Goal: Task Accomplishment & Management: Manage account settings

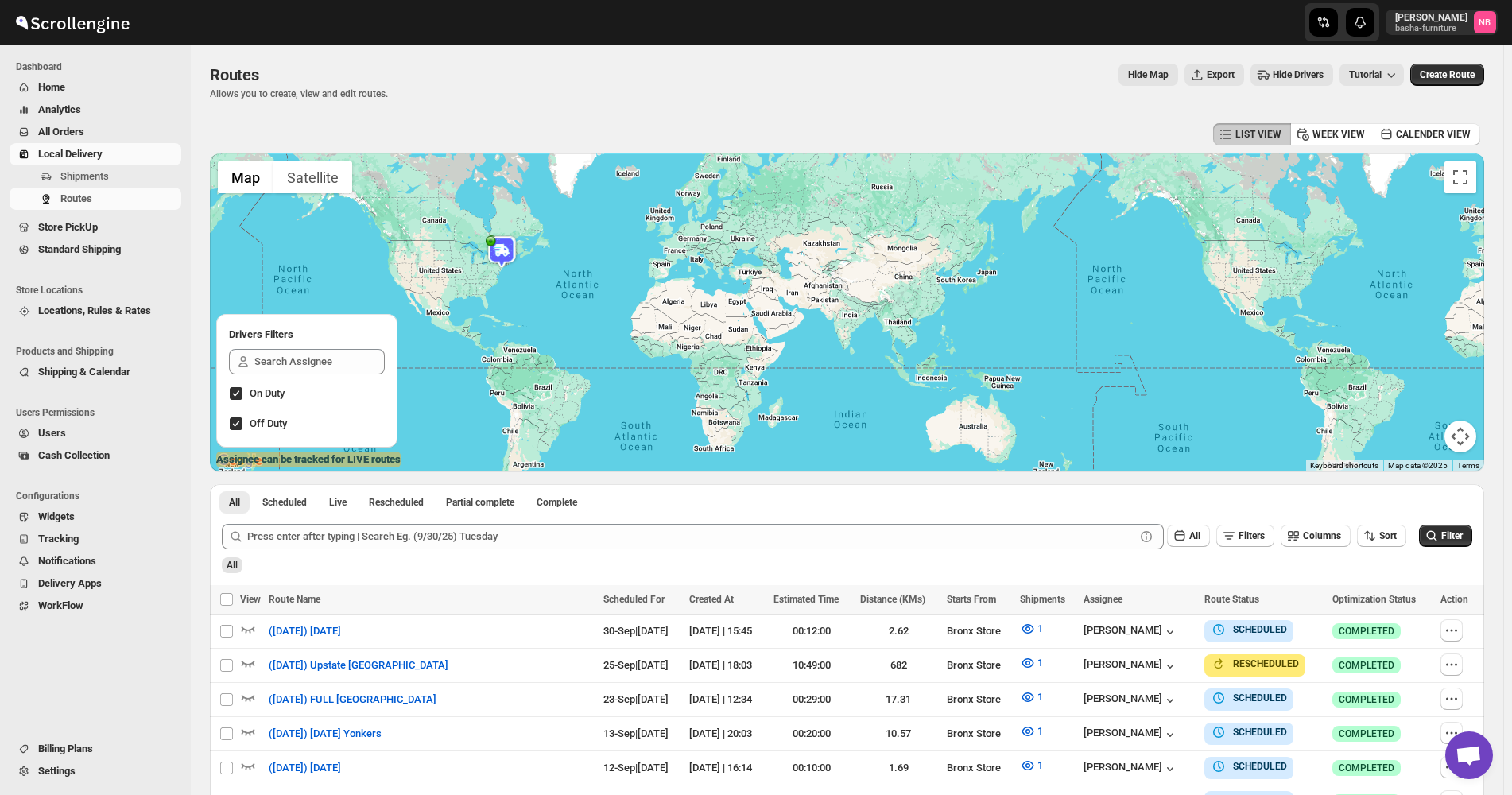
scroll to position [267, 0]
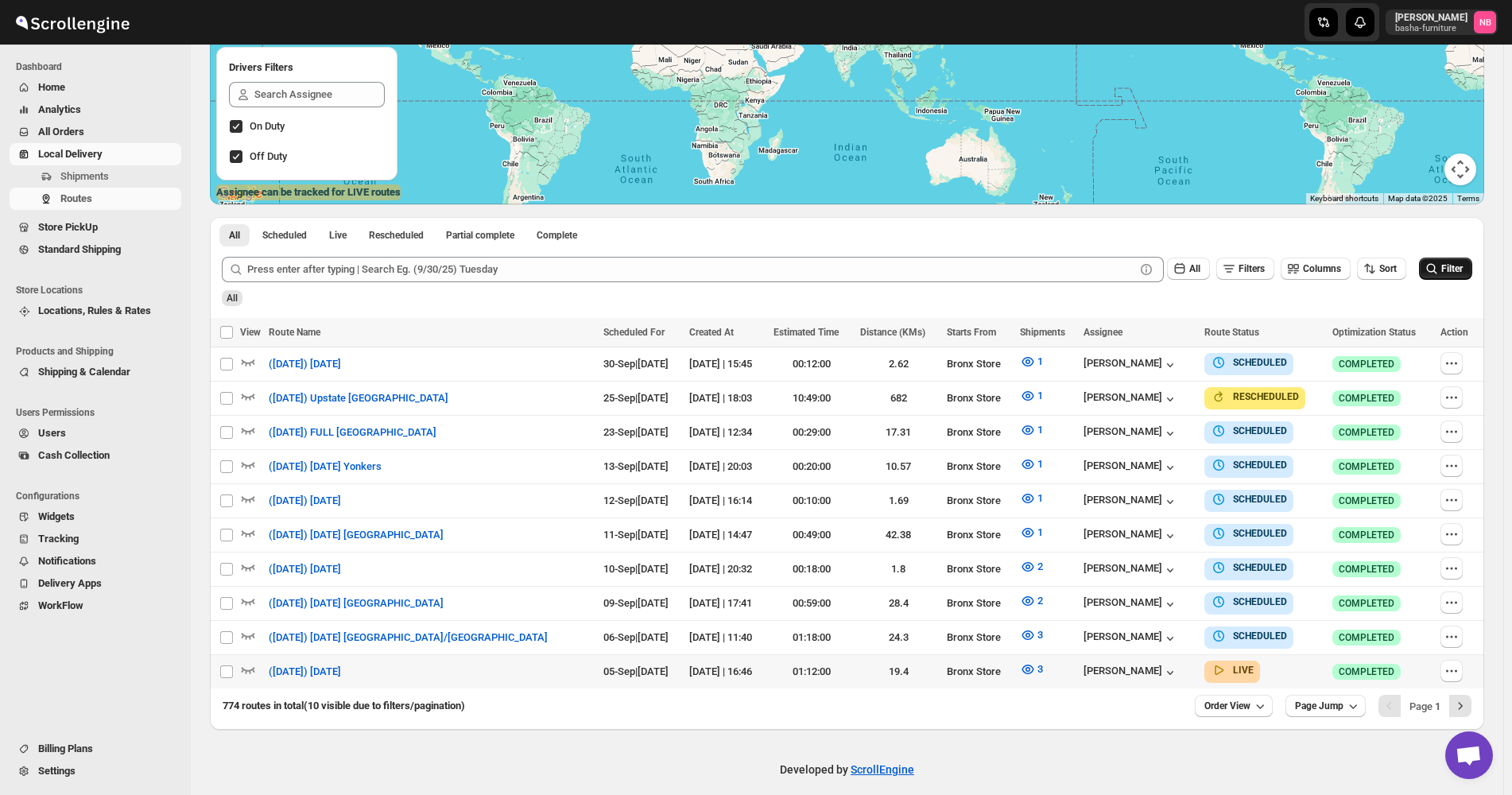
click at [1458, 271] on span "Filter" at bounding box center [1452, 268] width 21 height 11
click at [1020, 661] on icon "button" at bounding box center [1028, 669] width 15 height 15
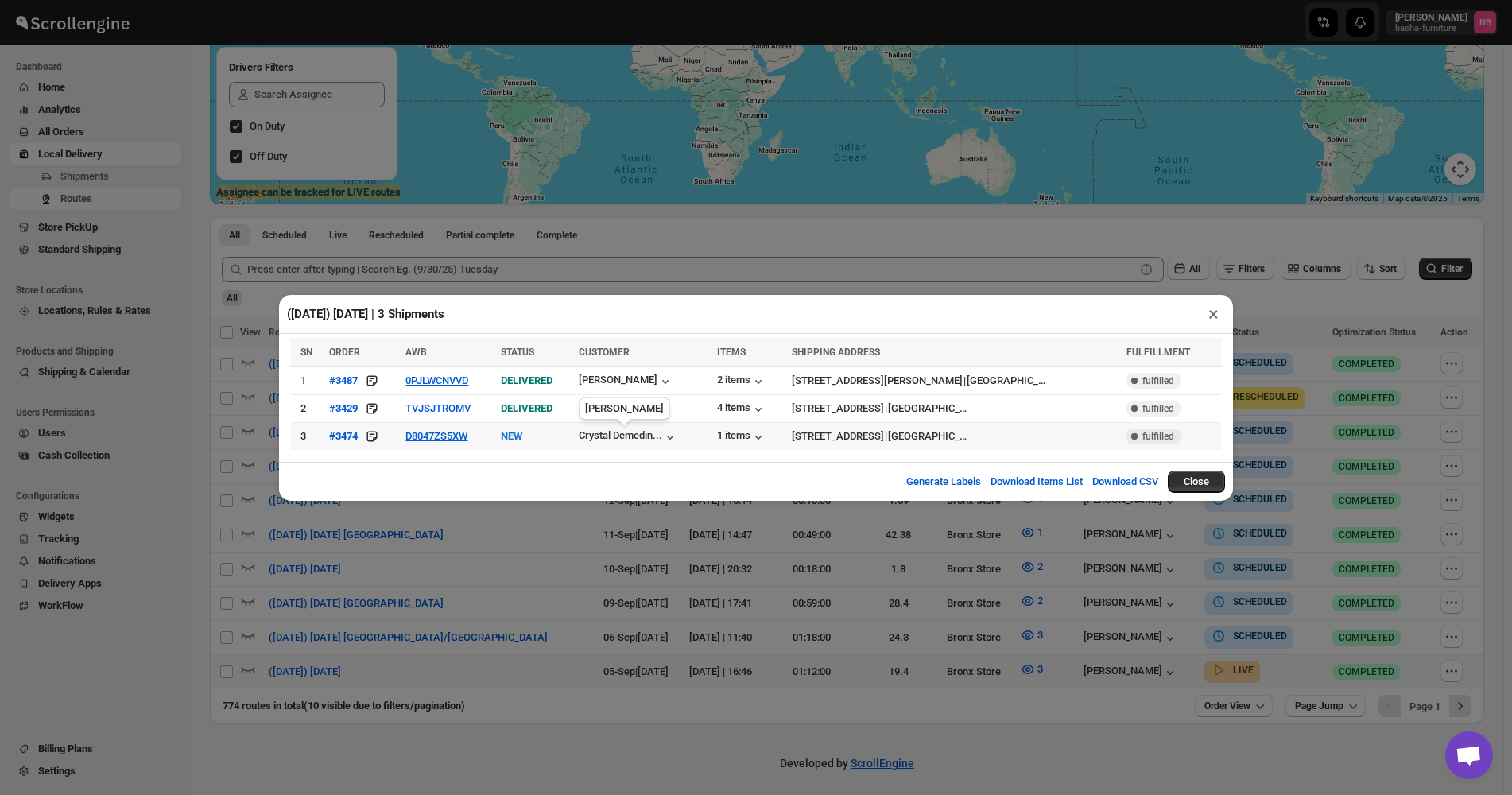
click at [623, 440] on div "Crystal Demedin..." at bounding box center [621, 435] width 83 height 12
click at [380, 441] on icon at bounding box center [372, 436] width 15 height 15
click at [653, 432] on div "Crystal Demedin..." at bounding box center [621, 435] width 83 height 12
click at [646, 447] on td "Crystal Demedin..." at bounding box center [643, 436] width 139 height 28
click at [652, 441] on div "Crystal Demedin..." at bounding box center [621, 435] width 83 height 12
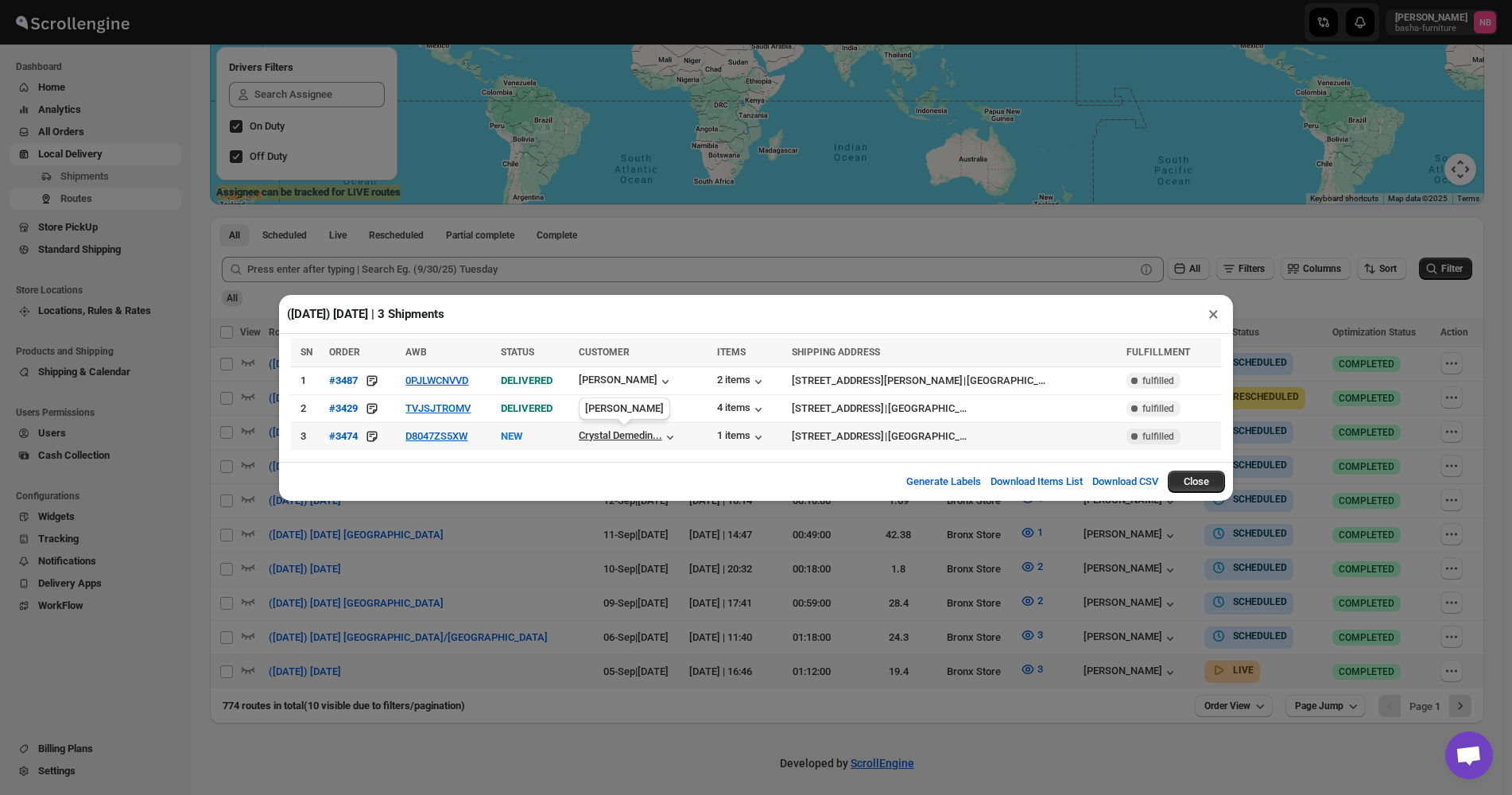
click at [662, 437] on div "Crystal Demedin..." at bounding box center [621, 435] width 83 height 12
click at [770, 469] on div "Generate Labels Download Items List Download CSV Close" at bounding box center [756, 481] width 954 height 39
drag, startPoint x: 1044, startPoint y: 244, endPoint x: 1315, endPoint y: 266, distance: 271.9
click at [1045, 244] on div "([DATE]) [DATE] | 3 Shipments × SN ORDER AWB STATUS CUSTOMER ITEMS SHIPPING ADD…" at bounding box center [756, 397] width 1512 height 795
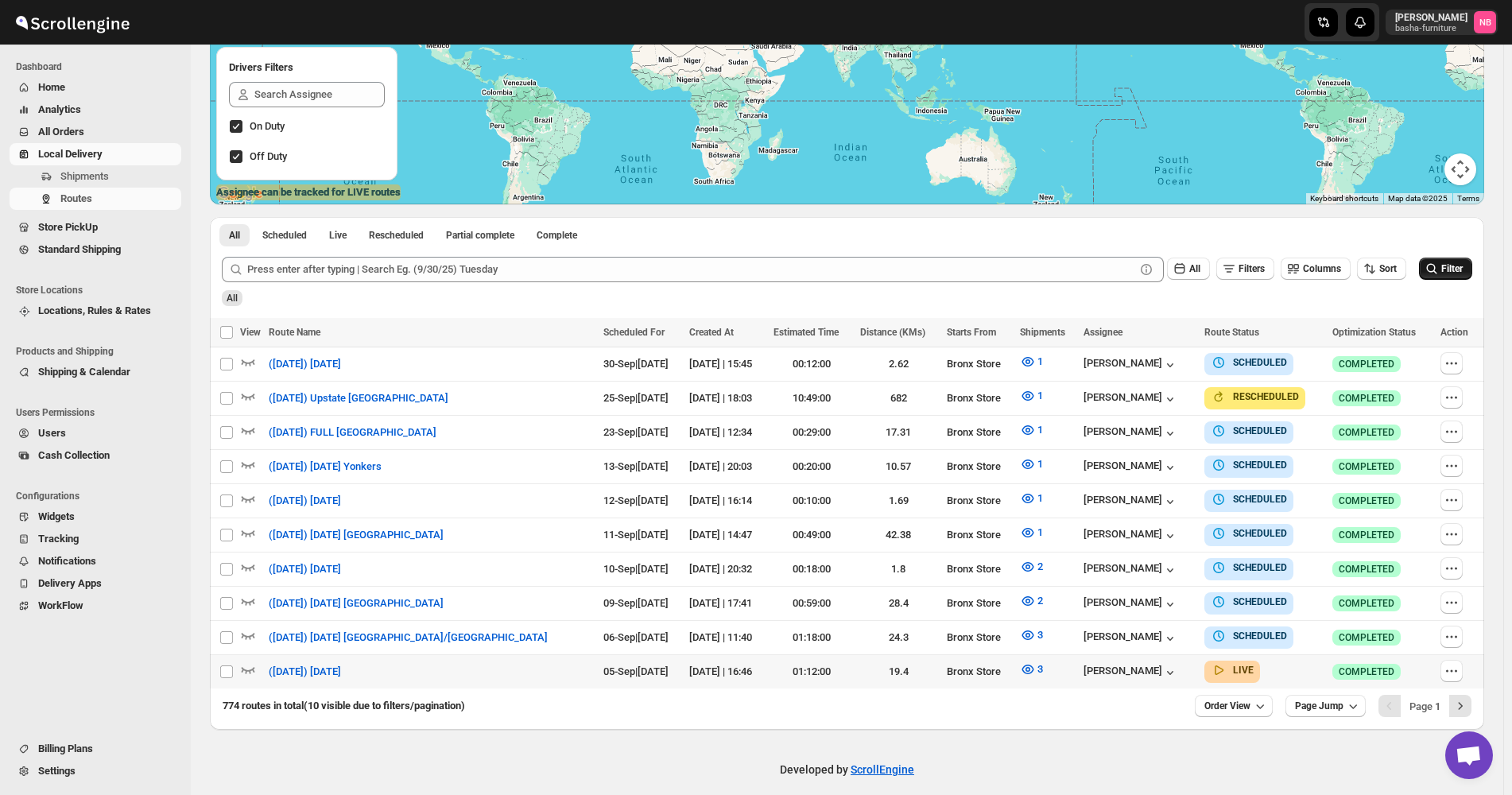
click at [1455, 260] on button "Filter" at bounding box center [1445, 268] width 53 height 22
click at [1020, 669] on icon "button" at bounding box center [1028, 669] width 15 height 15
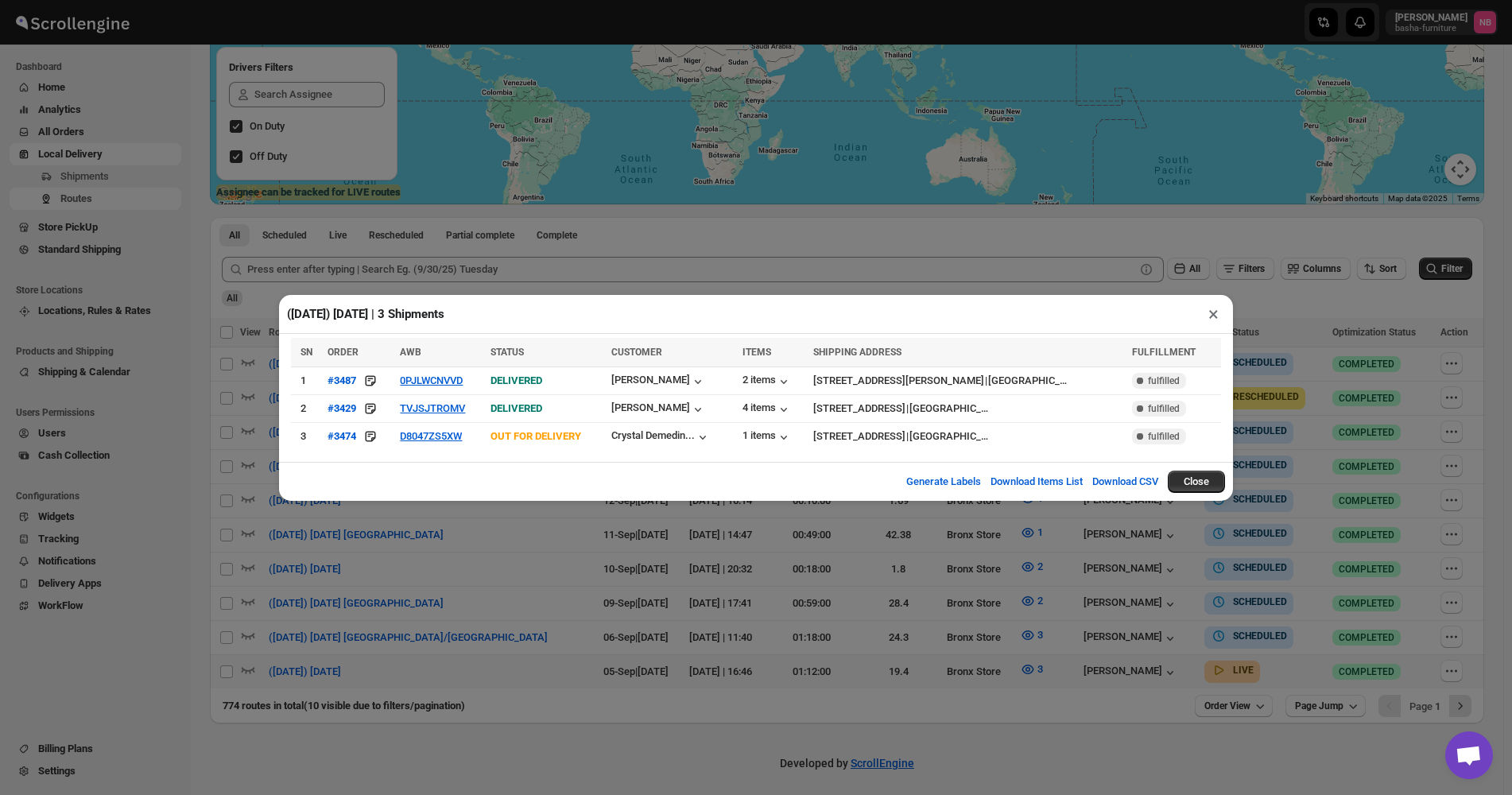
click at [409, 616] on div "([DATE]) [DATE] | 3 Shipments × SN ORDER AWB STATUS CUSTOMER ITEMS SHIPPING ADD…" at bounding box center [756, 397] width 1512 height 795
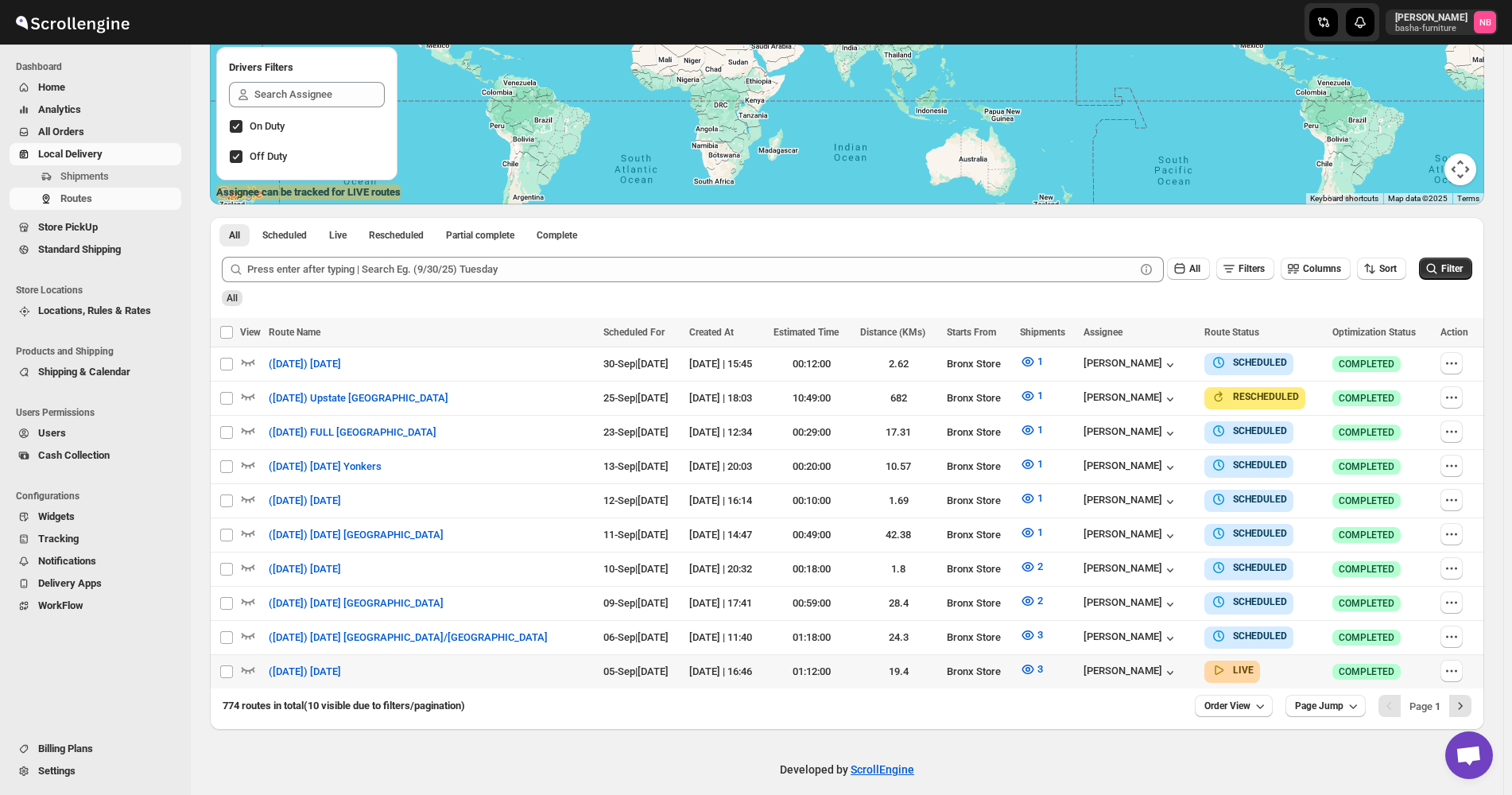
click at [113, 119] on button "Analytics" at bounding box center [95, 109] width 171 height 22
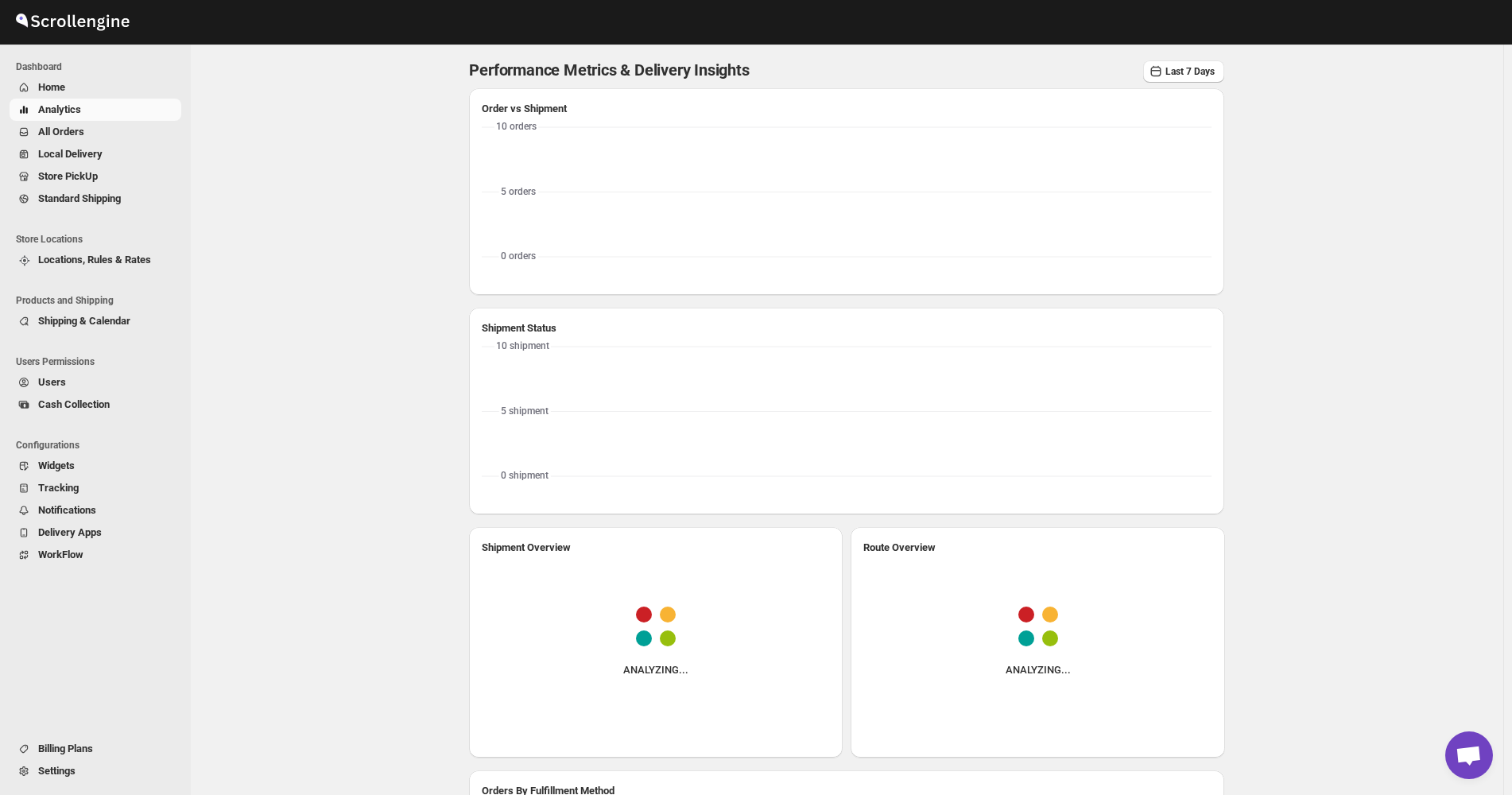
click at [95, 122] on button "All Orders" at bounding box center [95, 132] width 171 height 22
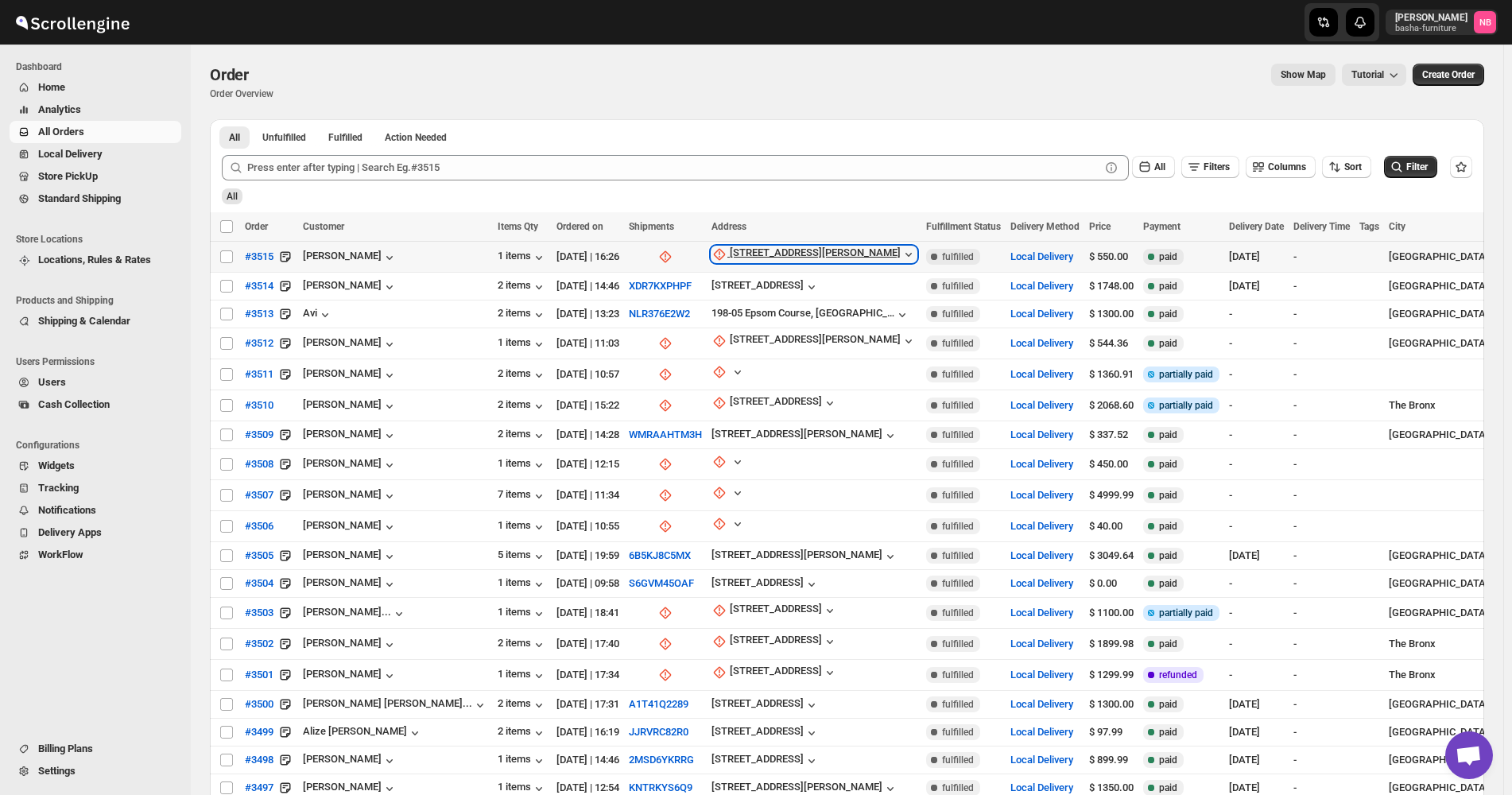
click at [730, 258] on div "[STREET_ADDRESS][PERSON_NAME]" at bounding box center [816, 254] width 170 height 15
click at [699, 351] on button "Update manually" at bounding box center [708, 339] width 113 height 25
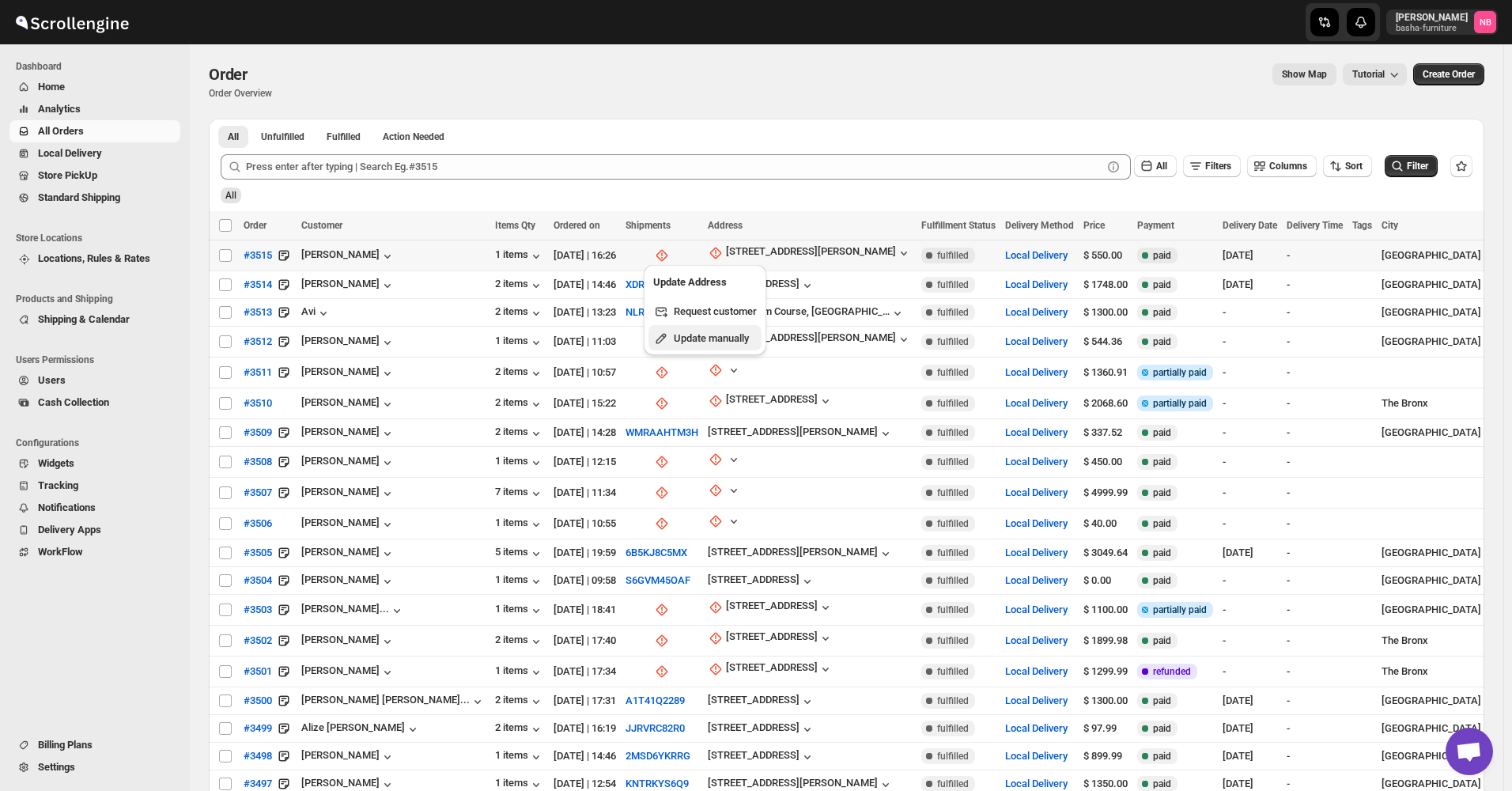
select select "US"
select select "[US_STATE]"
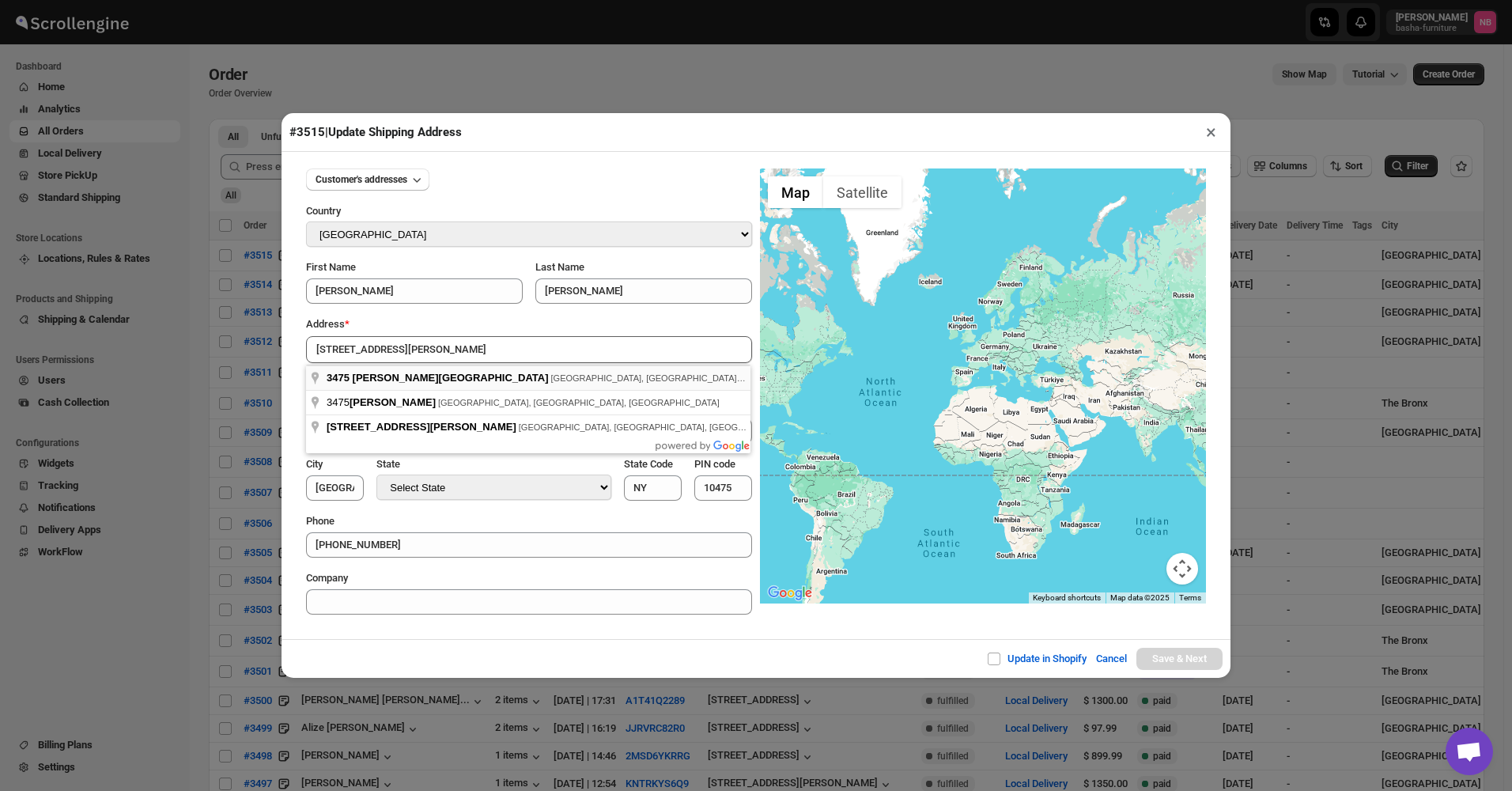
type input "[STREET_ADDRESS][PERSON_NAME]"
type input "[GEOGRAPHIC_DATA]"
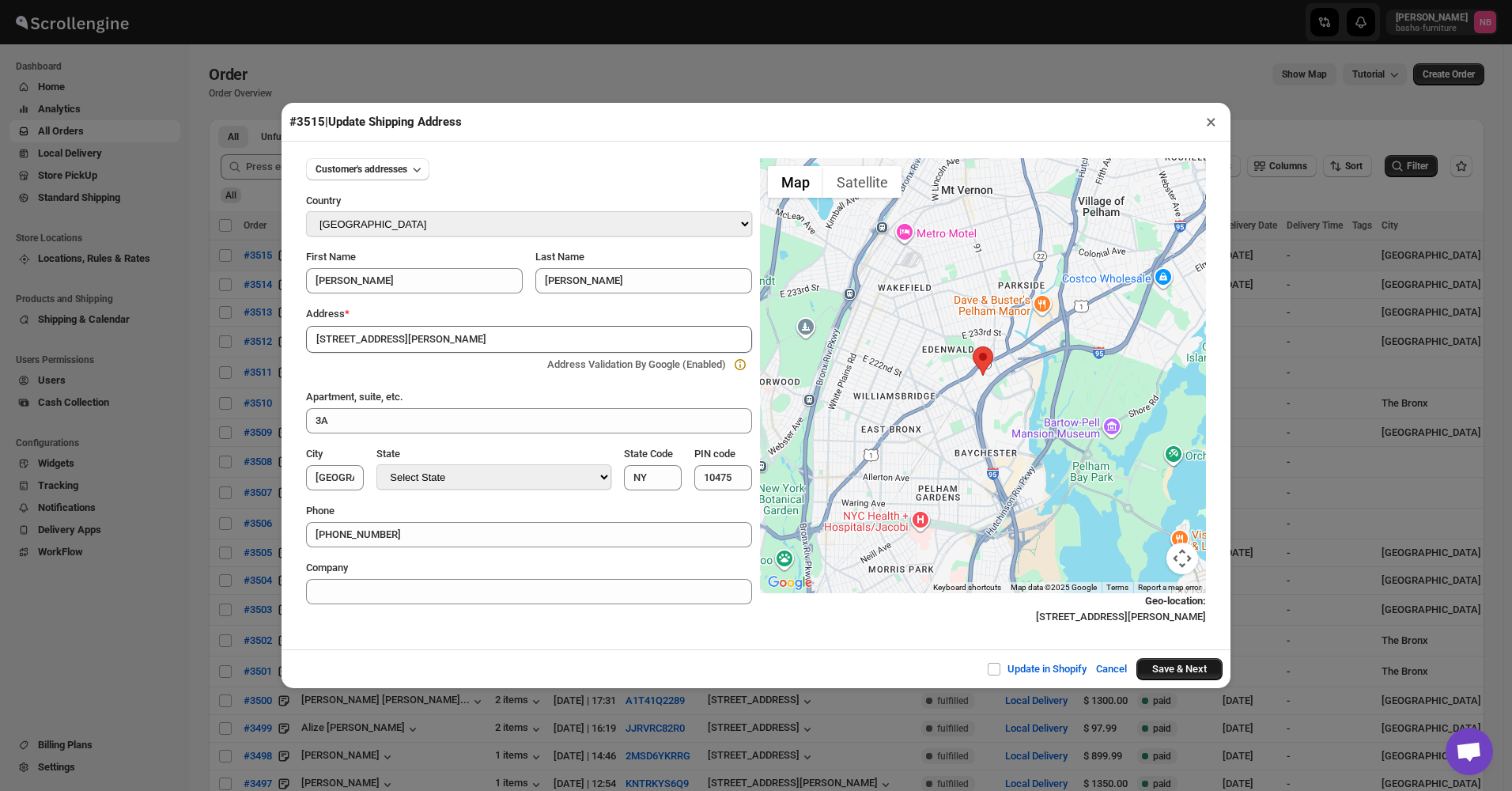
click at [1193, 663] on button "Save & Next" at bounding box center [1180, 669] width 86 height 22
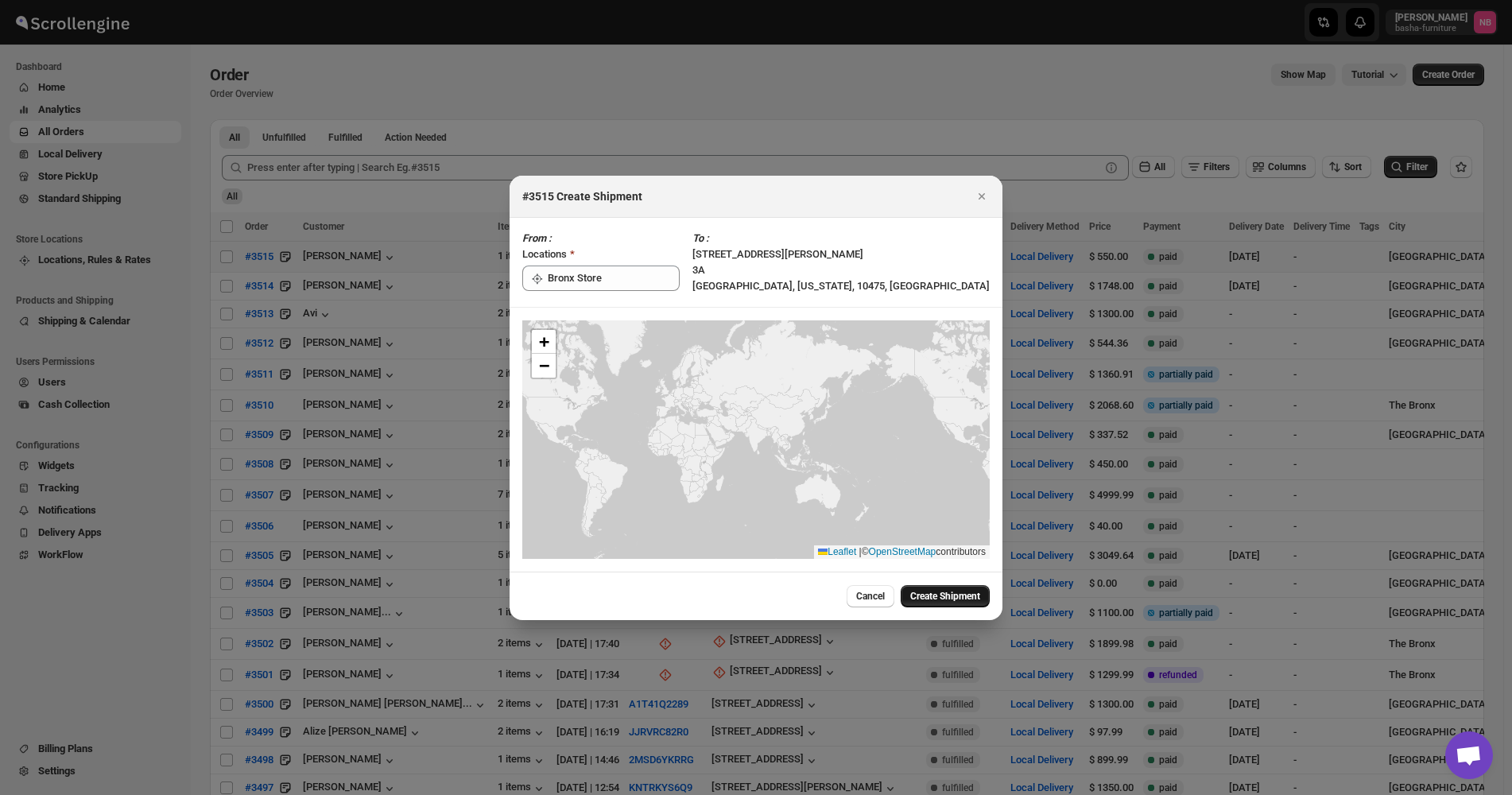
click at [940, 596] on span "Create Shipment" at bounding box center [945, 596] width 70 height 13
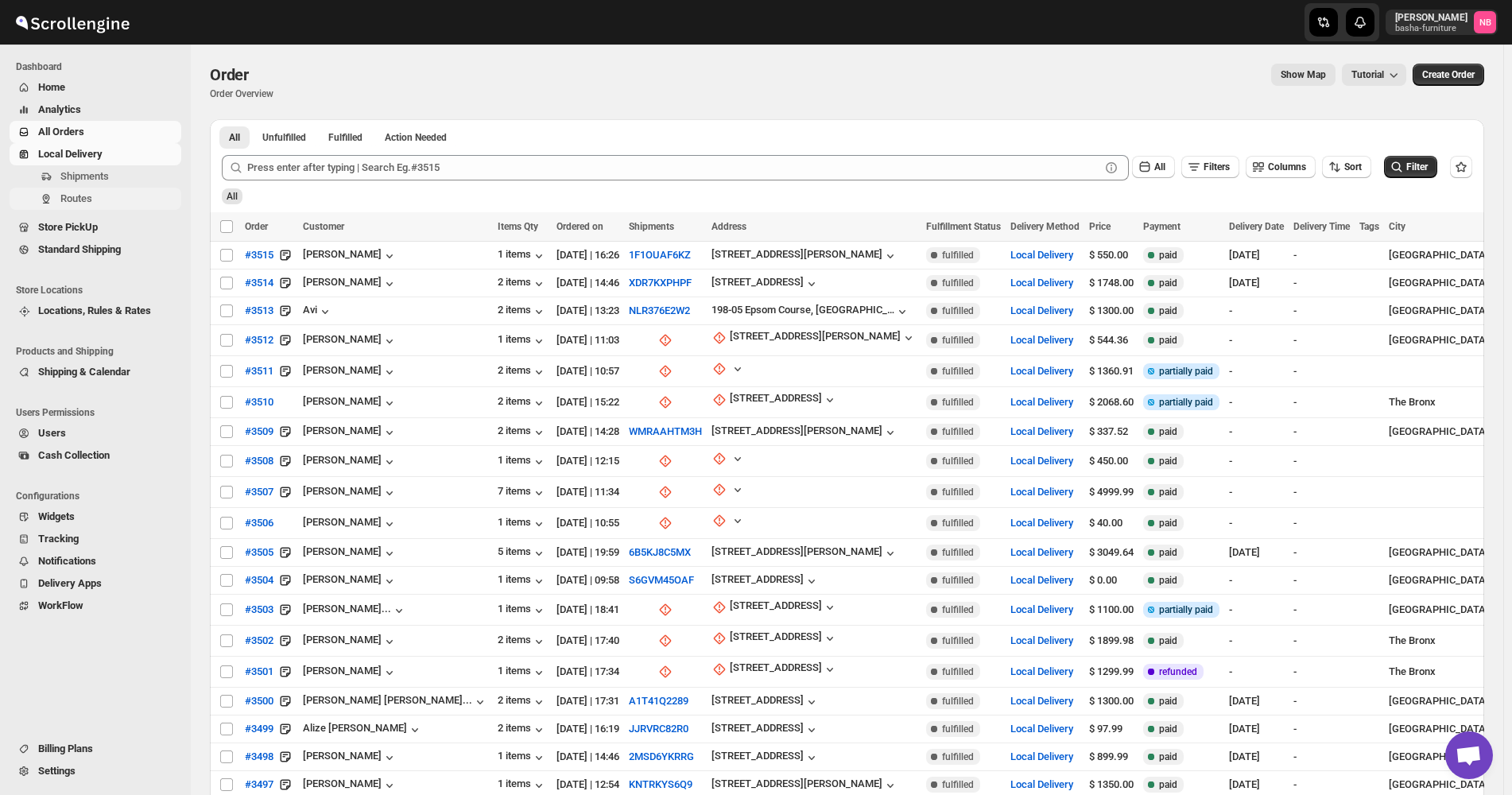
click at [96, 189] on button "Routes" at bounding box center [95, 199] width 171 height 22
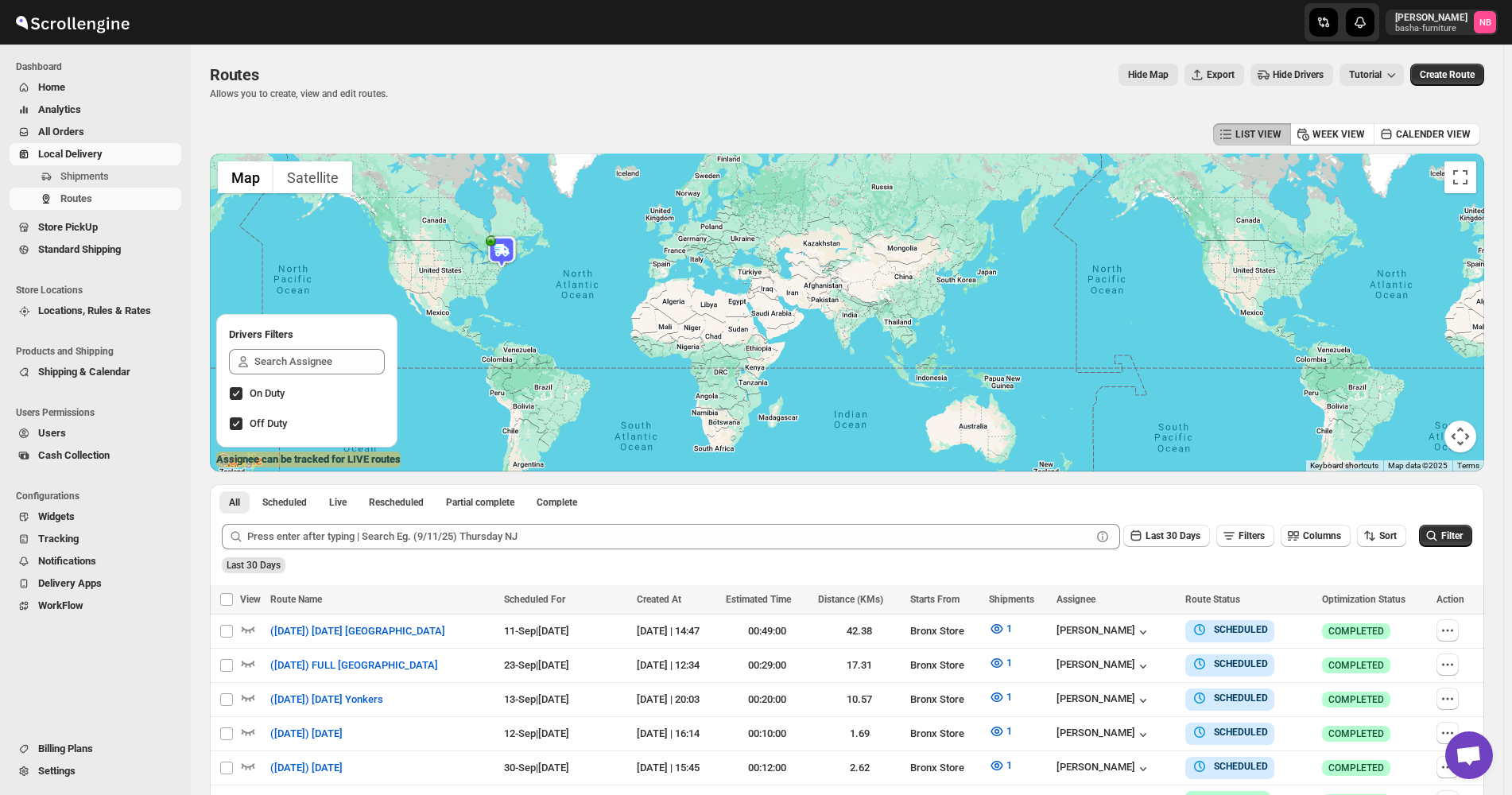
click at [91, 128] on span "All Orders" at bounding box center [108, 132] width 139 height 15
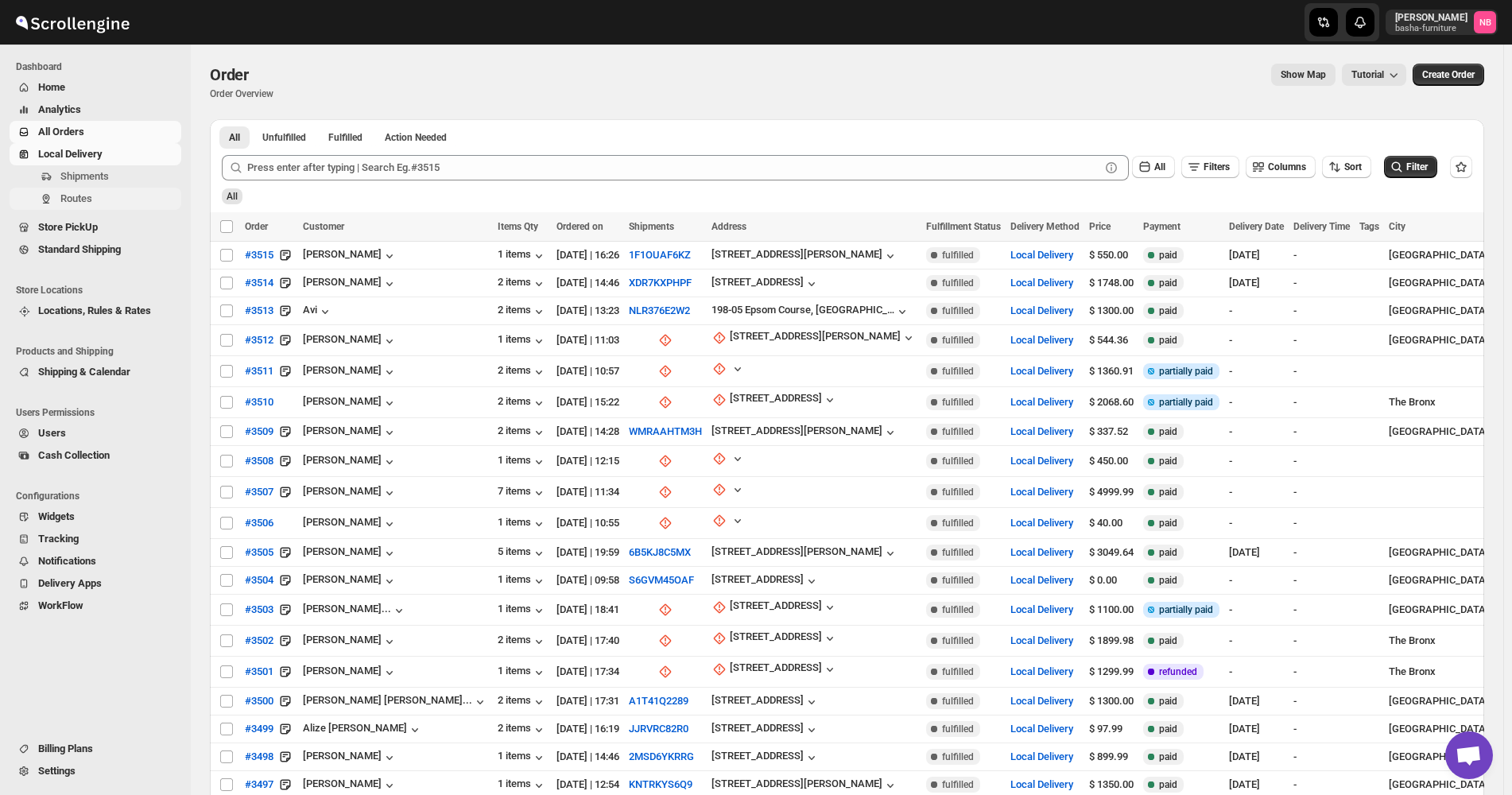
click at [106, 200] on span "Routes" at bounding box center [118, 199] width 117 height 15
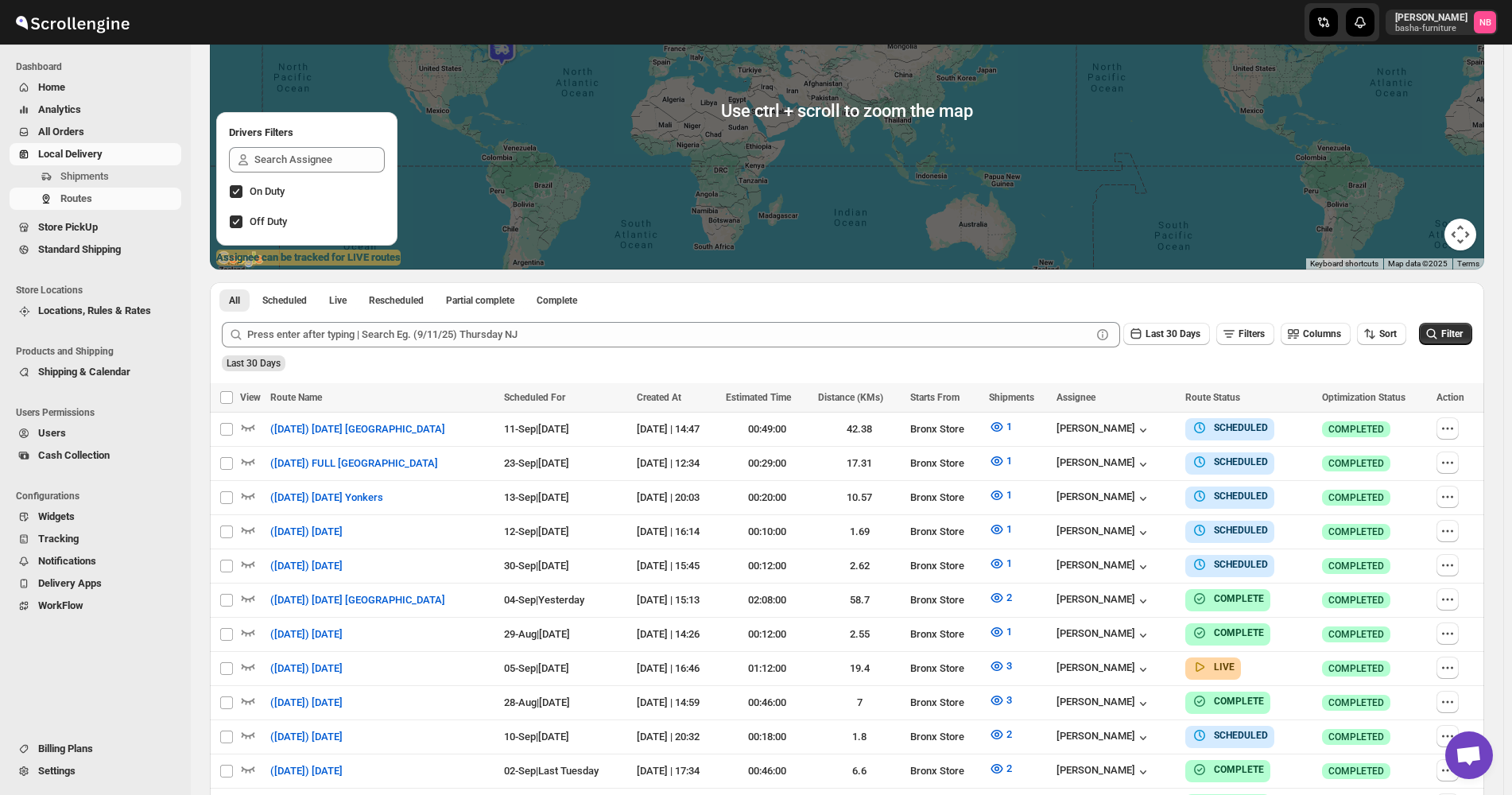
scroll to position [318, 0]
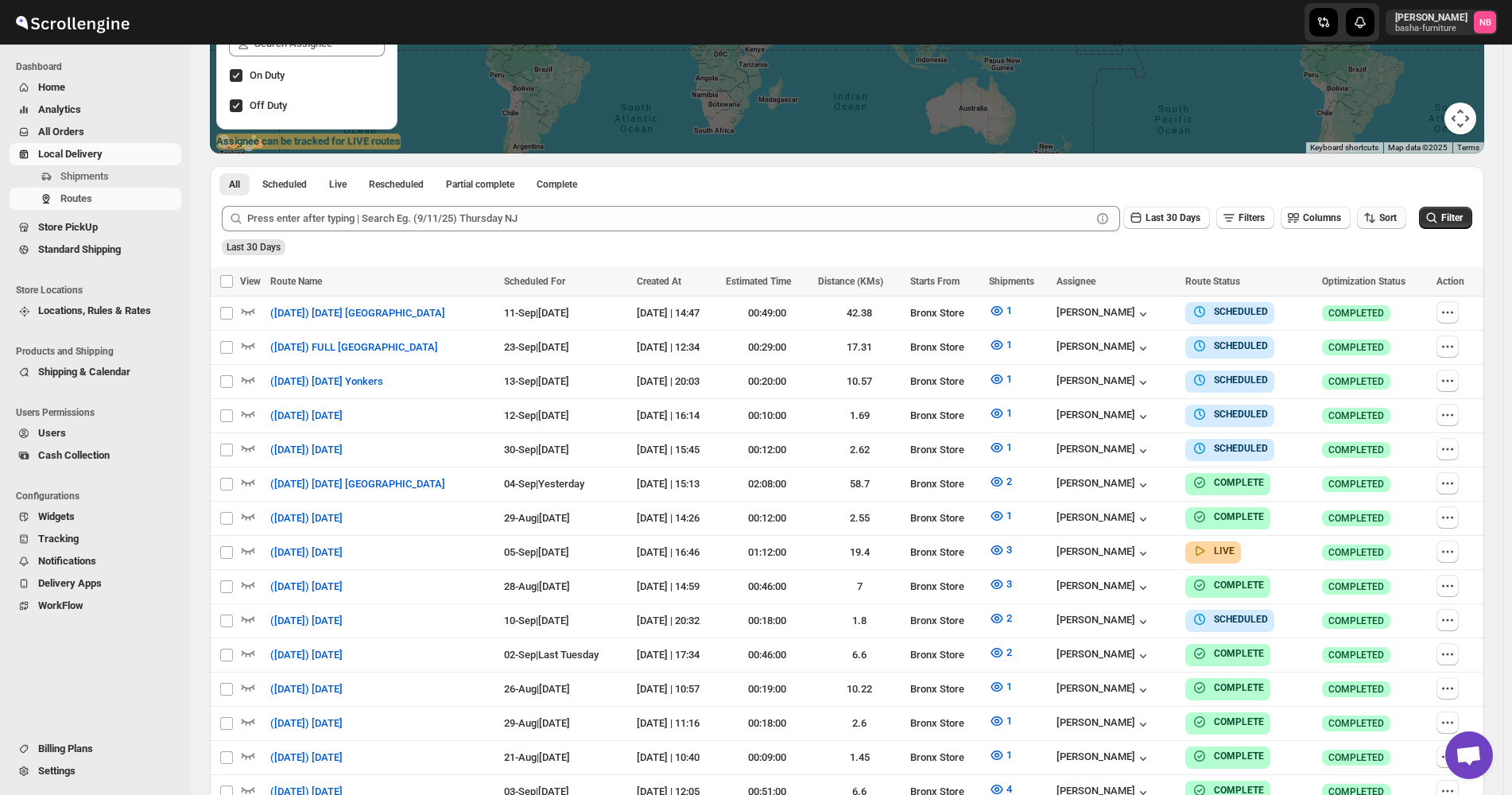
click at [1387, 229] on button "Sort" at bounding box center [1381, 217] width 49 height 22
click at [1382, 311] on div "Due Date" at bounding box center [1364, 303] width 43 height 15
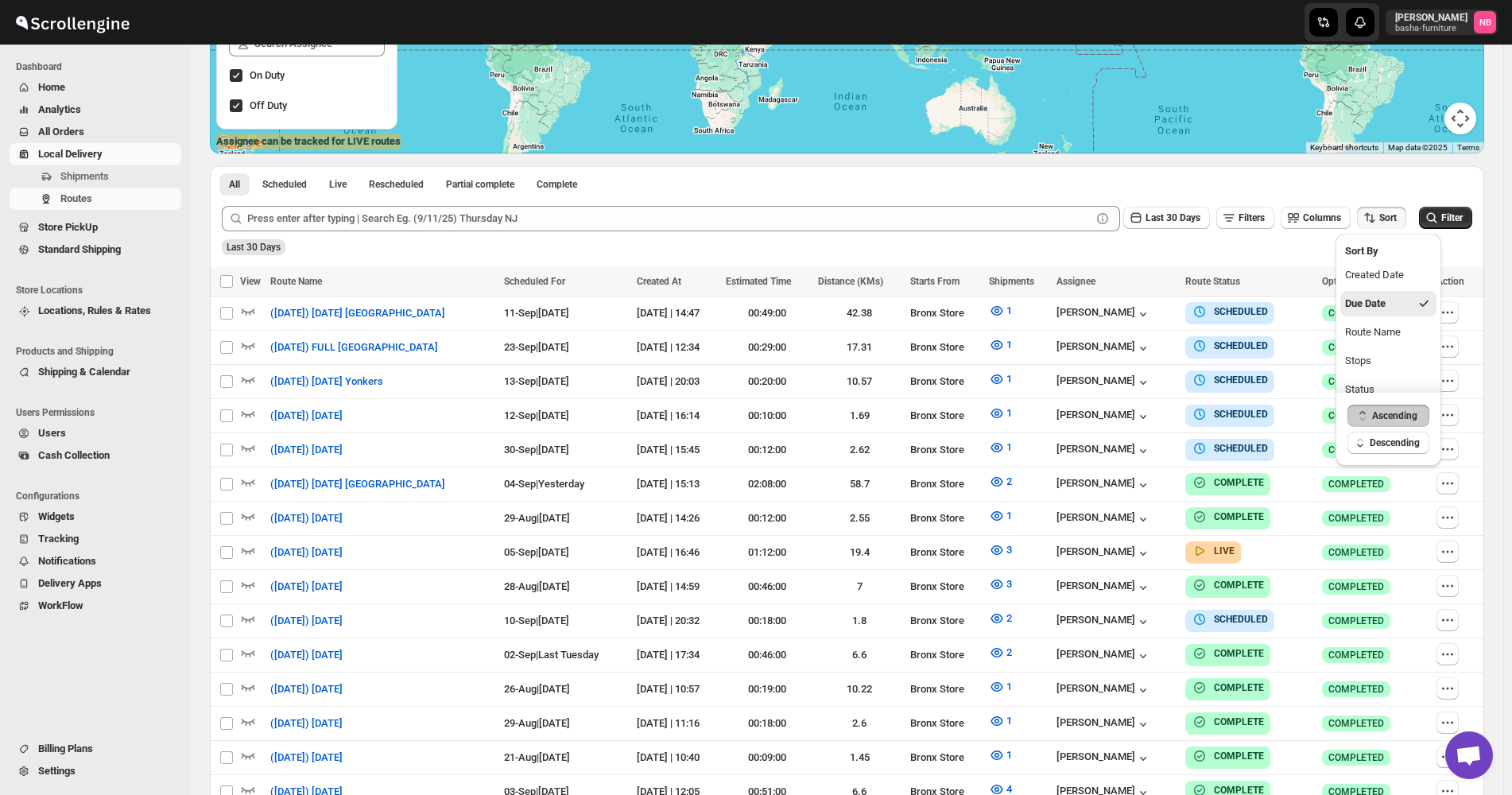
click at [1188, 266] on div "Submit Last 30 Days Filters Columns Sort Filter Last 30 Days" at bounding box center [848, 230] width 1275 height 74
click at [1183, 226] on button "Last 30 Days" at bounding box center [1166, 217] width 86 height 22
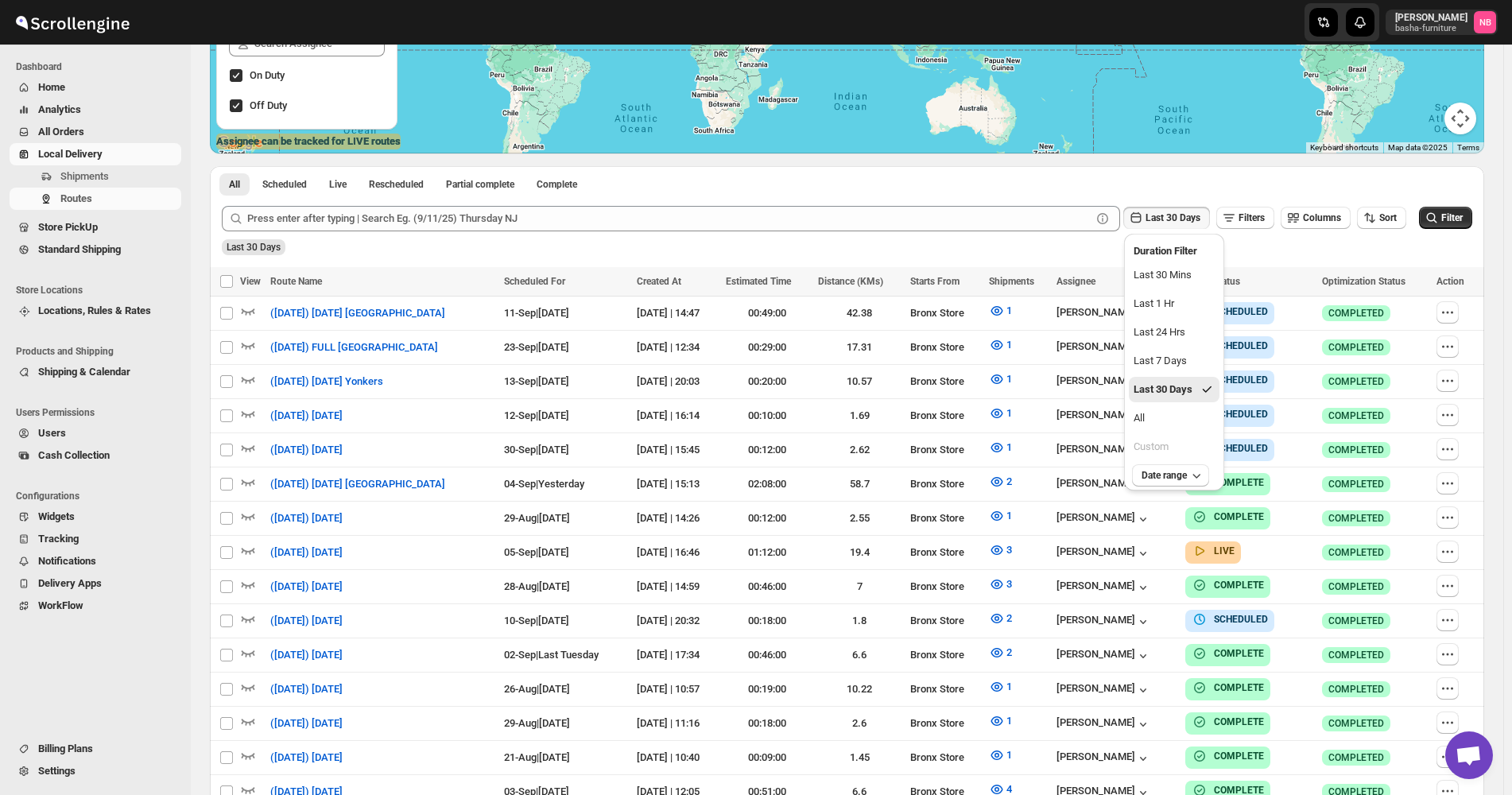
drag, startPoint x: 1174, startPoint y: 430, endPoint x: 1200, endPoint y: 427, distance: 26.2
click at [1174, 431] on ul "Last 30 Mins Last 1 Hr Last 24 Hrs Last 7 Days Last 30 Days All Custom" at bounding box center [1175, 361] width 91 height 198
drag, startPoint x: 1192, startPoint y: 413, endPoint x: 1255, endPoint y: 392, distance: 66.4
click at [1195, 414] on button "All" at bounding box center [1175, 418] width 91 height 25
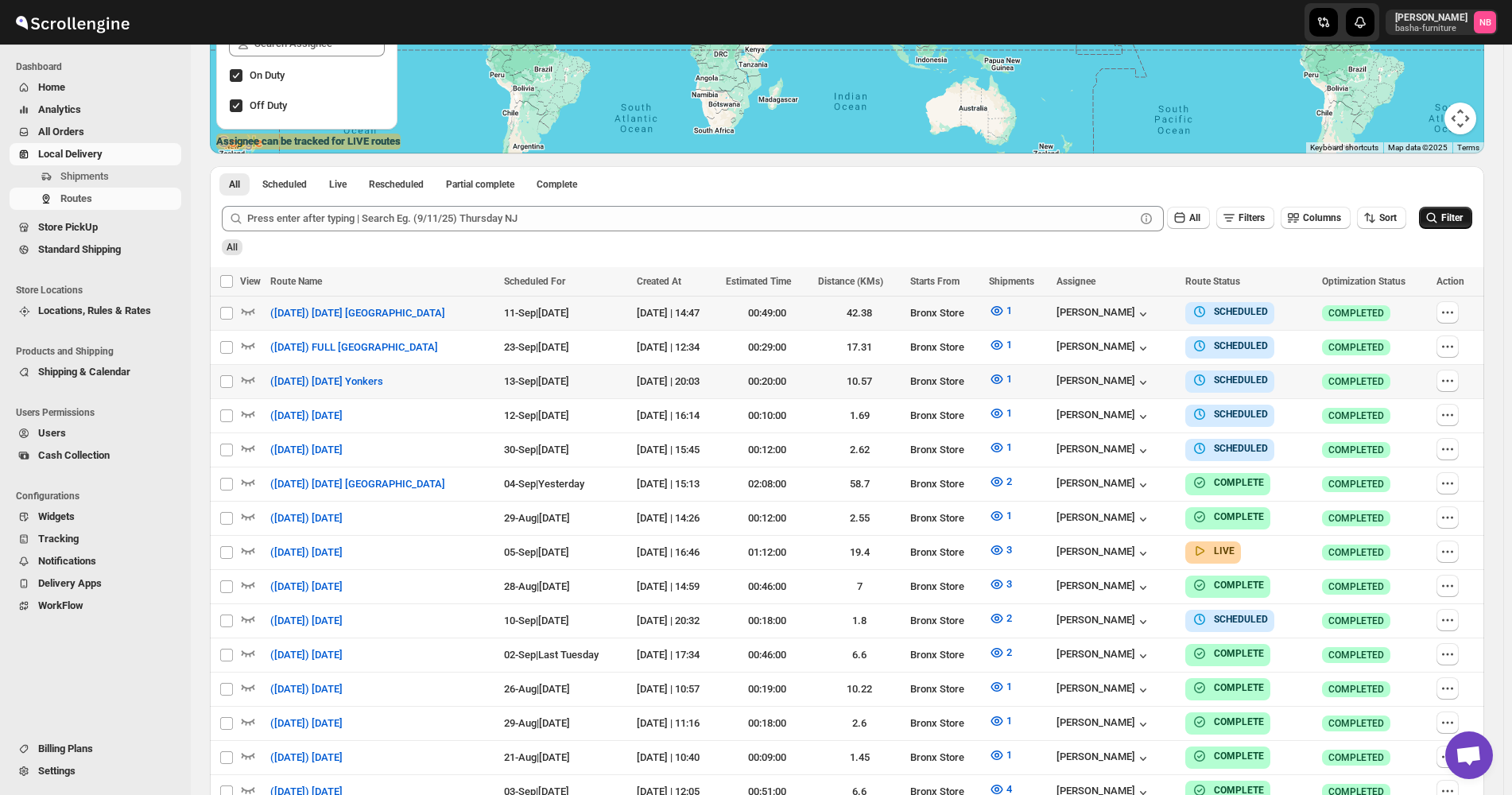
click at [1460, 227] on button "Filter" at bounding box center [1445, 217] width 53 height 22
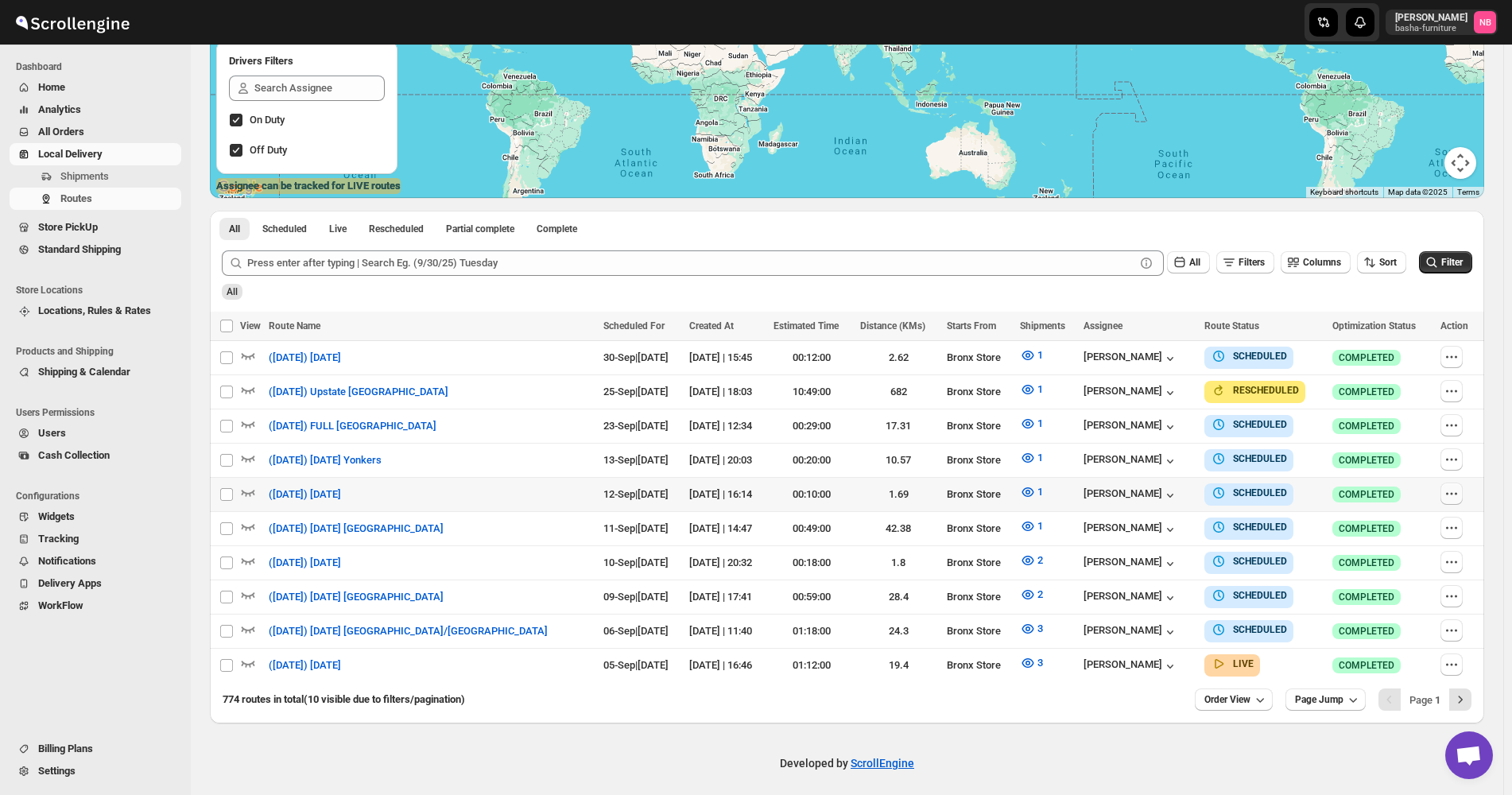
click at [1451, 494] on icon "button" at bounding box center [1452, 494] width 15 height 15
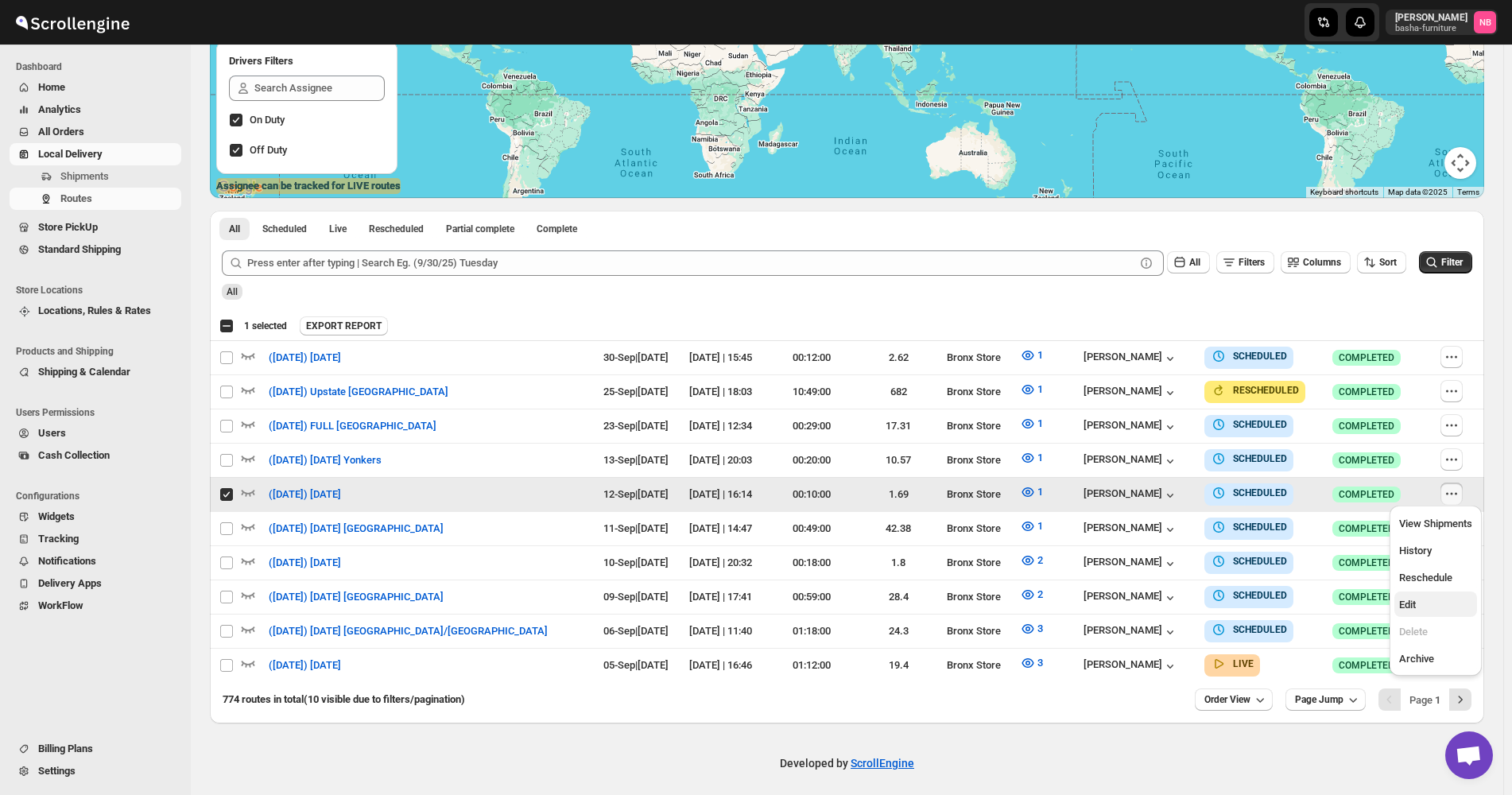
click at [1423, 611] on span "Edit" at bounding box center [1436, 604] width 74 height 15
checkbox input "false"
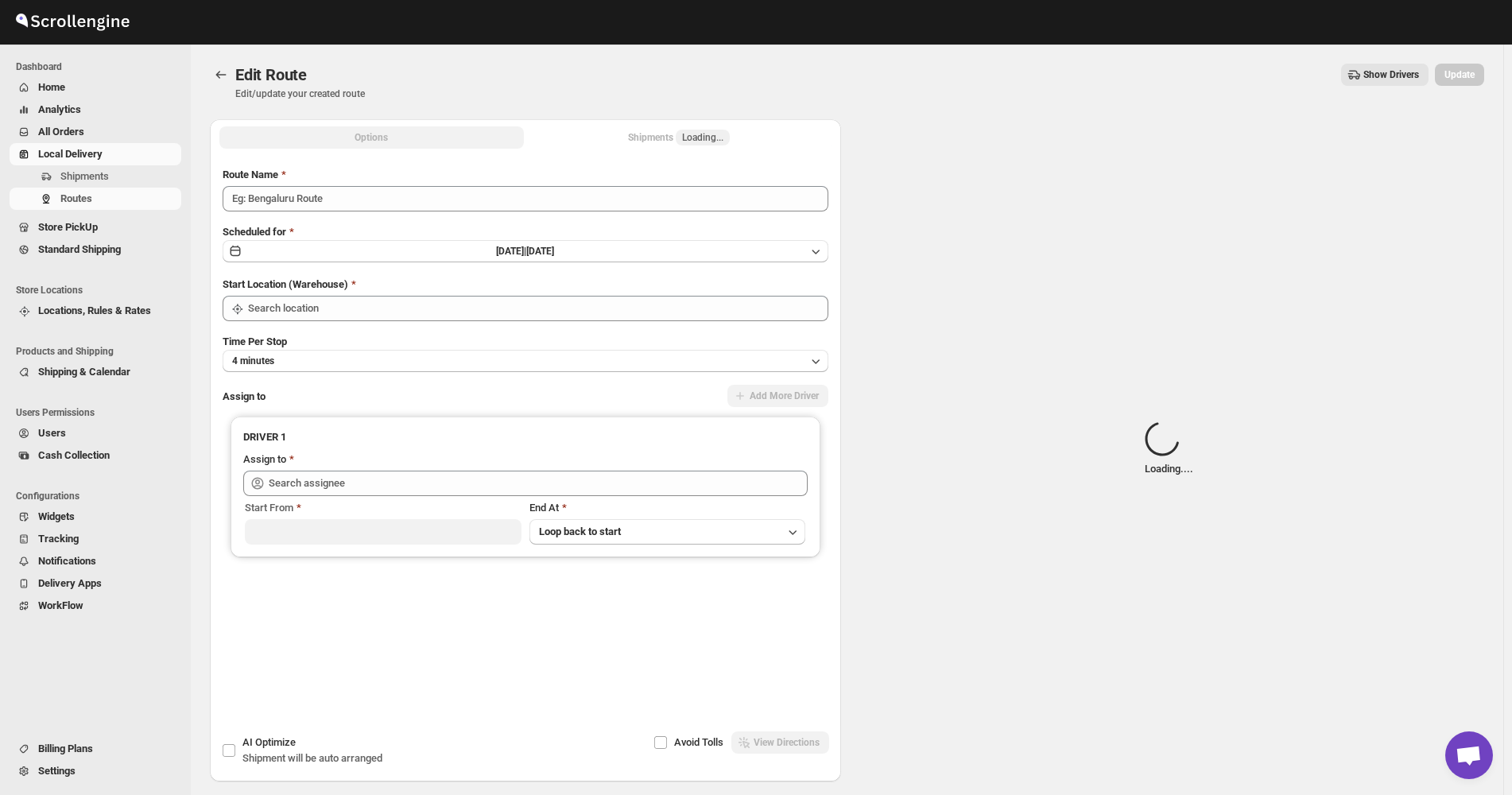
type input "([DATE]) [DATE]"
type input "Bronx Store"
type input "[PERSON_NAME] ([EMAIL_ADDRESS][DOMAIN_NAME])"
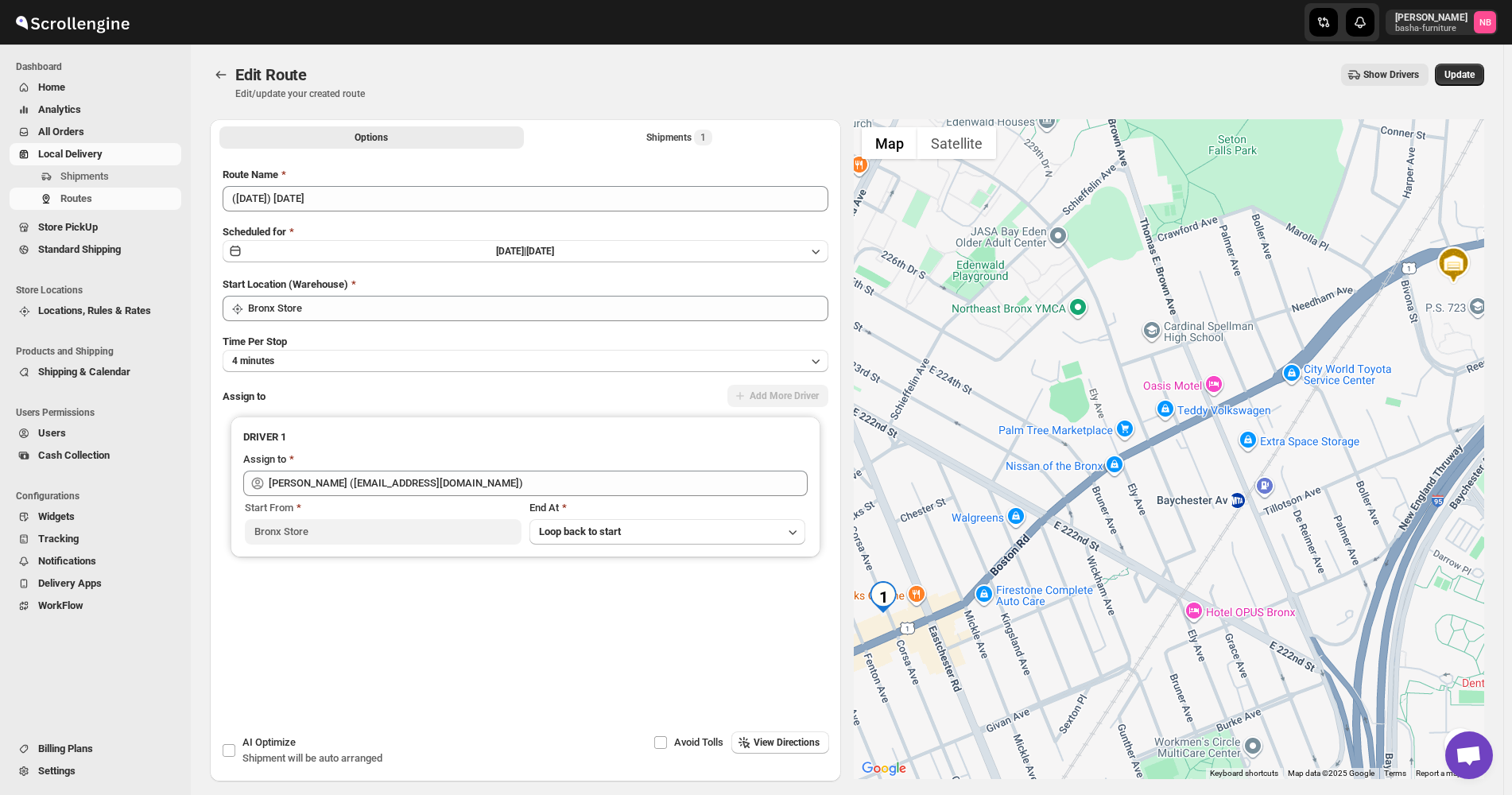
click at [663, 152] on div "Options Shipments 1 More views Options Shipments 1 More views" at bounding box center [526, 137] width 632 height 35
click at [654, 140] on div "Shipments 1" at bounding box center [679, 138] width 66 height 15
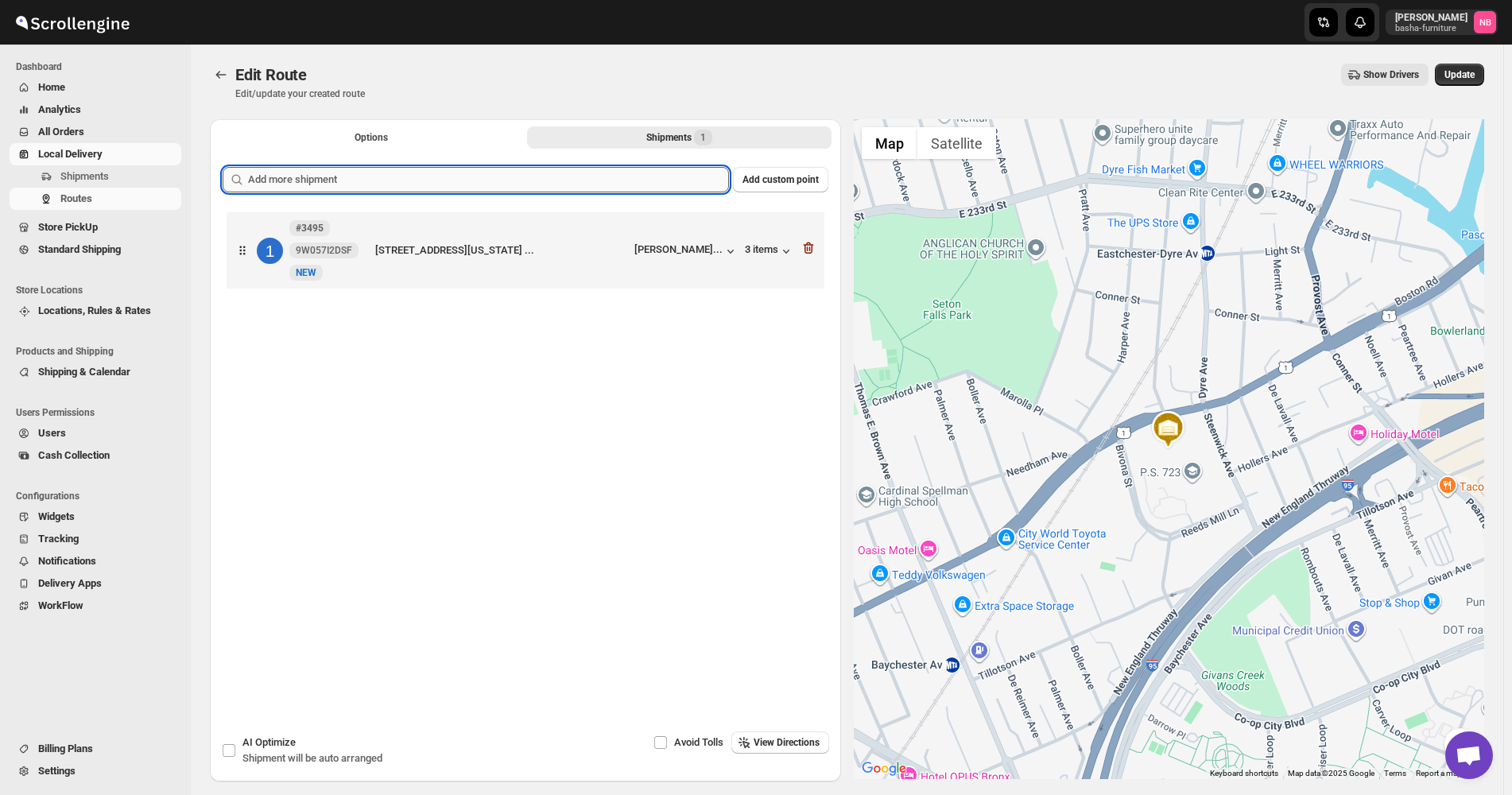
click at [618, 179] on input "text" at bounding box center [488, 179] width 481 height 25
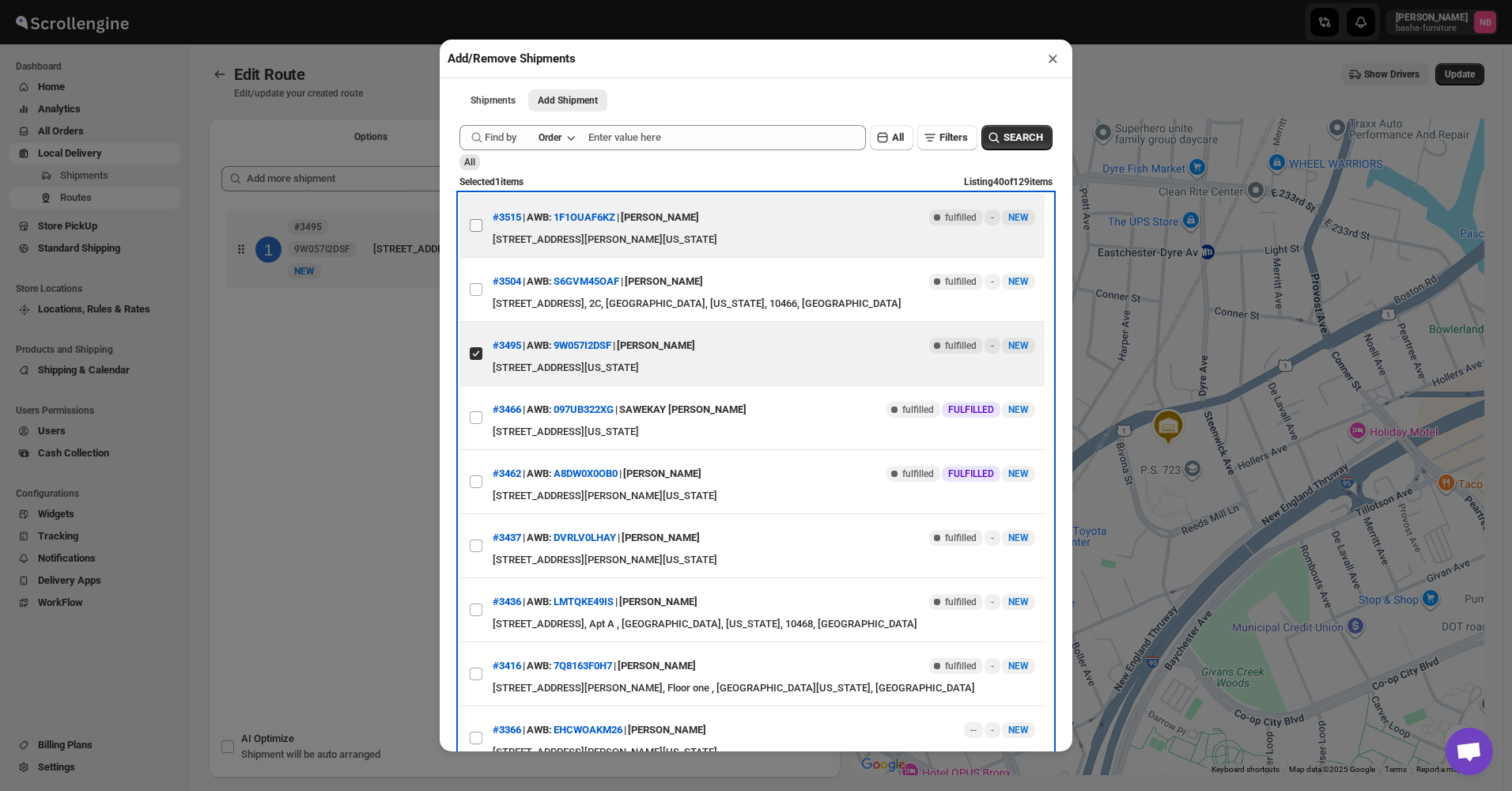
click at [475, 237] on label "View details for 68bb47c2460e7d780920756a" at bounding box center [476, 225] width 33 height 64
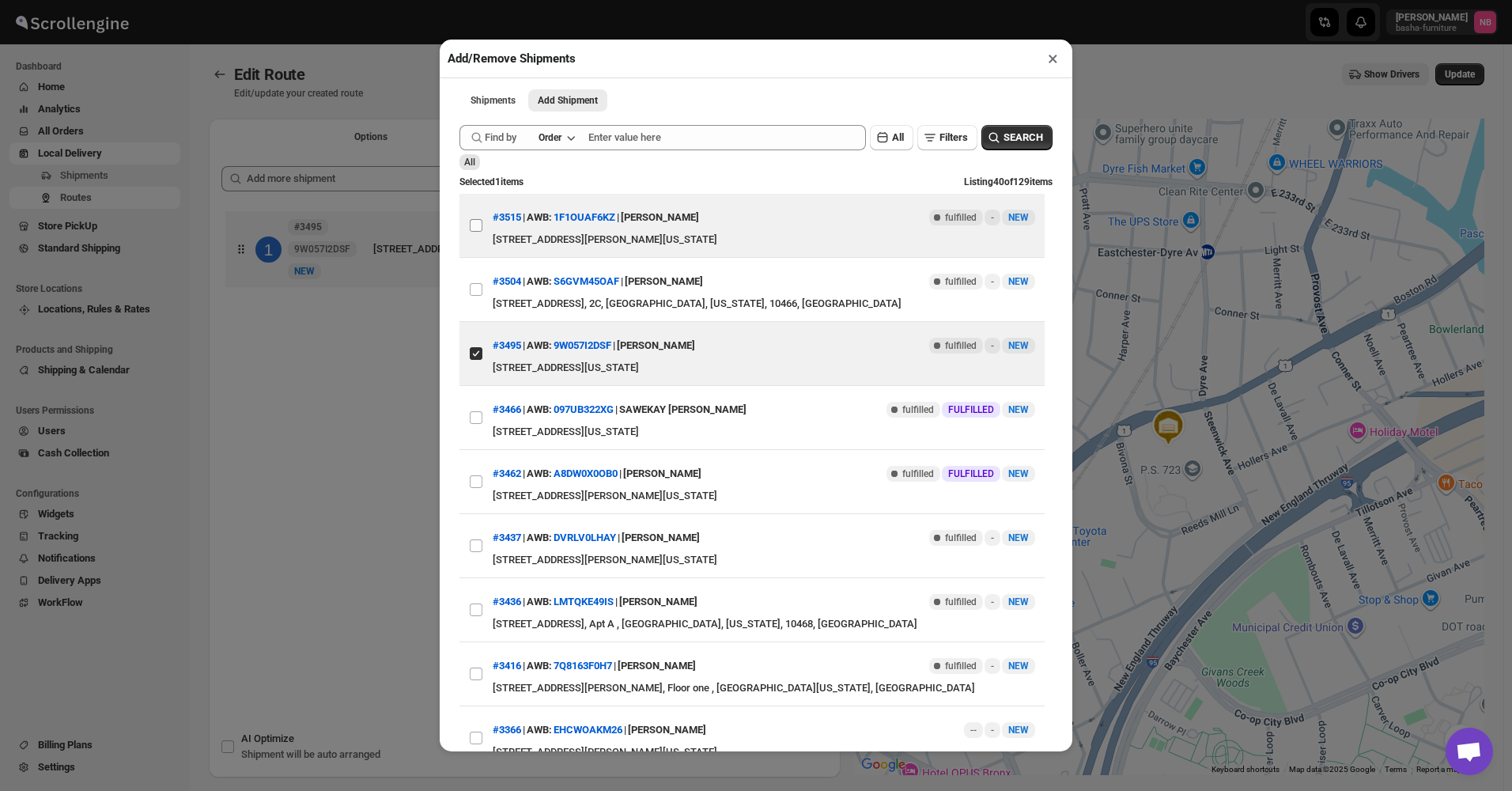
click at [475, 232] on input "View details for 68bb47c2460e7d780920756a" at bounding box center [476, 224] width 13 height 13
checkbox input "true"
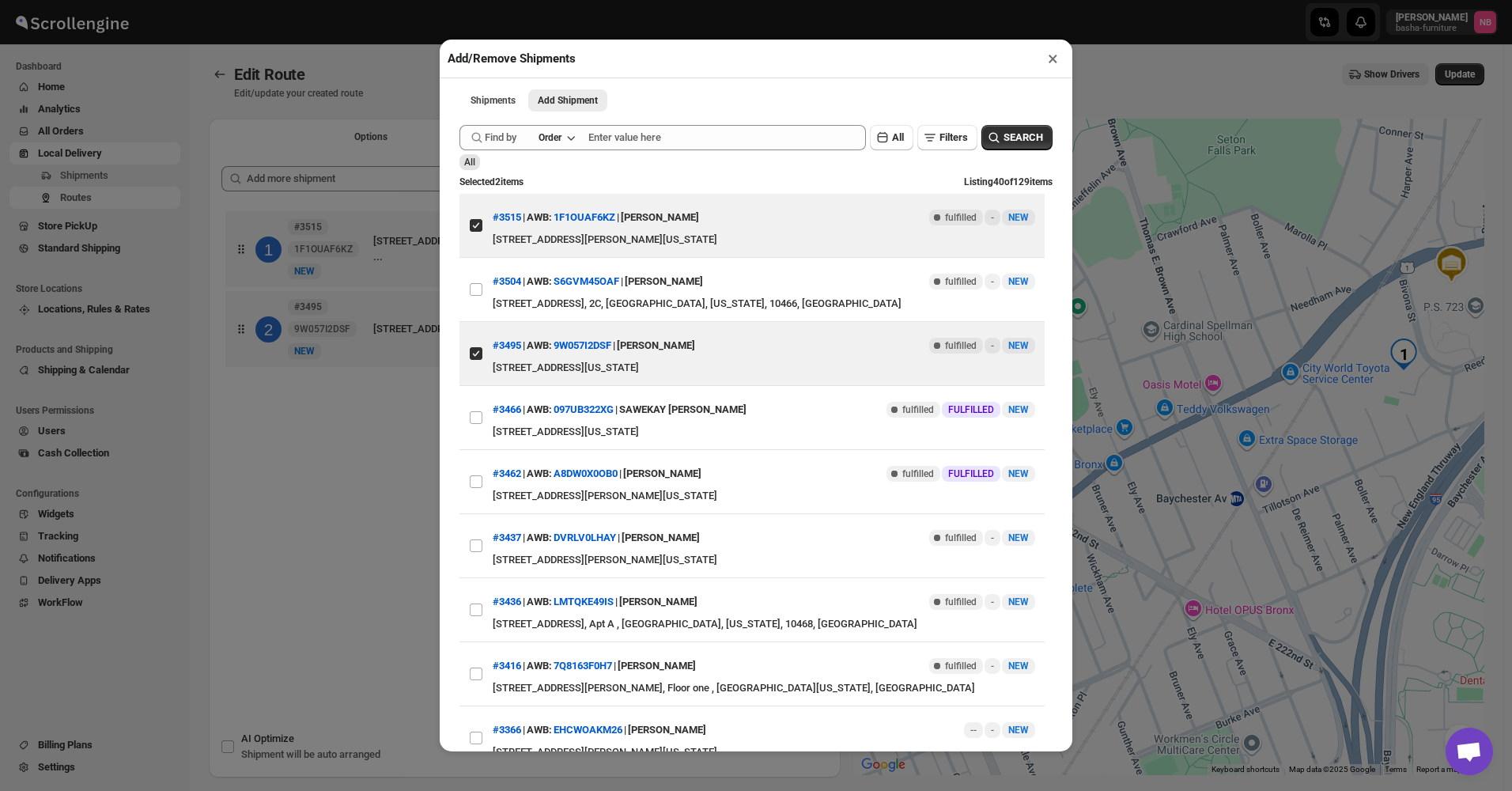
click at [381, 504] on div "Add/Remove Shipments × Shipments Add Shipment More views Shipments Add Shipment…" at bounding box center [756, 395] width 1512 height 791
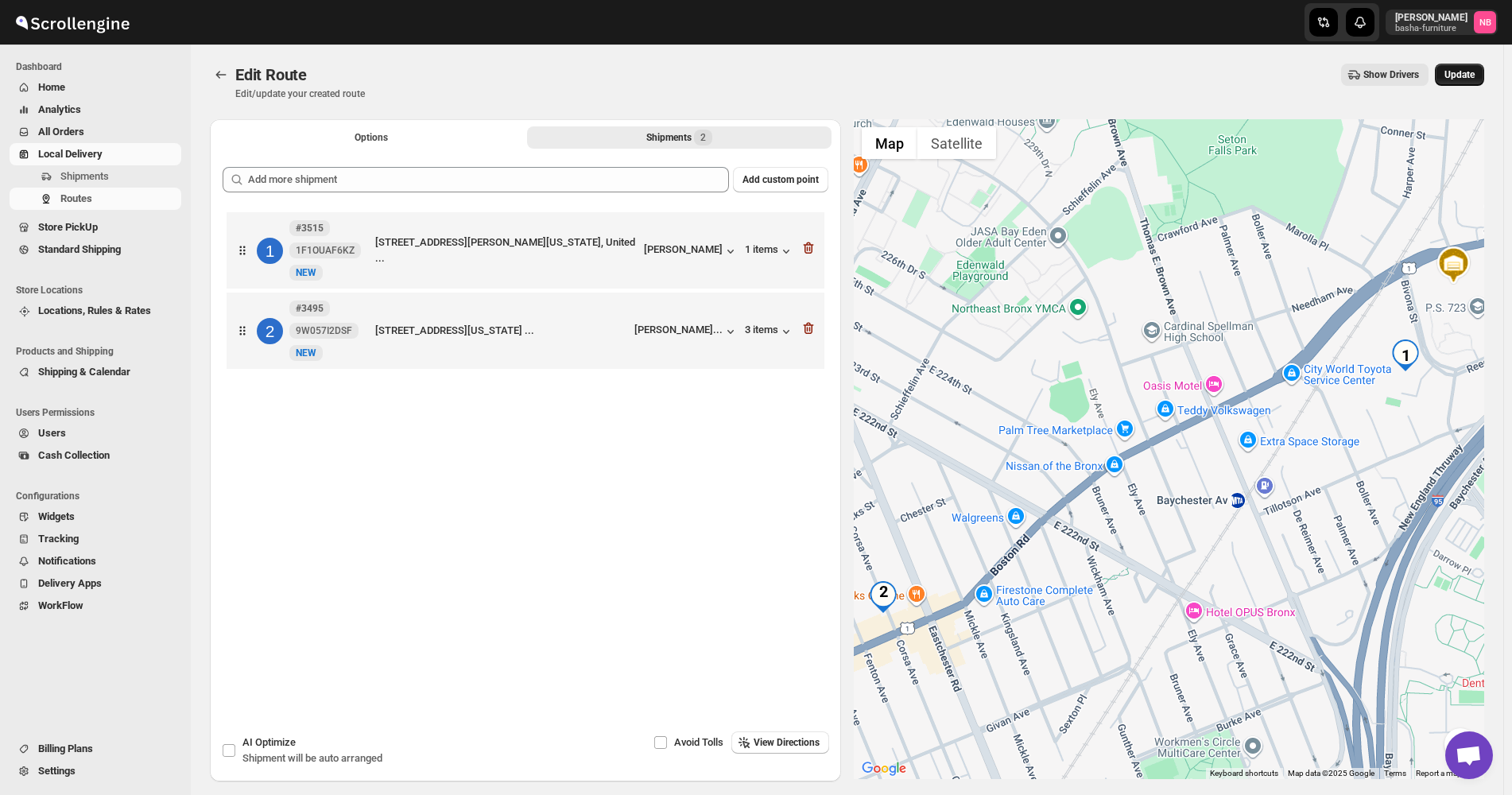
click at [1461, 77] on span "Update" at bounding box center [1460, 75] width 30 height 13
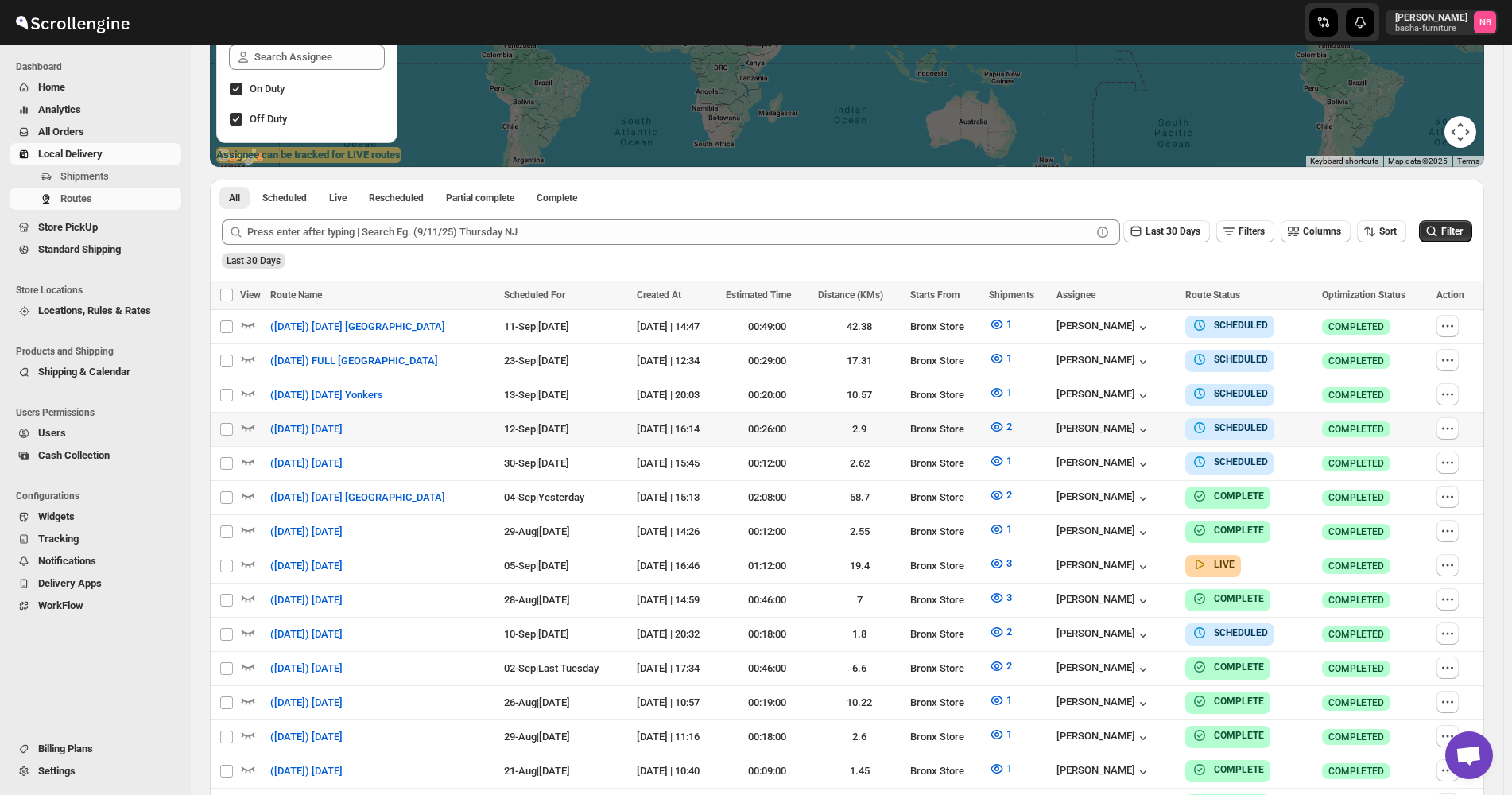
scroll to position [318, 0]
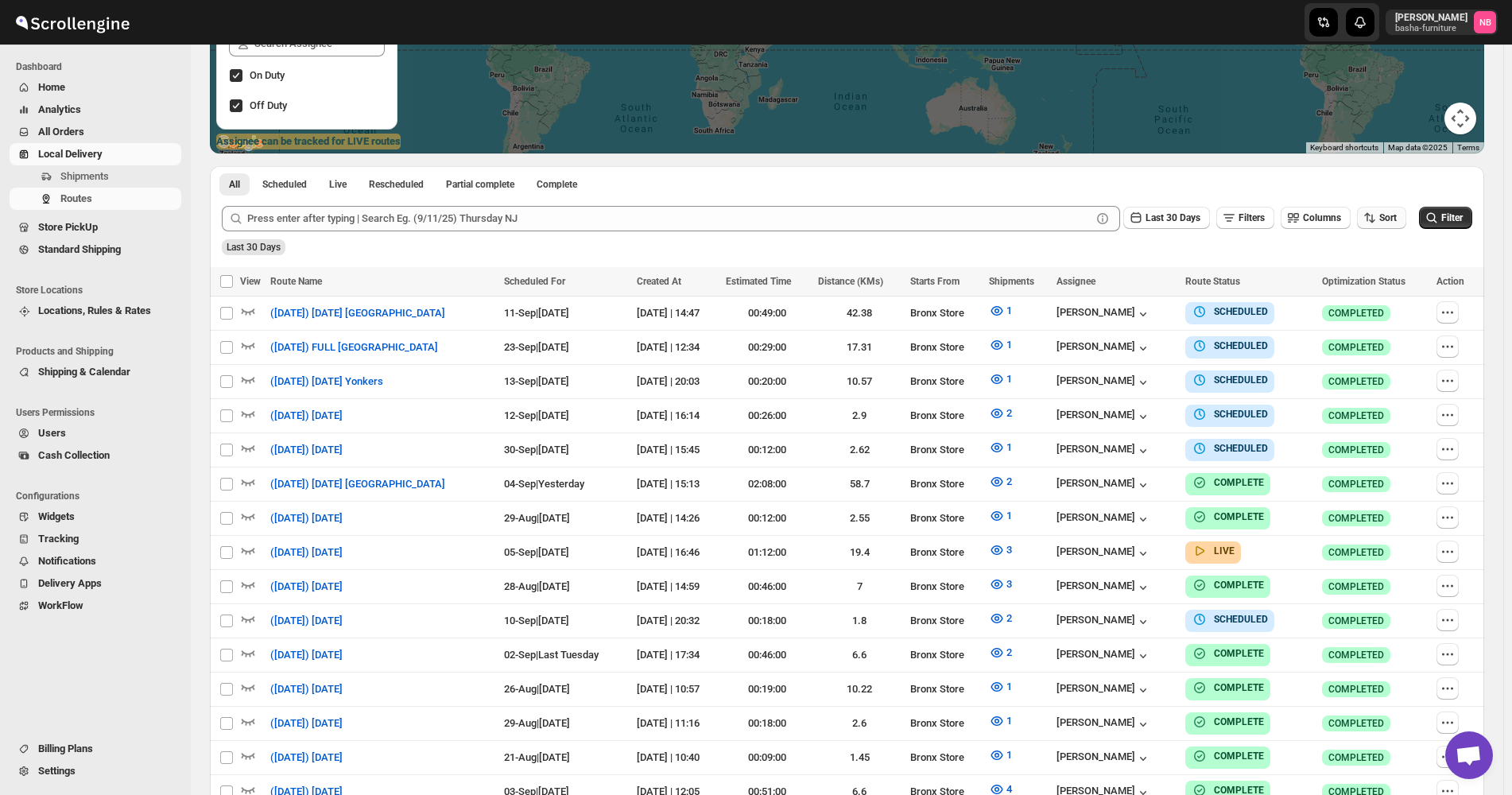
click at [1371, 221] on icon "button" at bounding box center [1368, 217] width 7 height 9
click at [1357, 306] on div "Due Date" at bounding box center [1364, 303] width 43 height 15
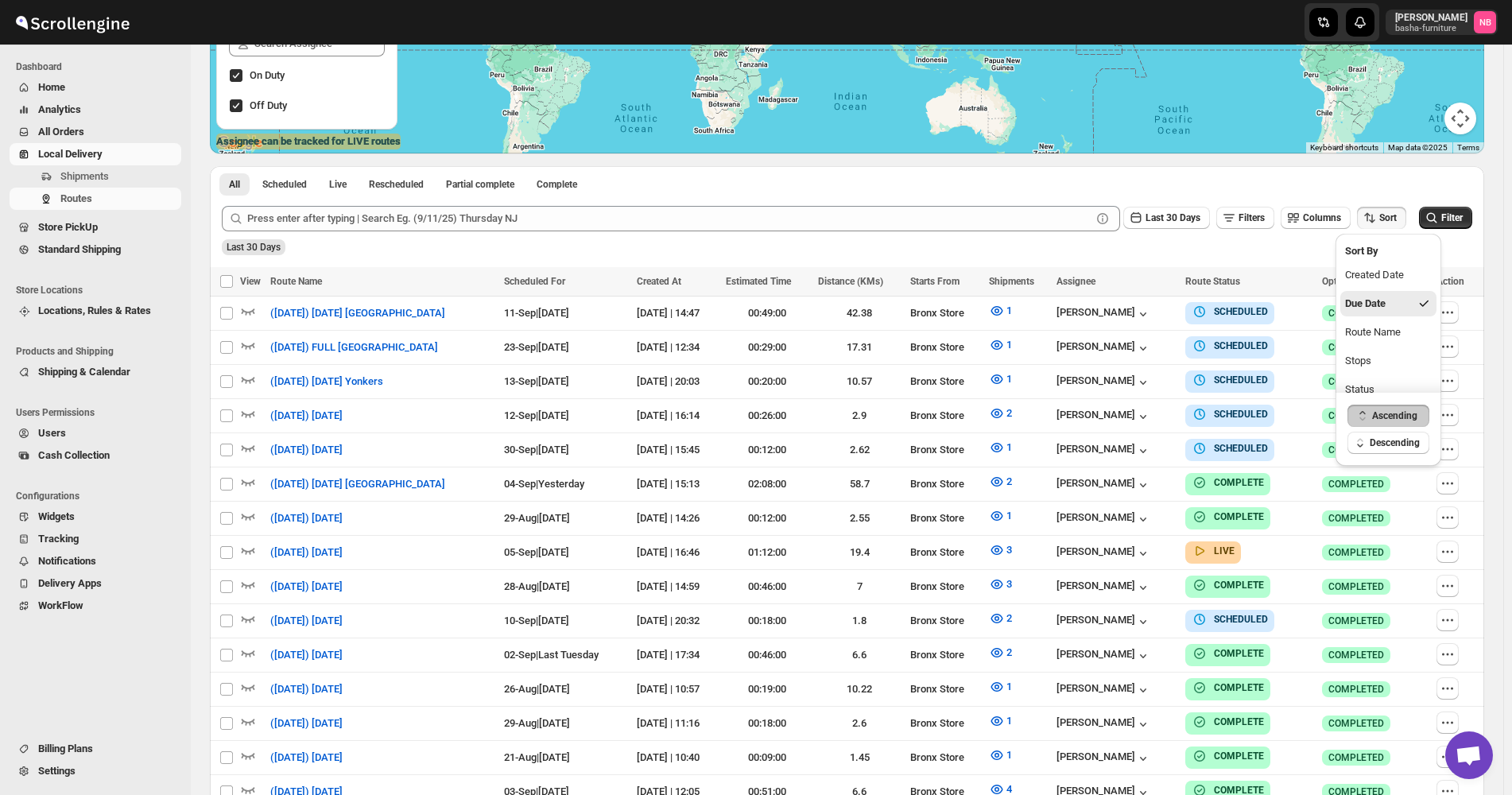
click at [1165, 232] on div "Last 30 Days" at bounding box center [846, 242] width 1254 height 27
click span "Last 30 Days"
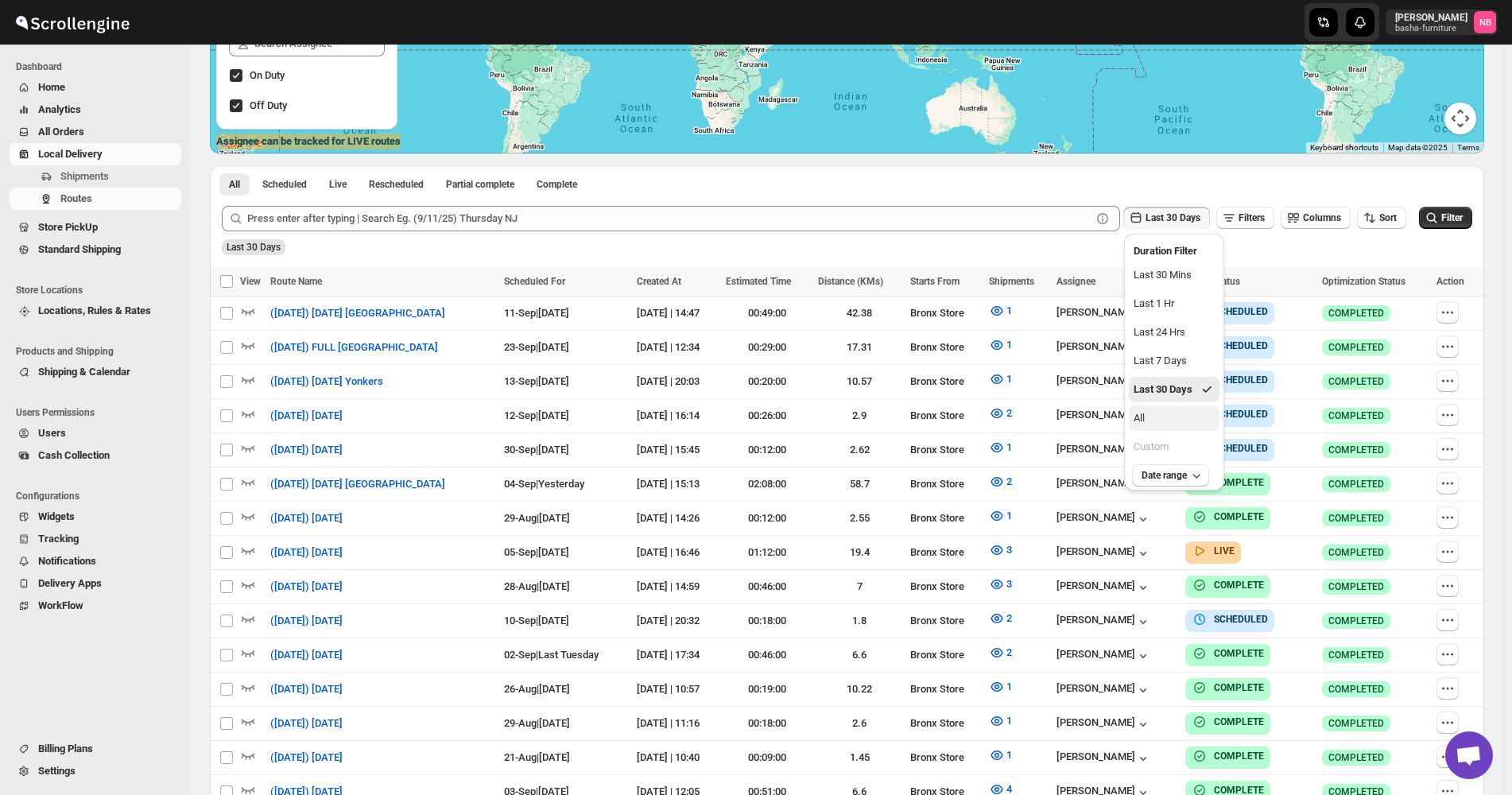
click button "All"
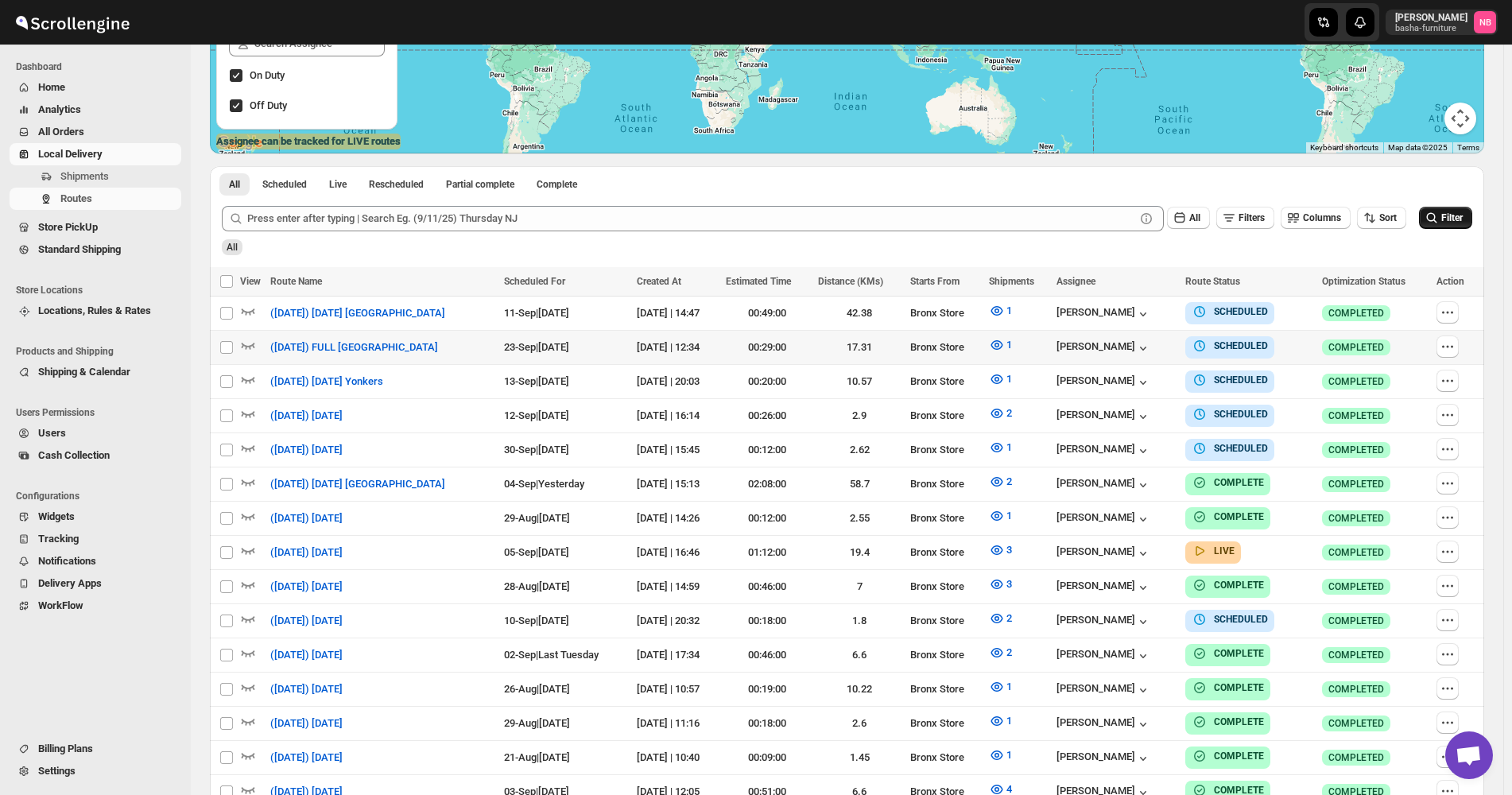
click button "Filter"
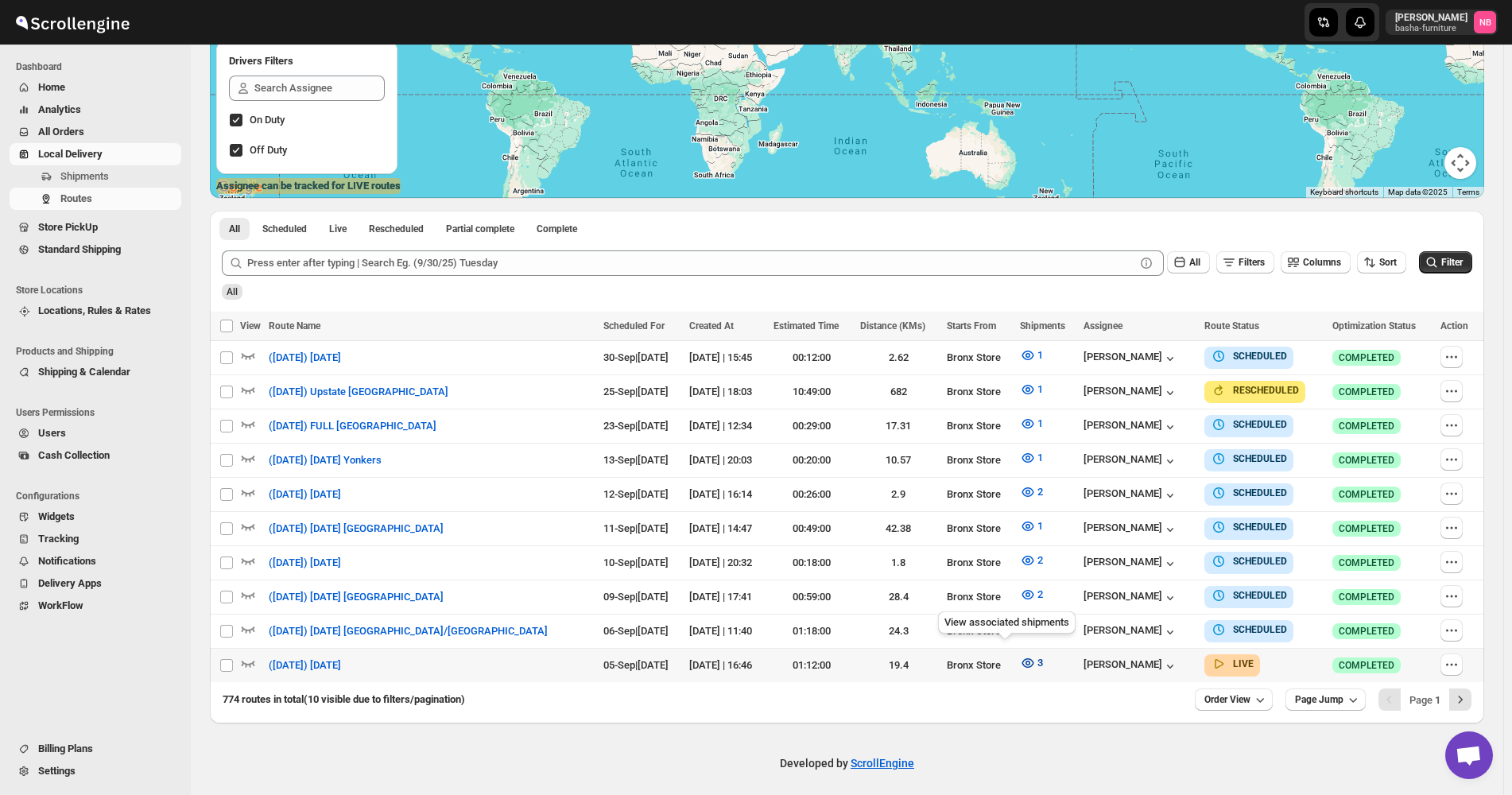
click icon "button"
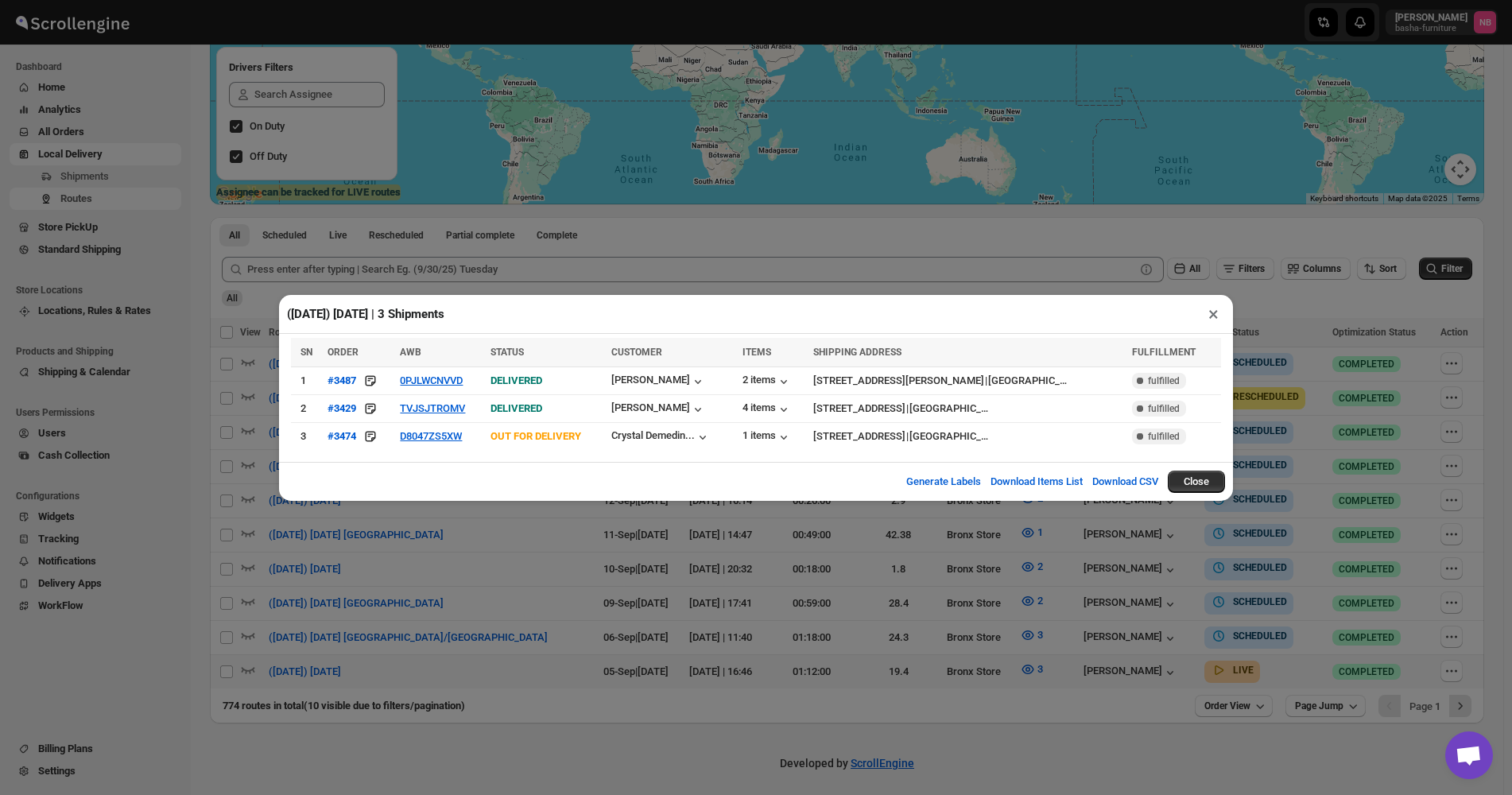
click div "([DATE]) [DATE] | 3 Shipments × SN ORDER AWB STATUS CUSTOMER ITEMS SHIPPING ADD…"
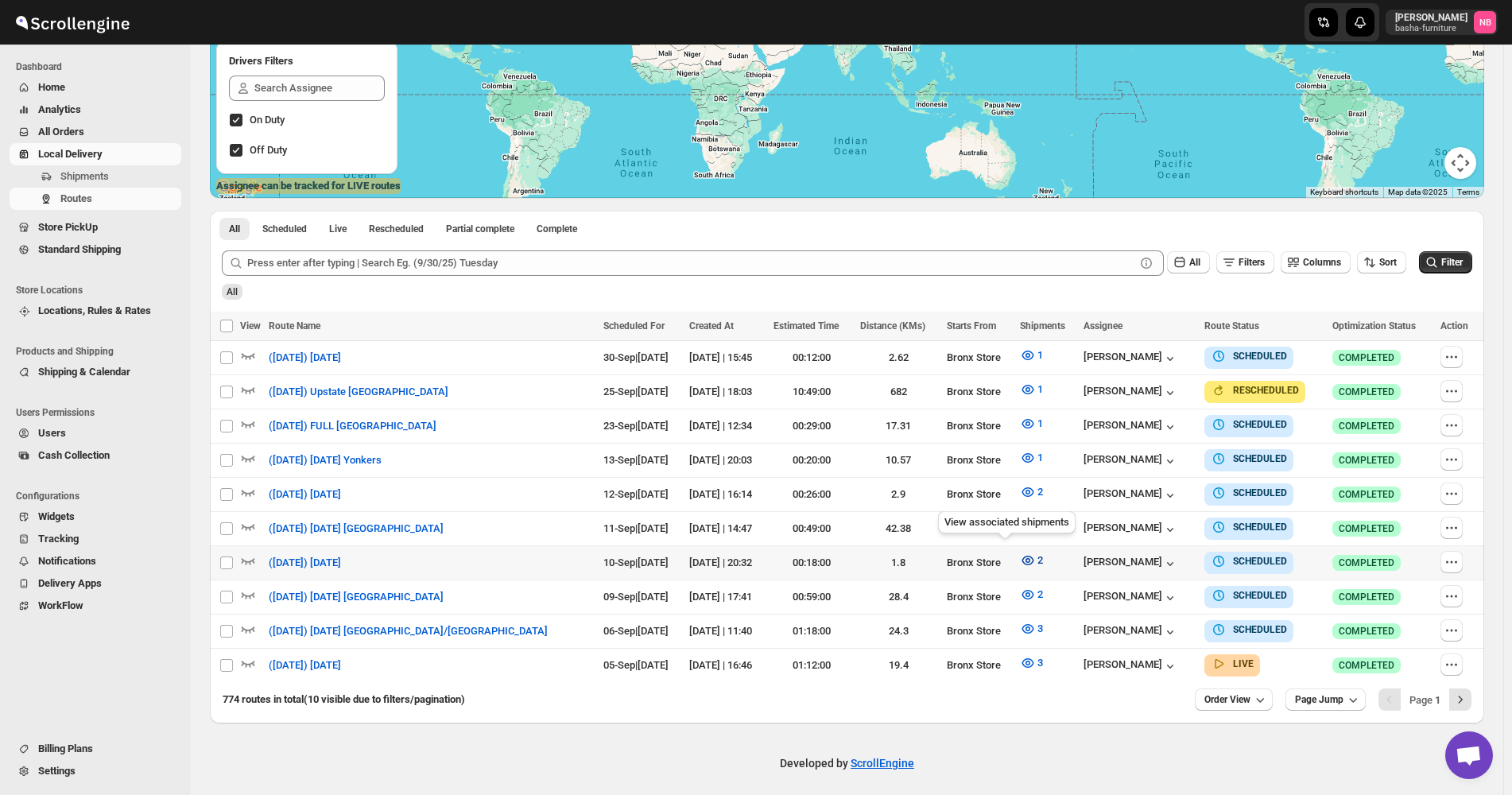
click button "2"
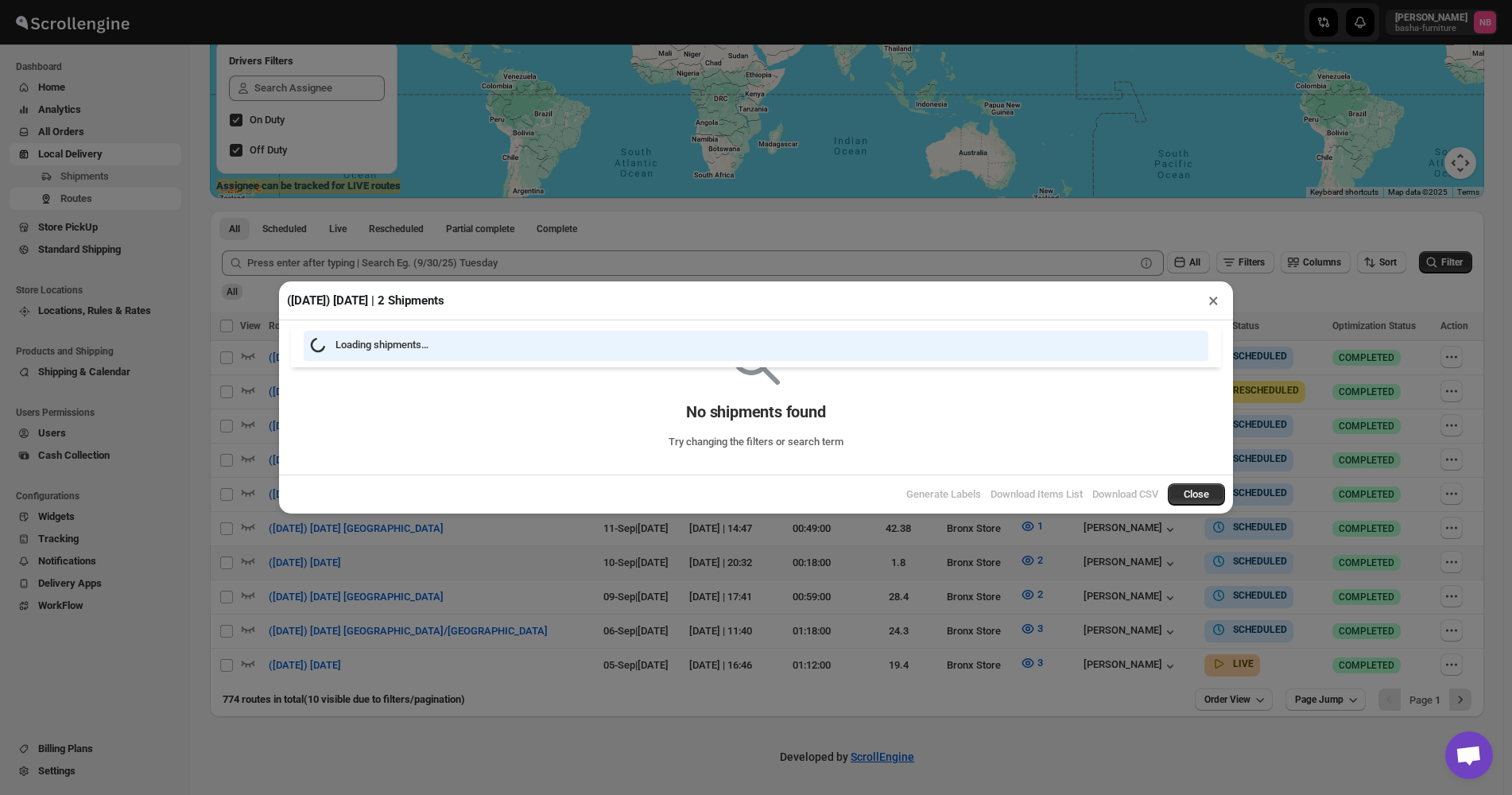
scroll to position [267, 0]
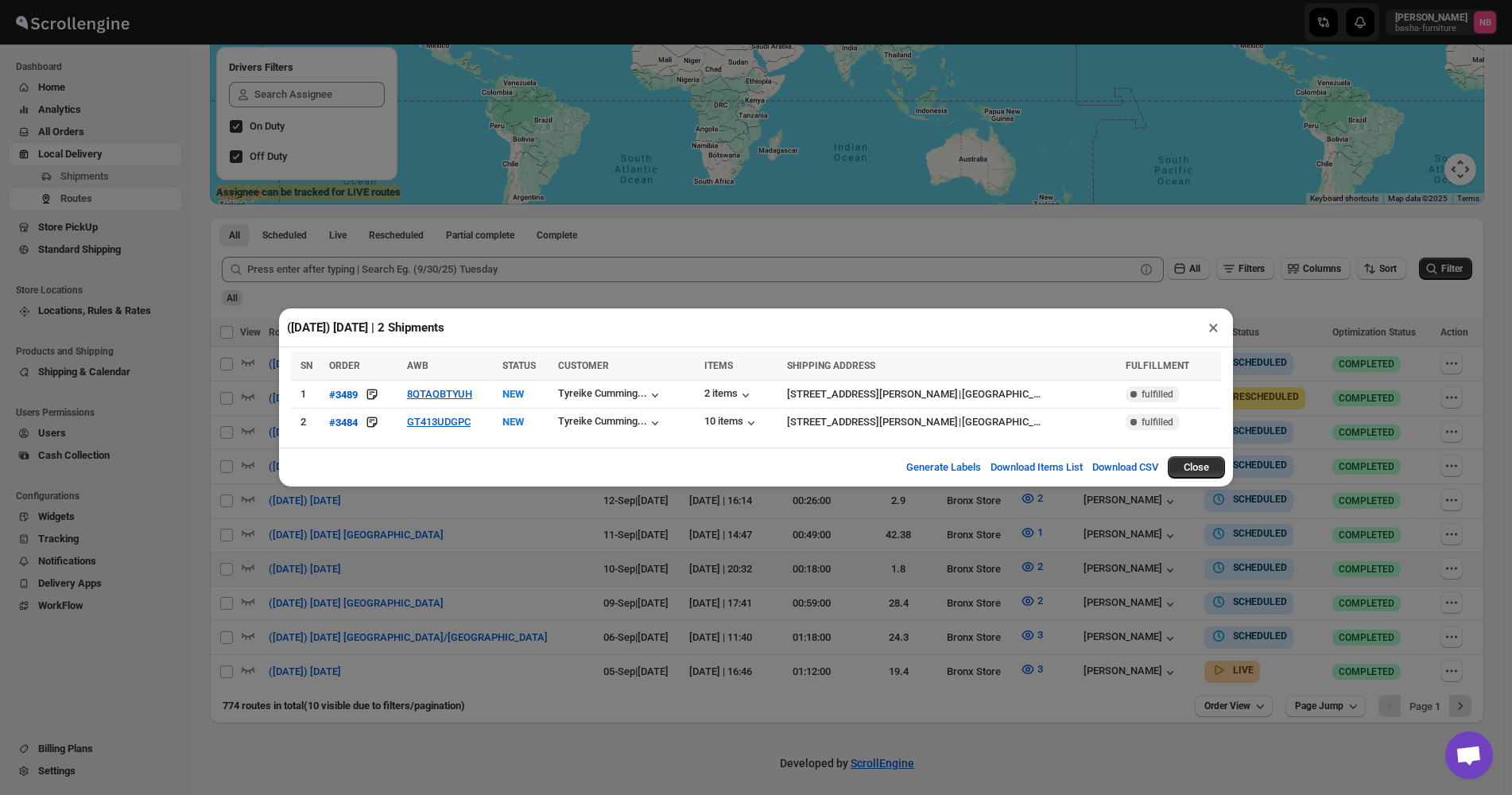
click div "([DATE]) [DATE] | 2 Shipments × SN ORDER AWB STATUS CUSTOMER ITEMS SHIPPING ADD…"
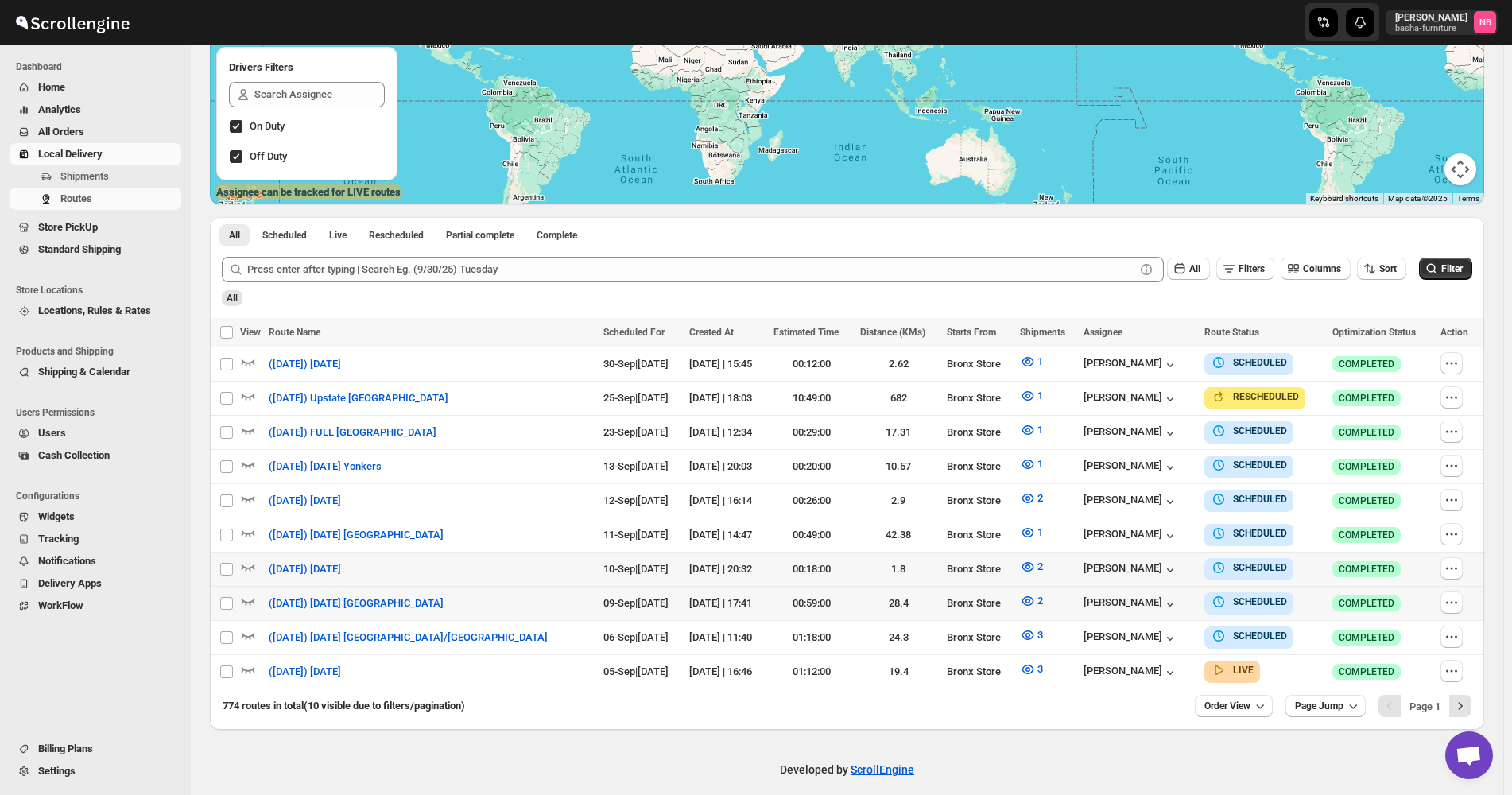
scroll to position [273, 0]
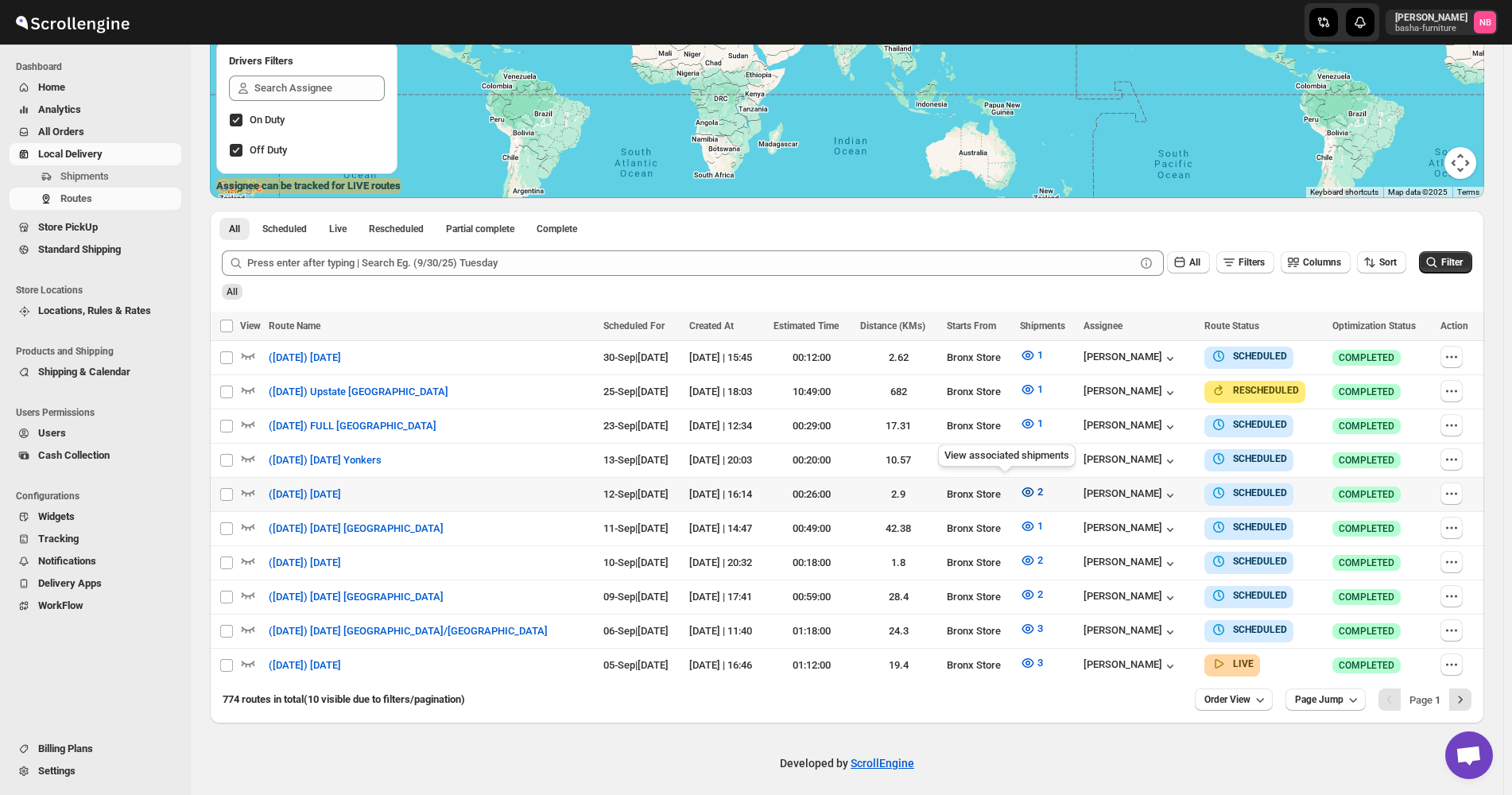
click button "2"
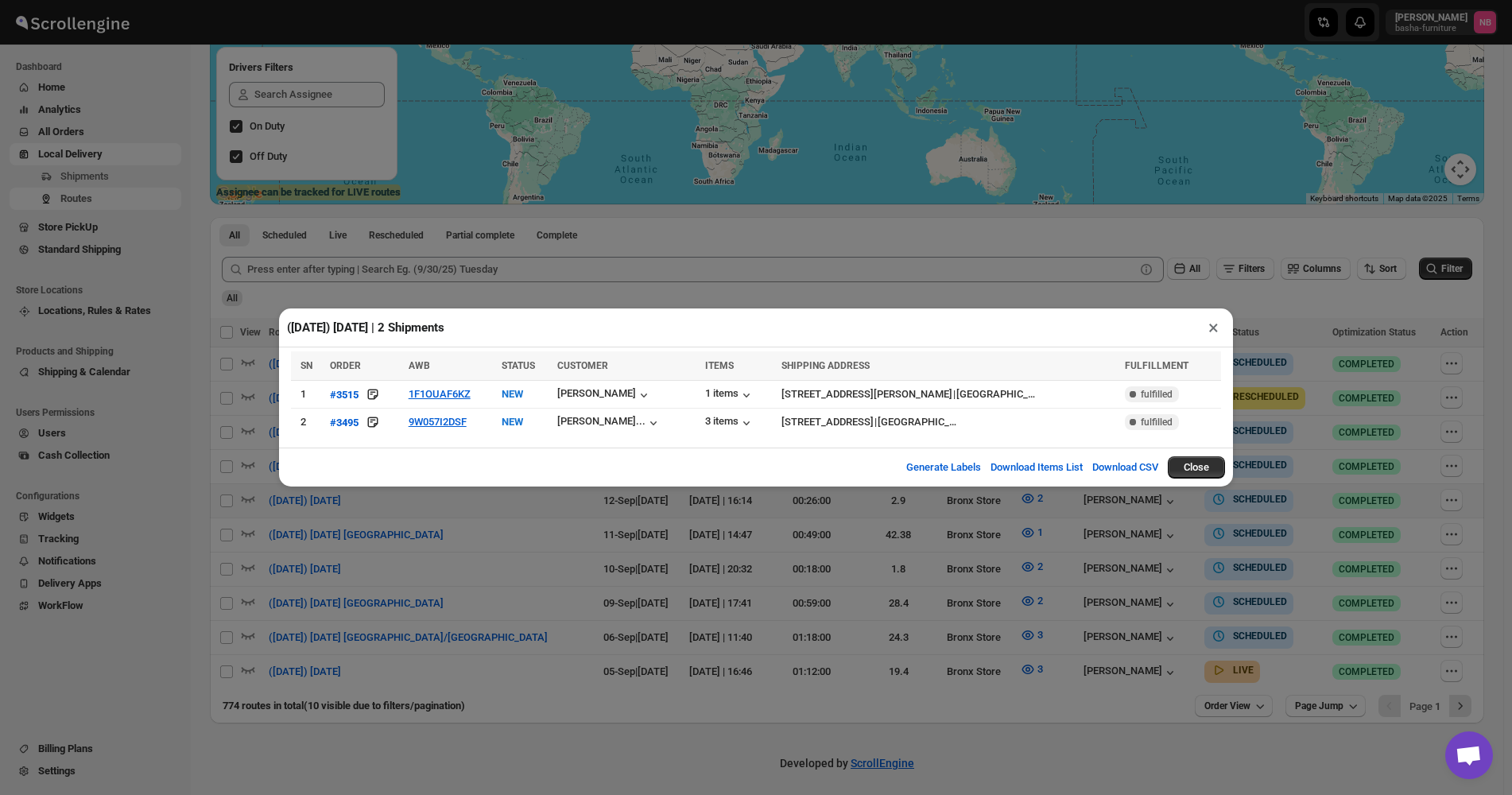
click div "([DATE]) [DATE] | 2 Shipments × SN ORDER AWB STATUS CUSTOMER ITEMS SHIPPING ADD…"
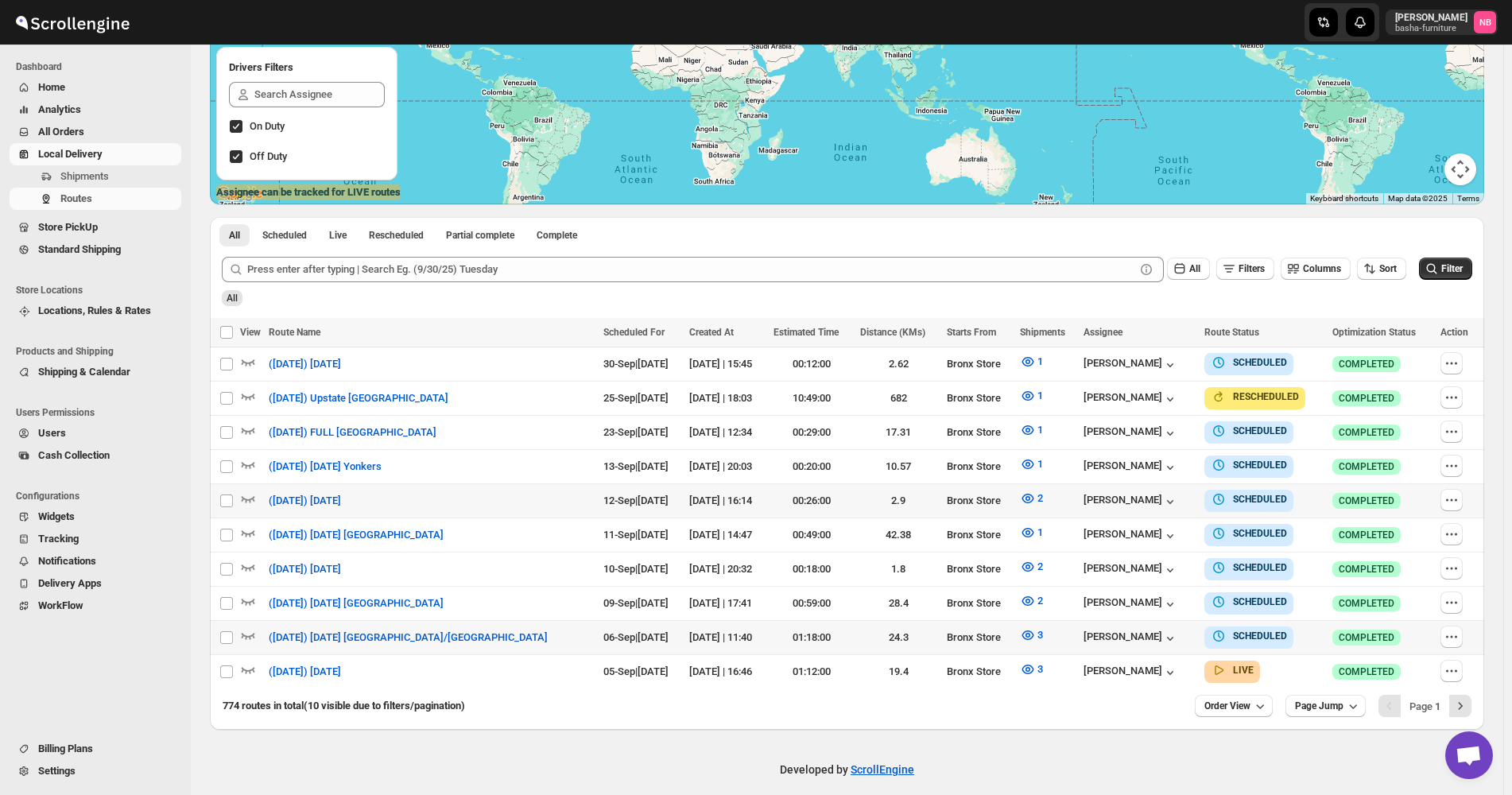
scroll to position [273, 0]
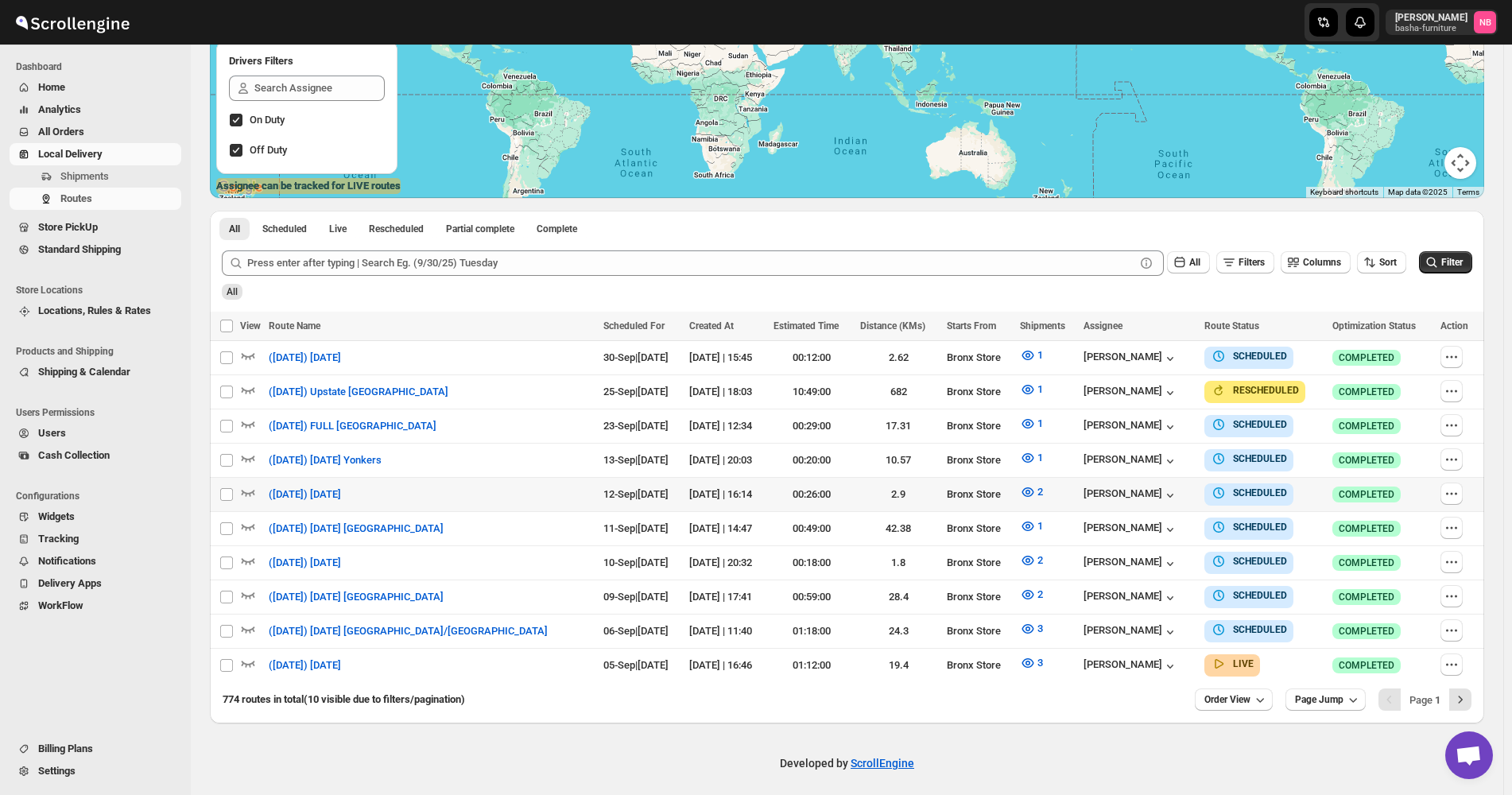
click div "774 routes in total (10 visible due to filters/pagination) Order View Page Jump…"
click span "Filter"
click div "All"
click button "Analytics"
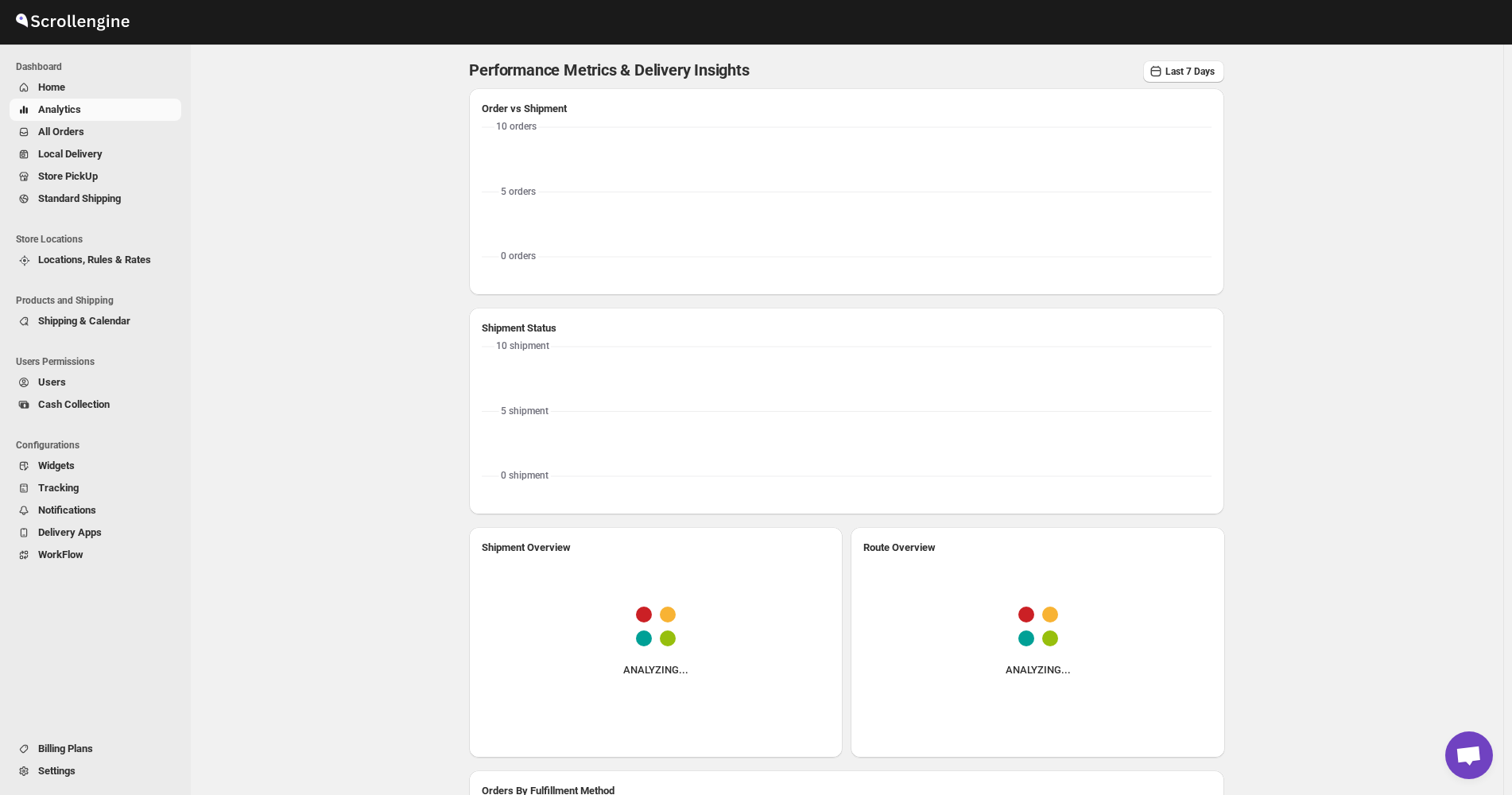
click span "All Orders"
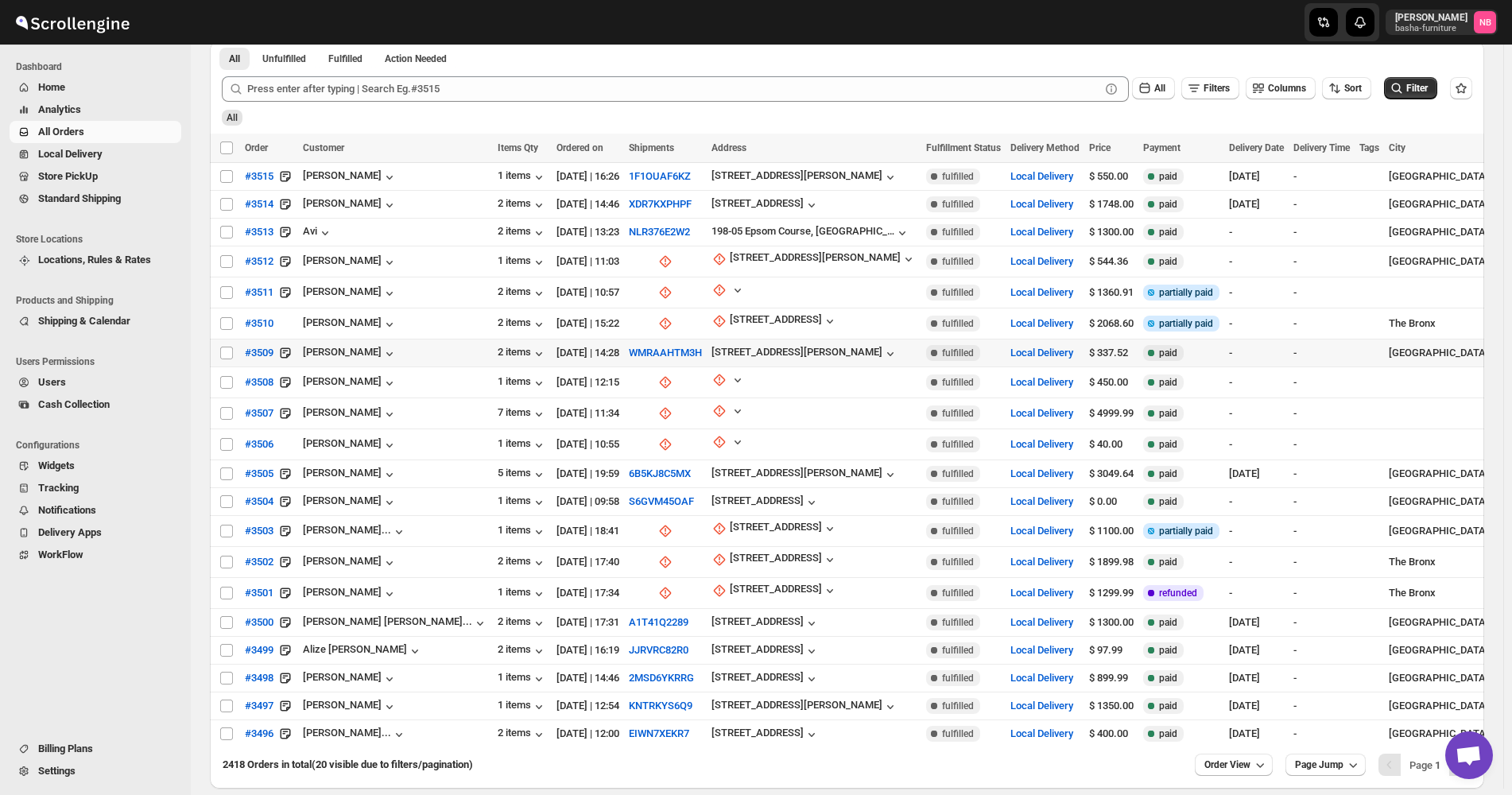
scroll to position [136, 0]
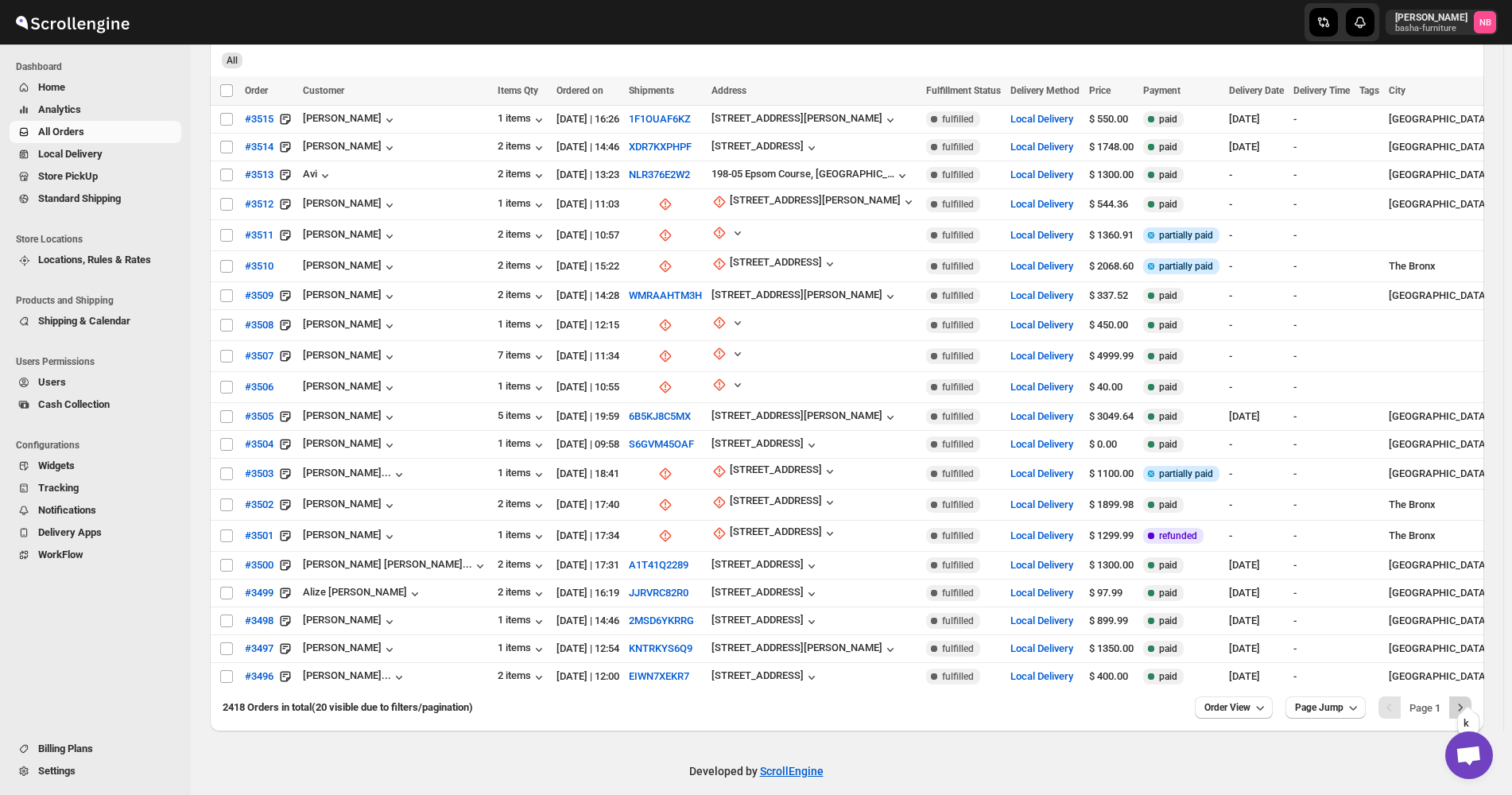
click icon "Next"
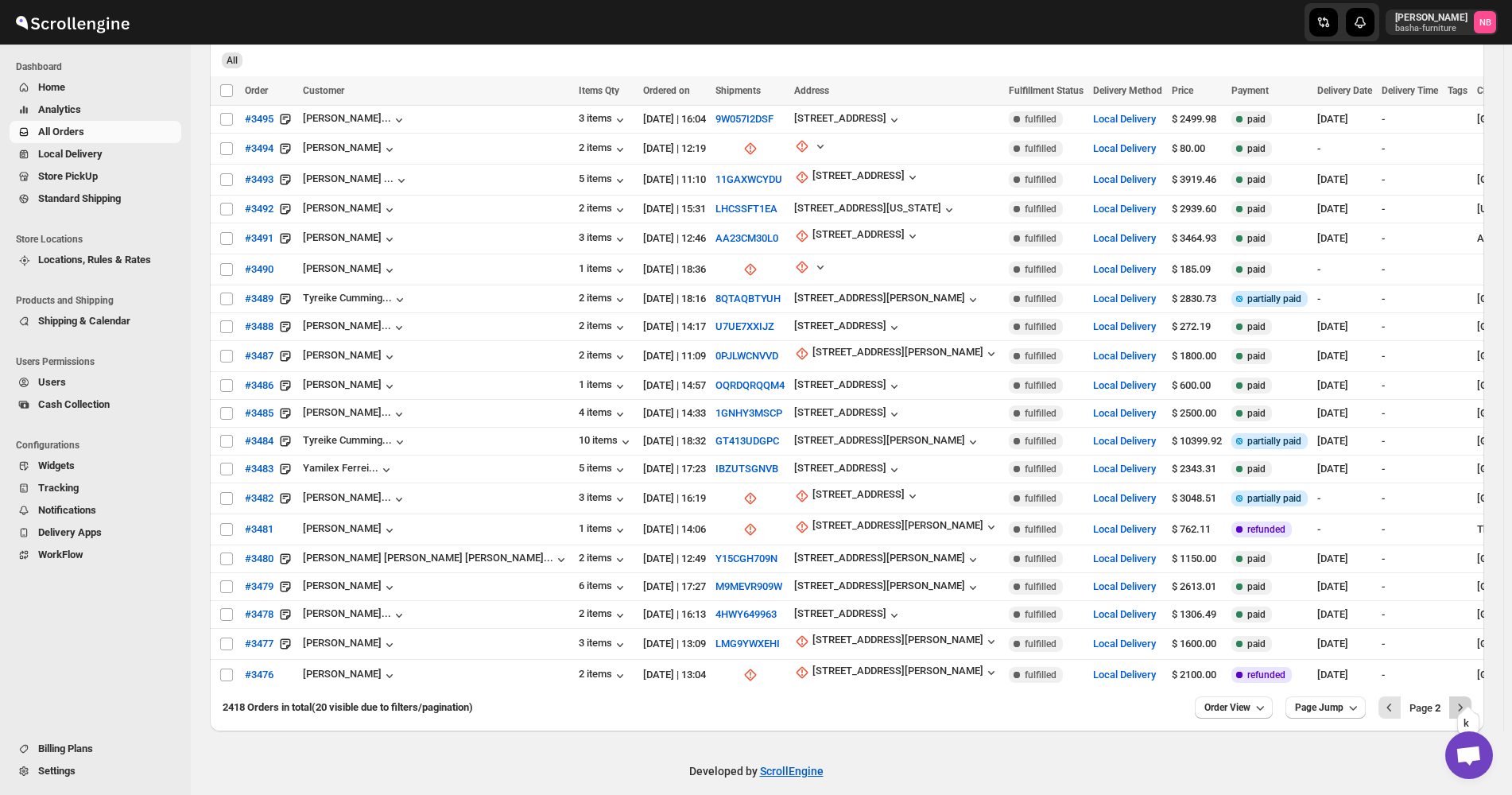
click icon "Next"
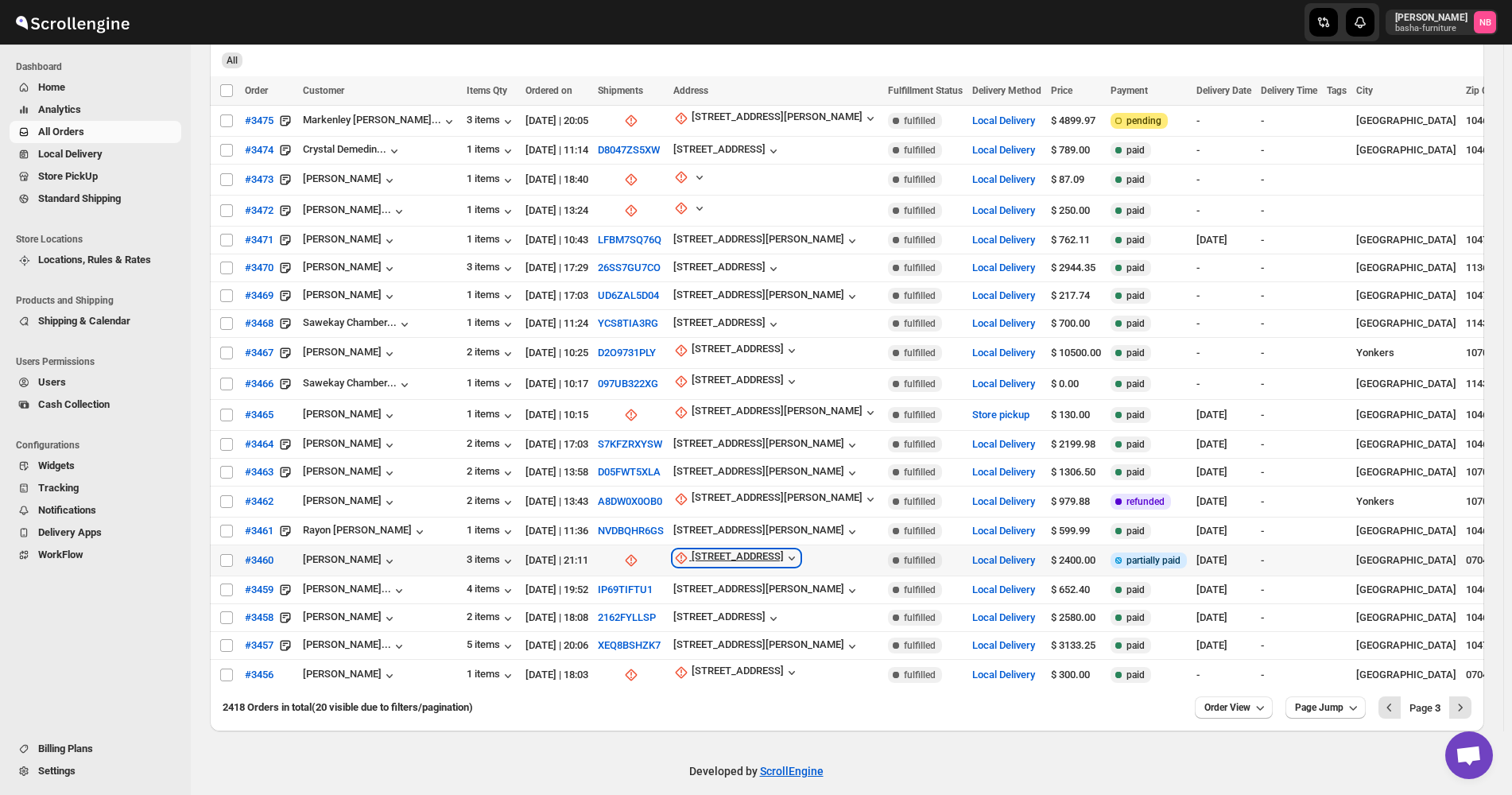
click div "[STREET_ADDRESS]"
click ul "Request customer Update manually"
click span "Update manually"
select select "US"
select select "[US_STATE]"
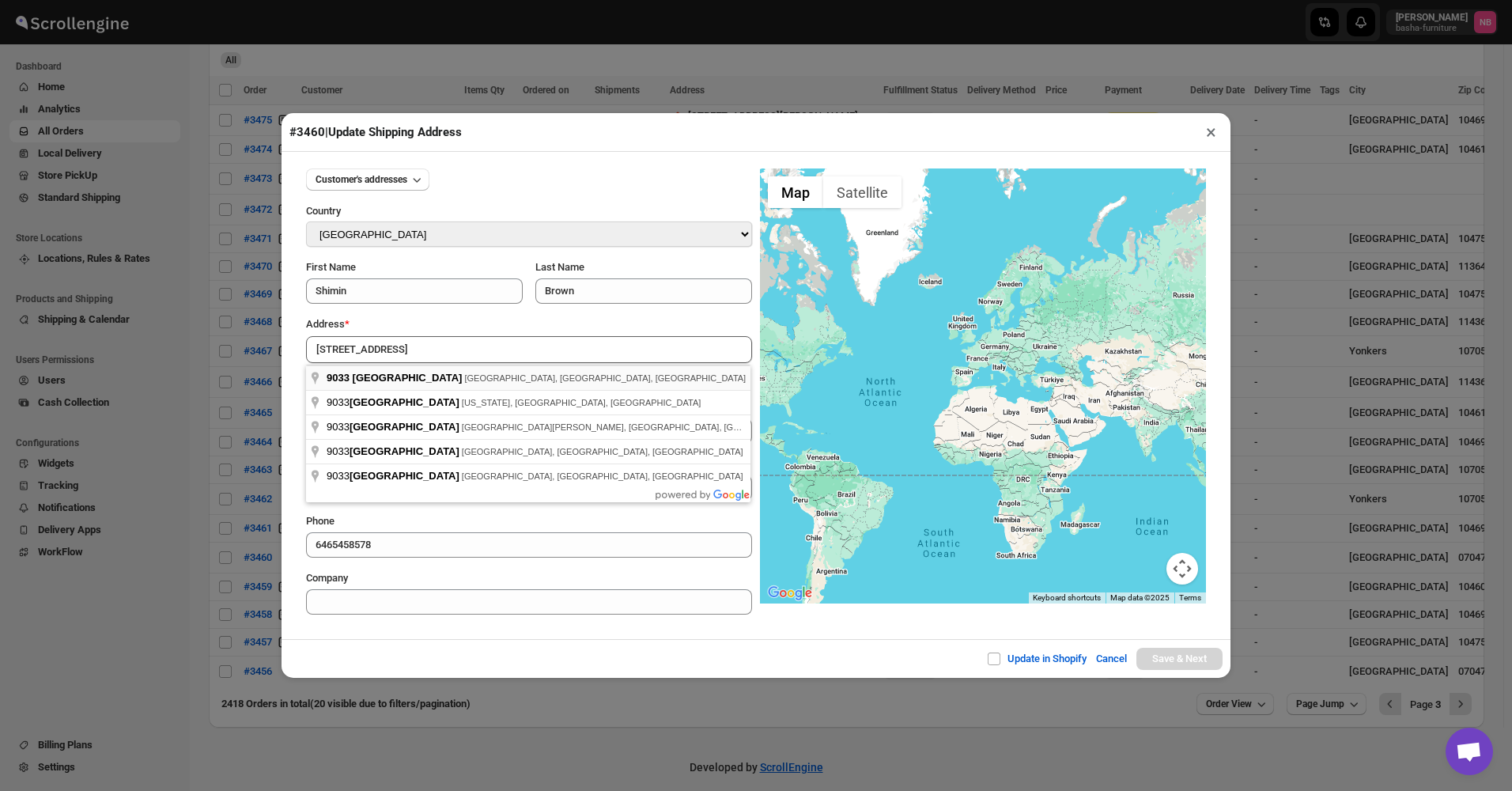
type input "[STREET_ADDRESS]"
type input "[GEOGRAPHIC_DATA]"
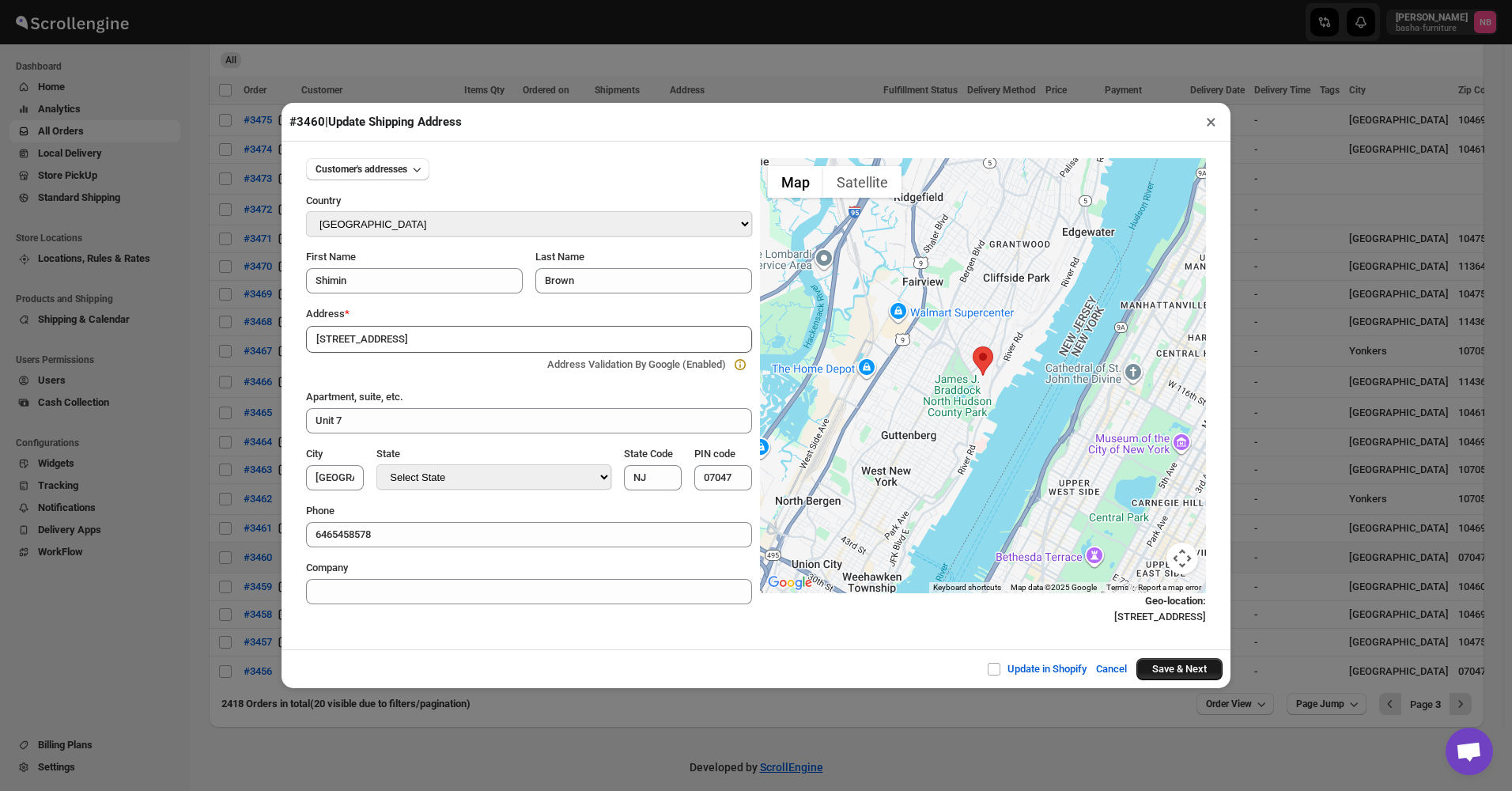
click button "Save & Next"
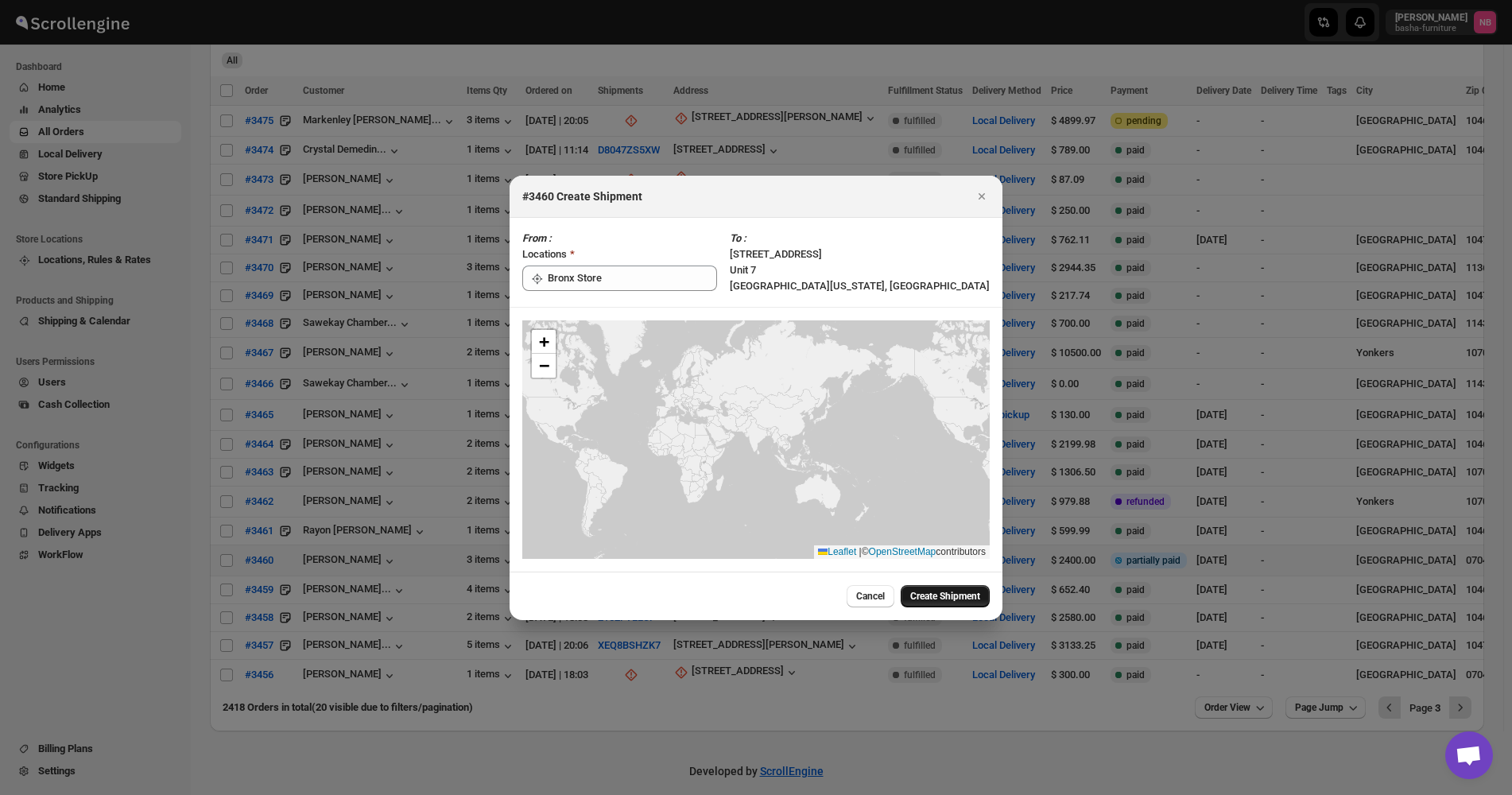
click span "Create Shipment"
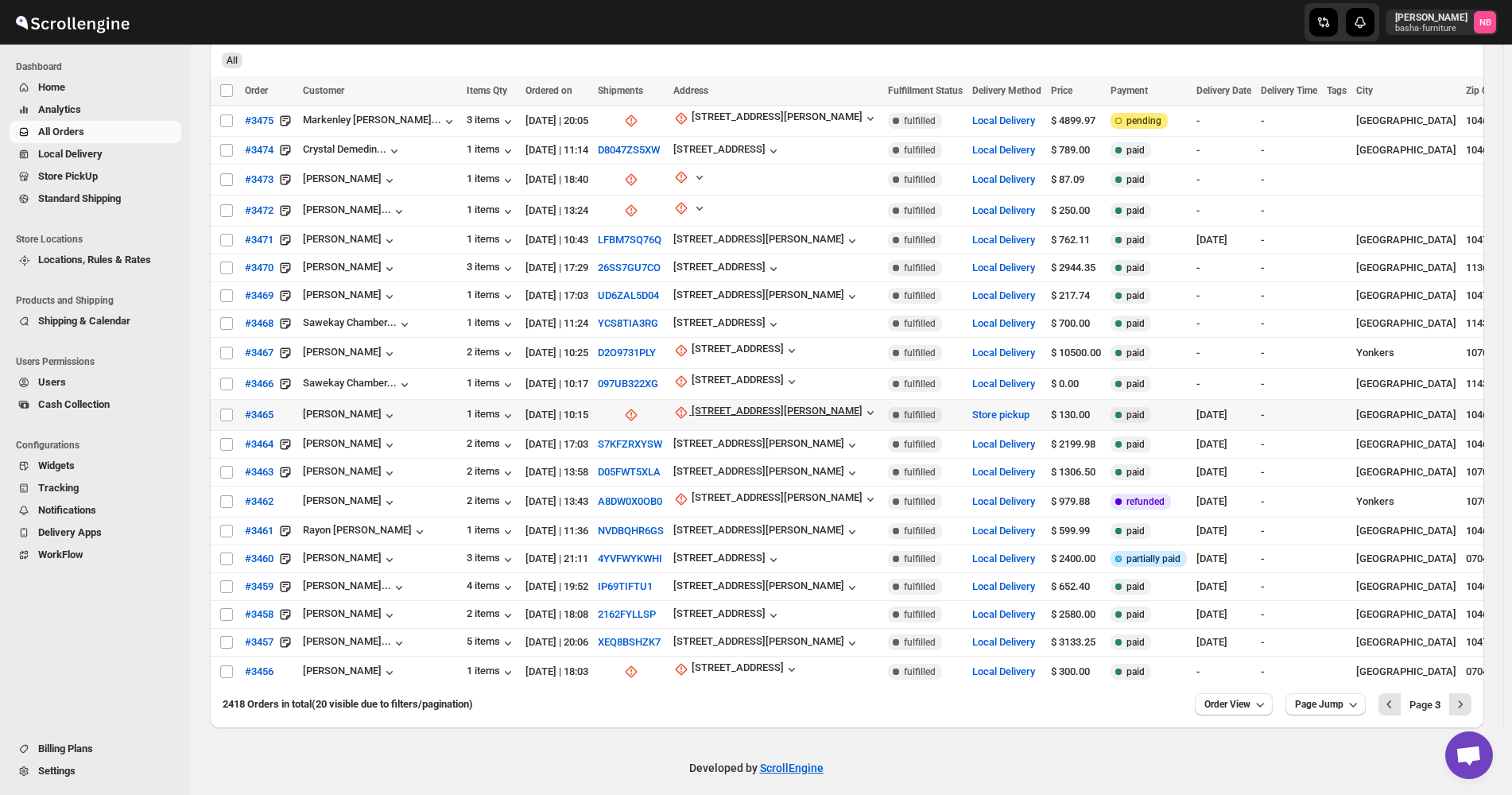
scroll to position [133, 0]
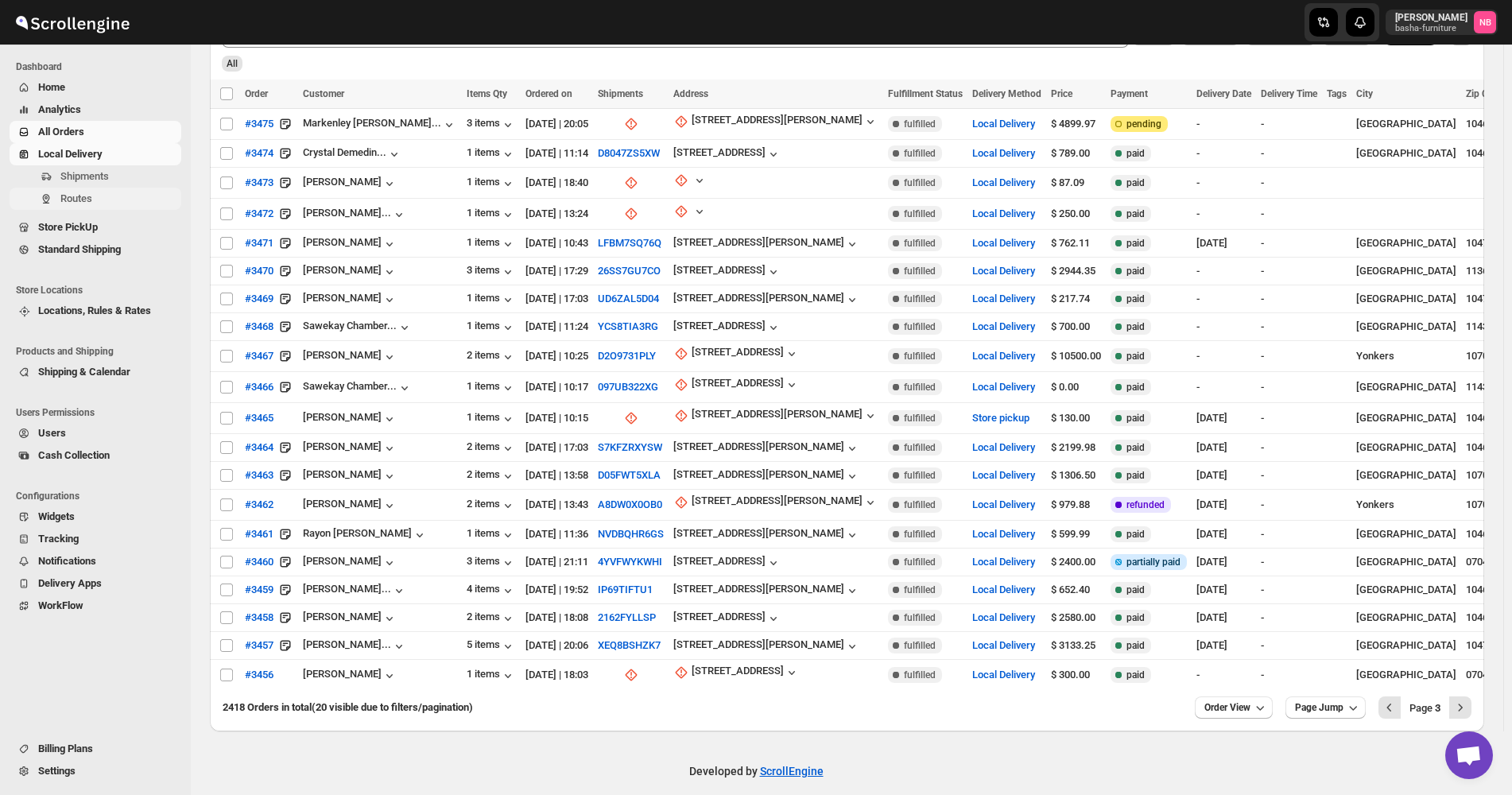
click span "Routes"
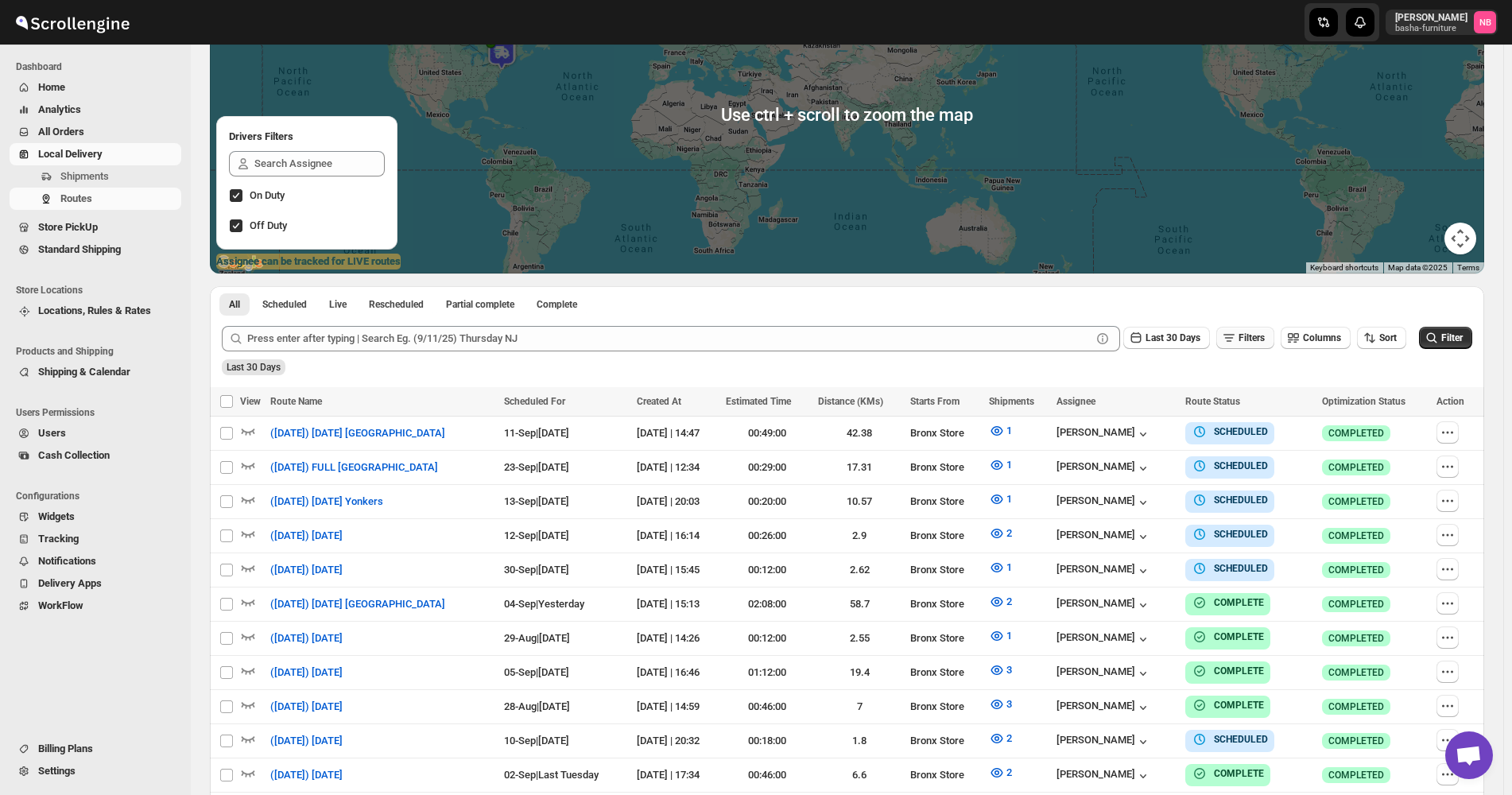
scroll to position [238, 0]
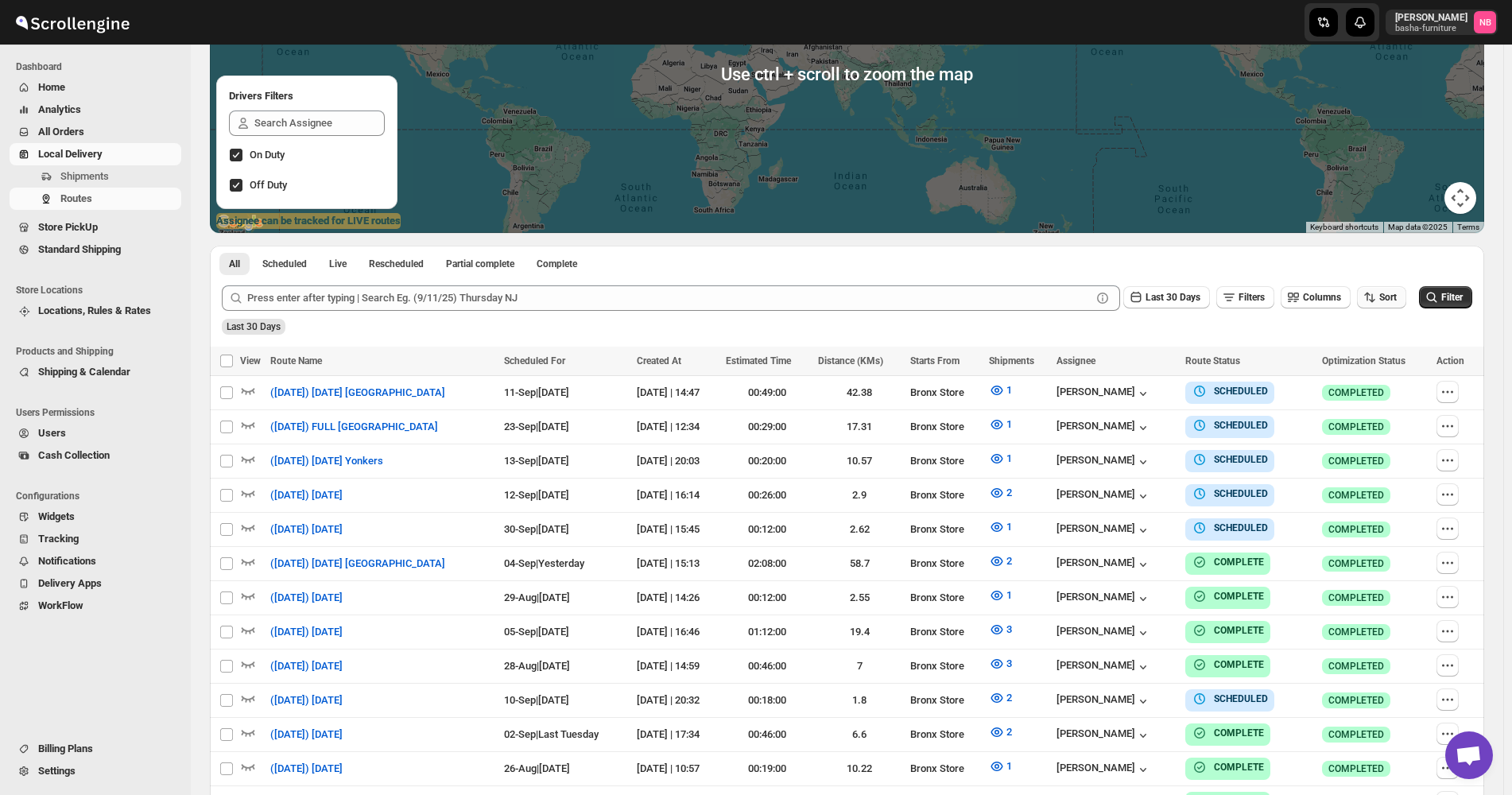
click span "Sort"
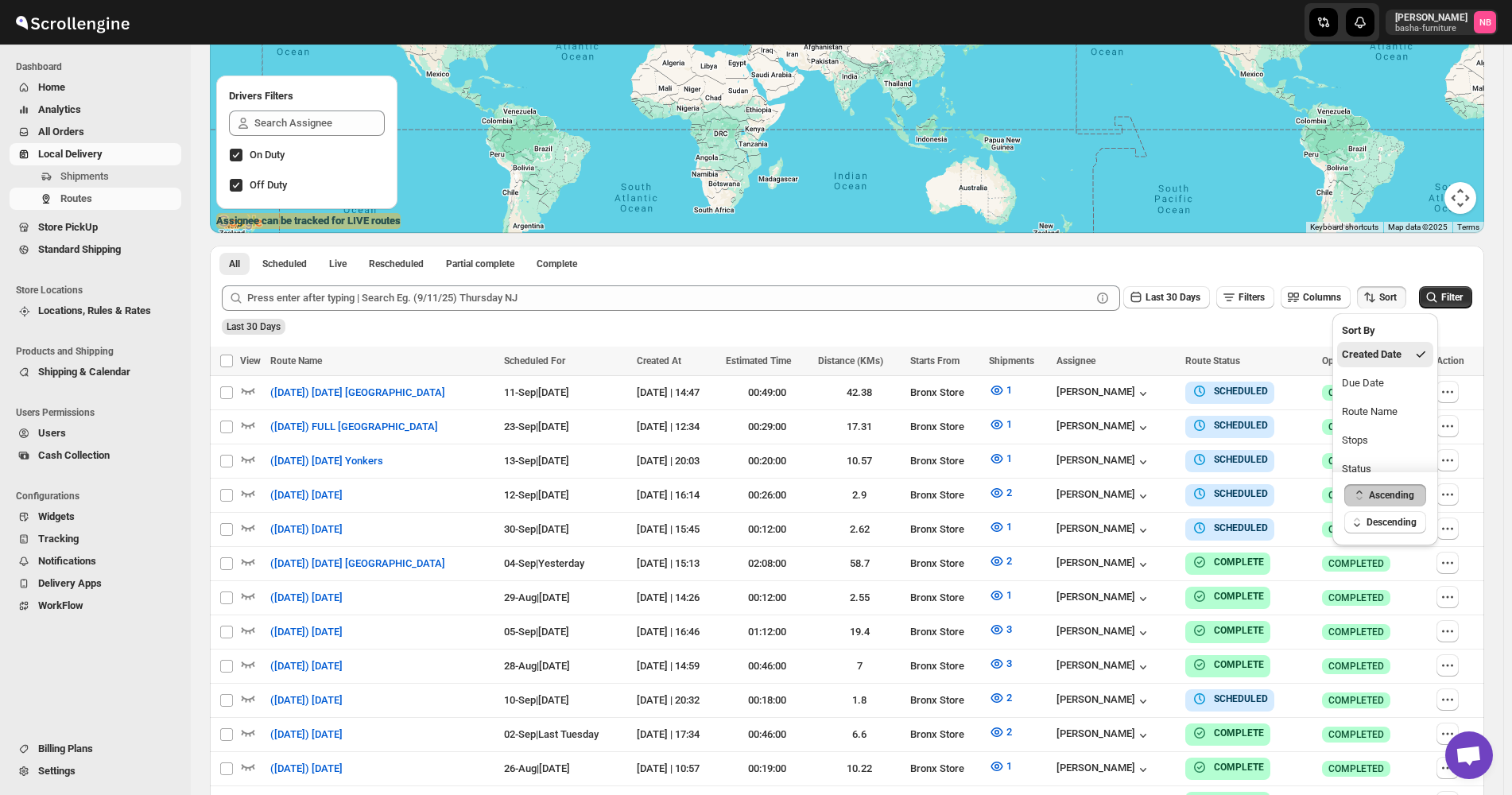
drag, startPoint x: 1200, startPoint y: 321, endPoint x: 1356, endPoint y: 388, distance: 169.8
click div "Last 30 Days"
click icon "button"
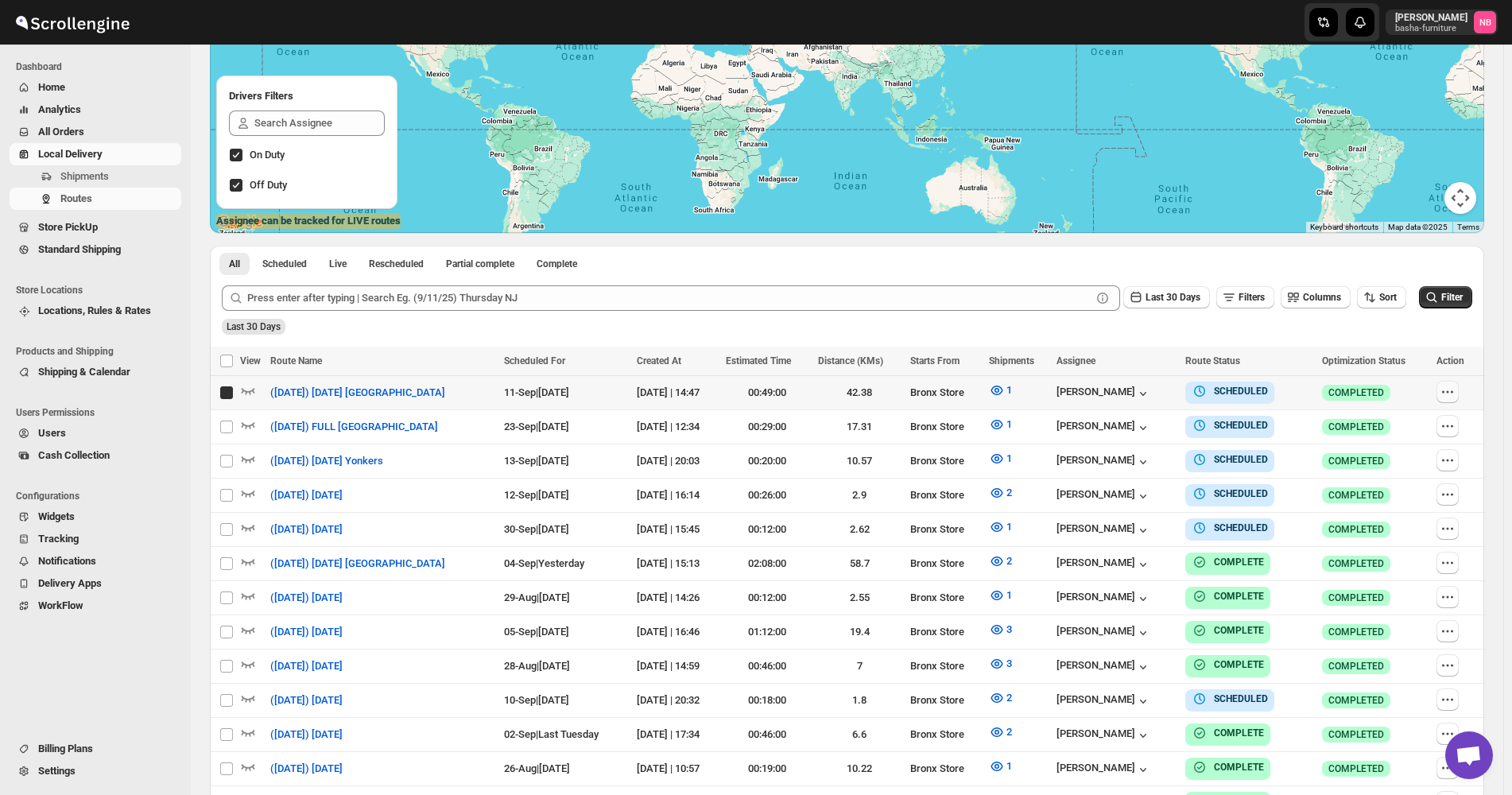
checkbox input "true"
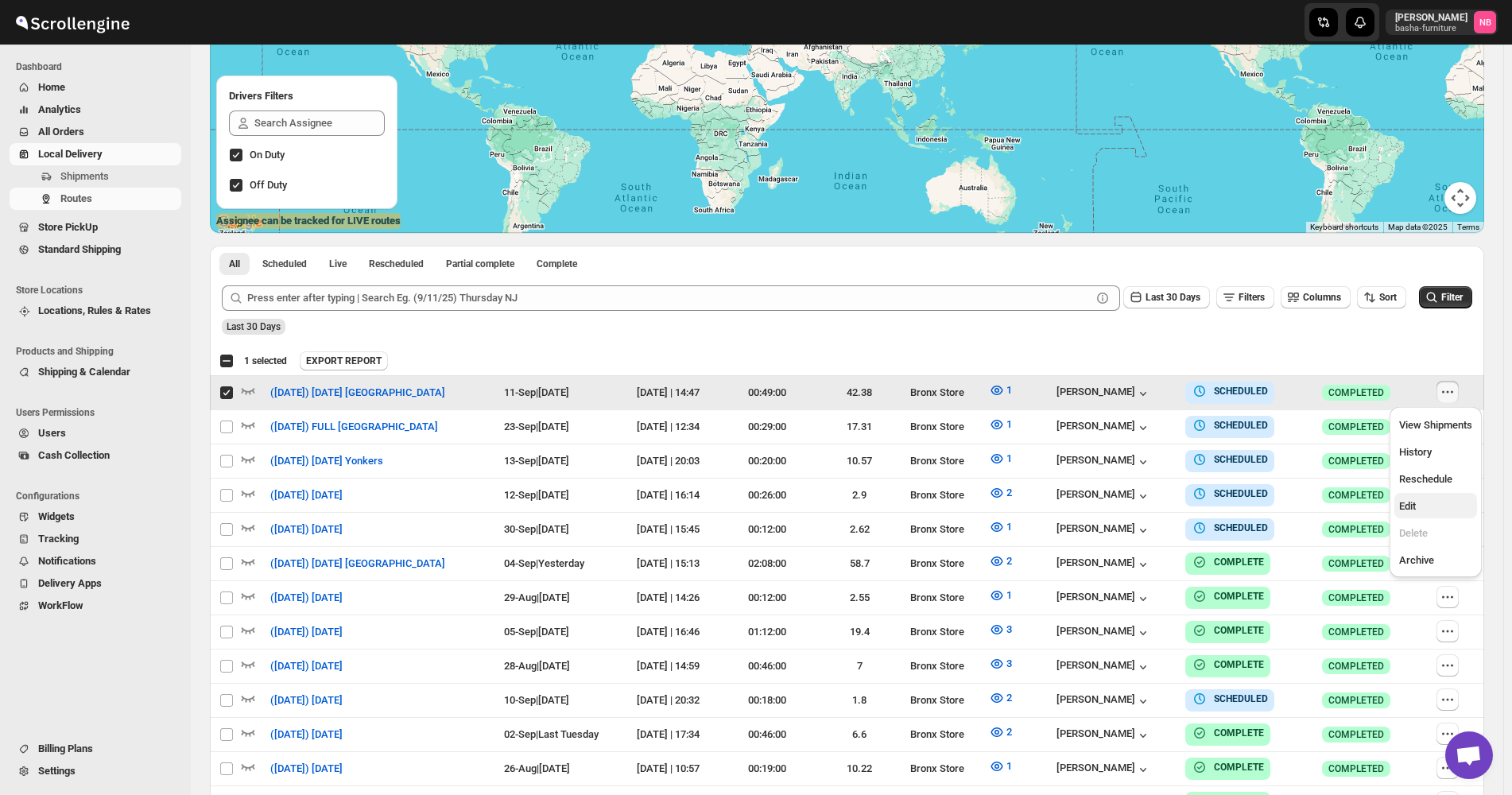
click span "Edit"
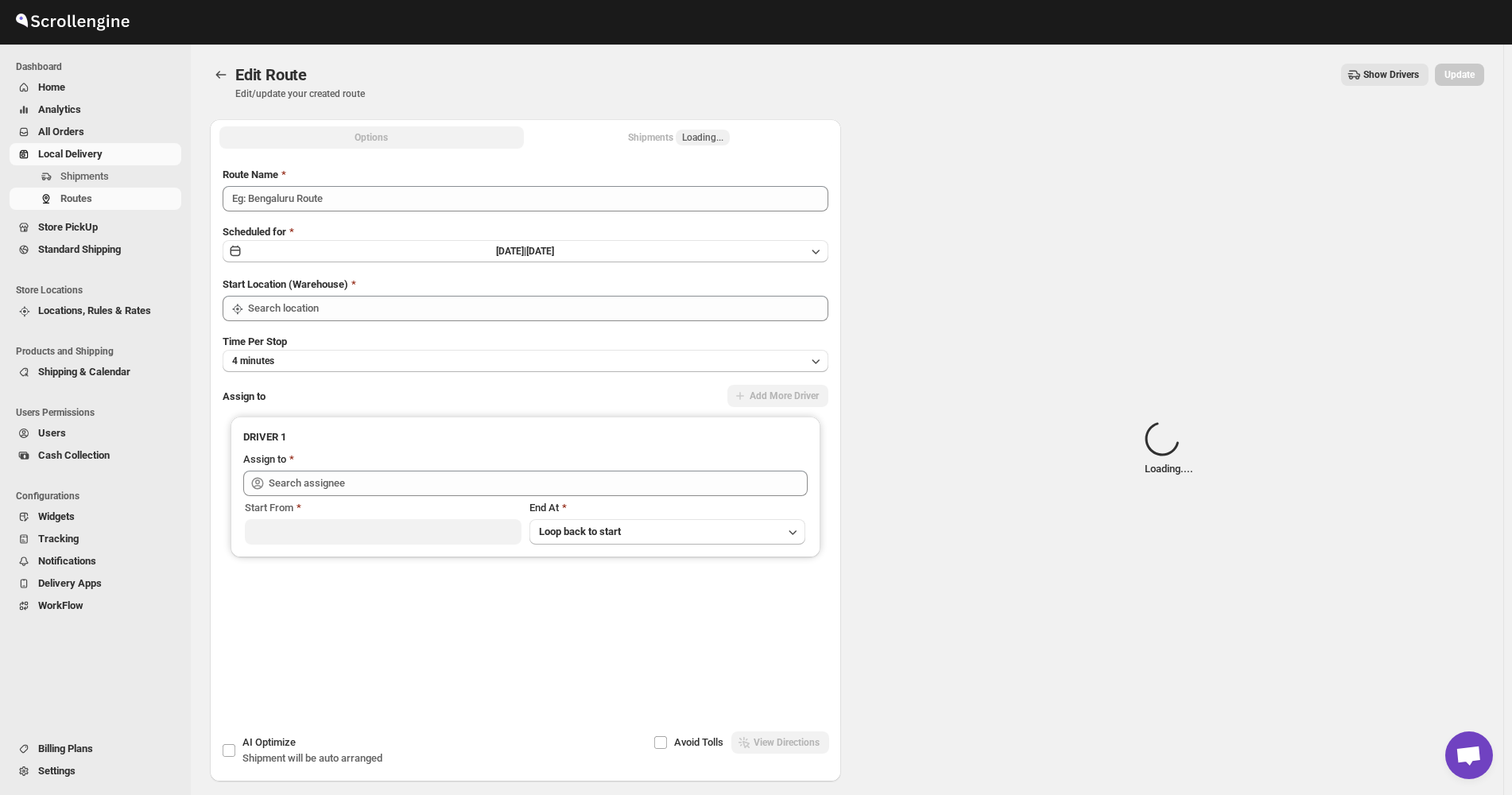
type input "([DATE]) [DATE] [GEOGRAPHIC_DATA]"
type input "Bronx Store"
type input "[PERSON_NAME] ([EMAIL_ADDRESS][DOMAIN_NAME])"
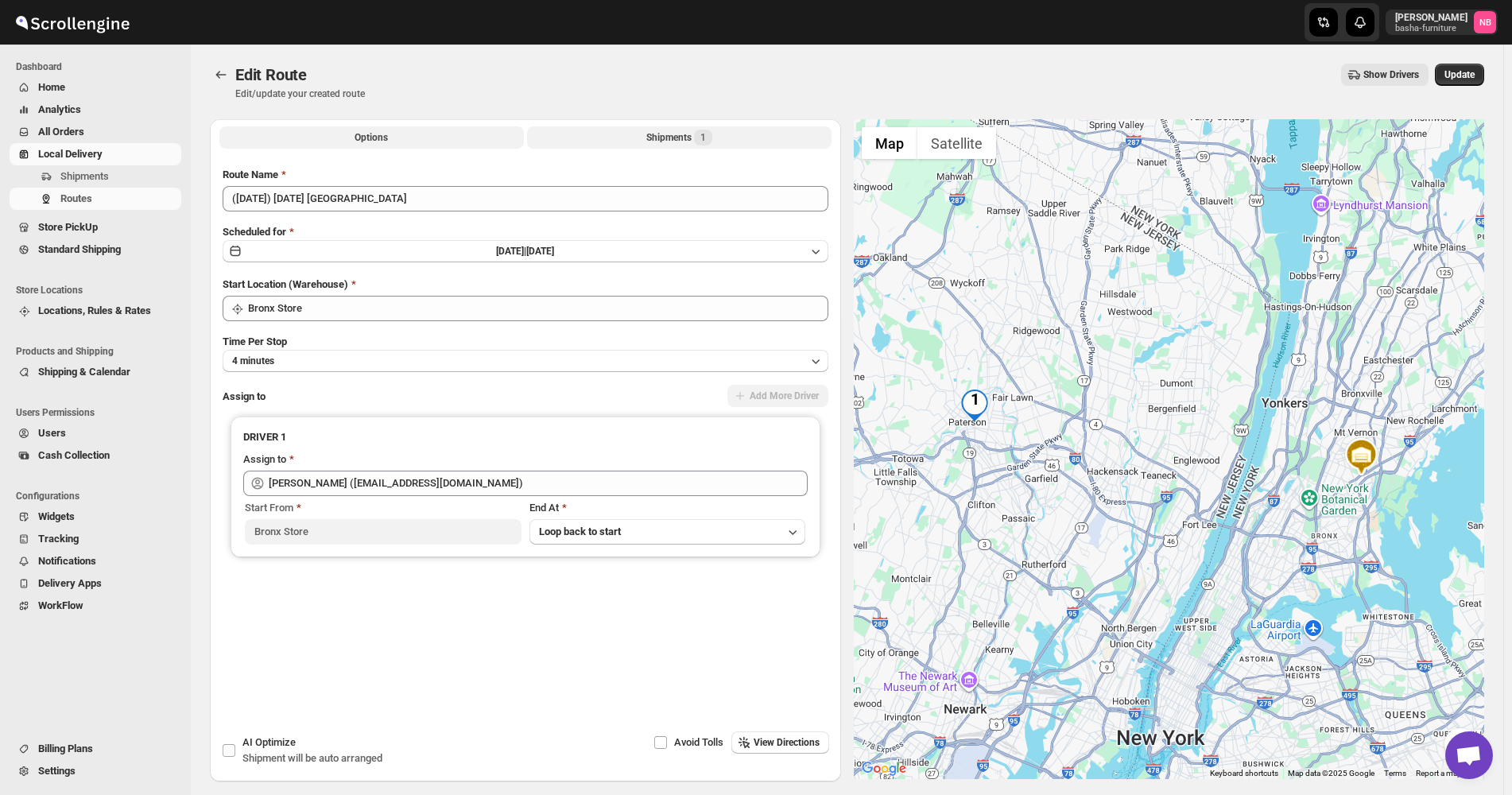
click div "Shipments 1"
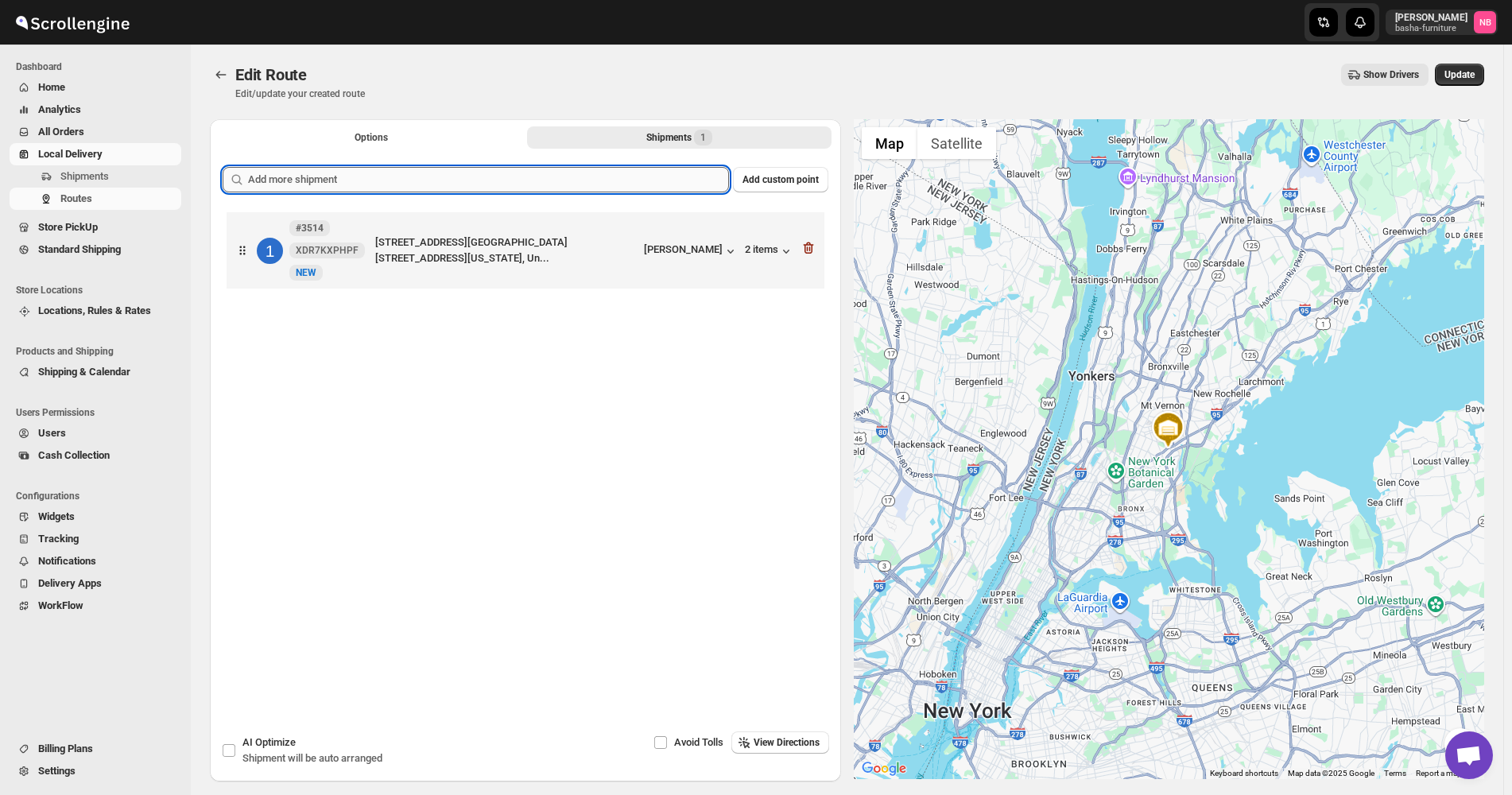
click input "text"
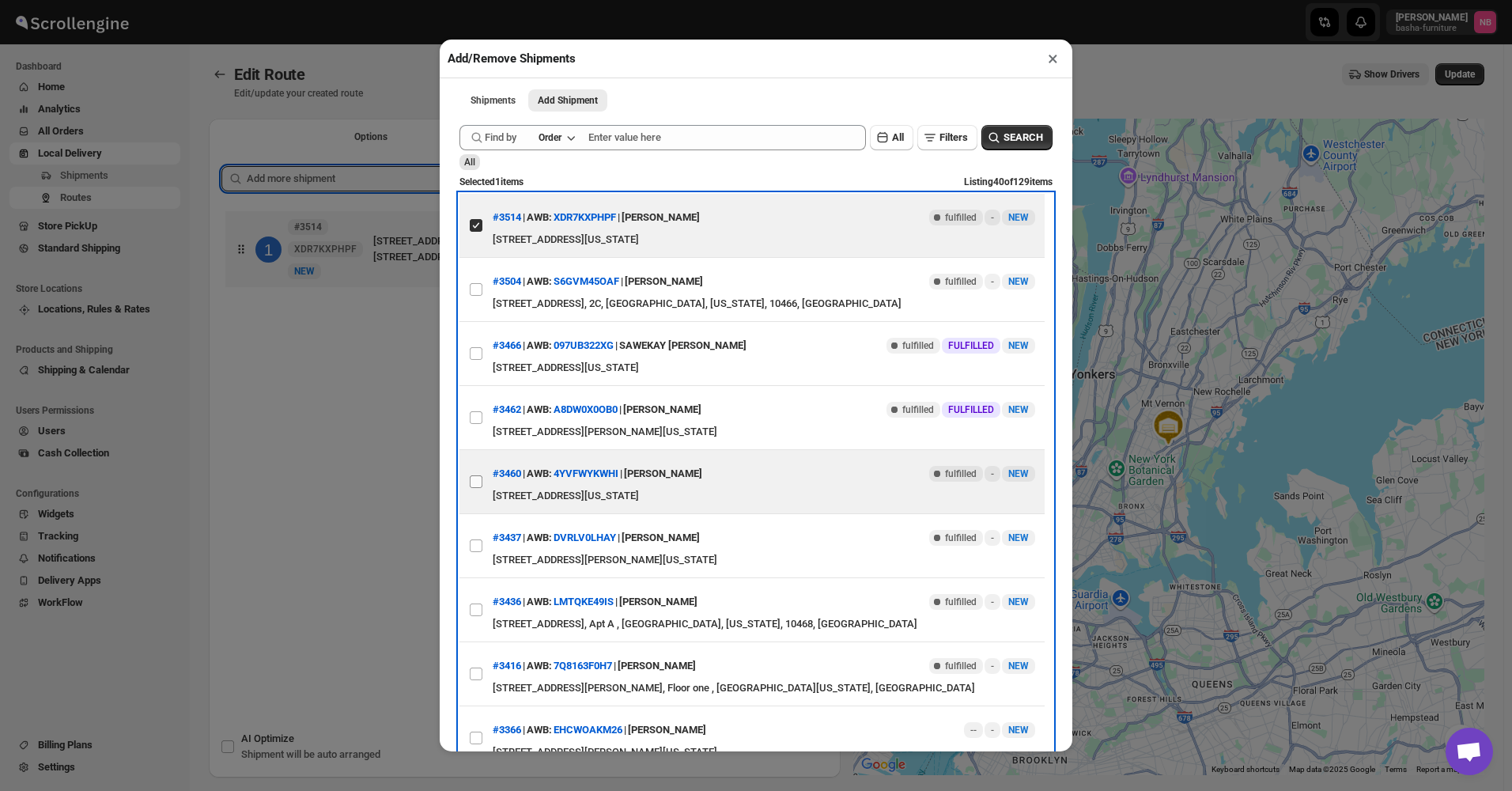
click span
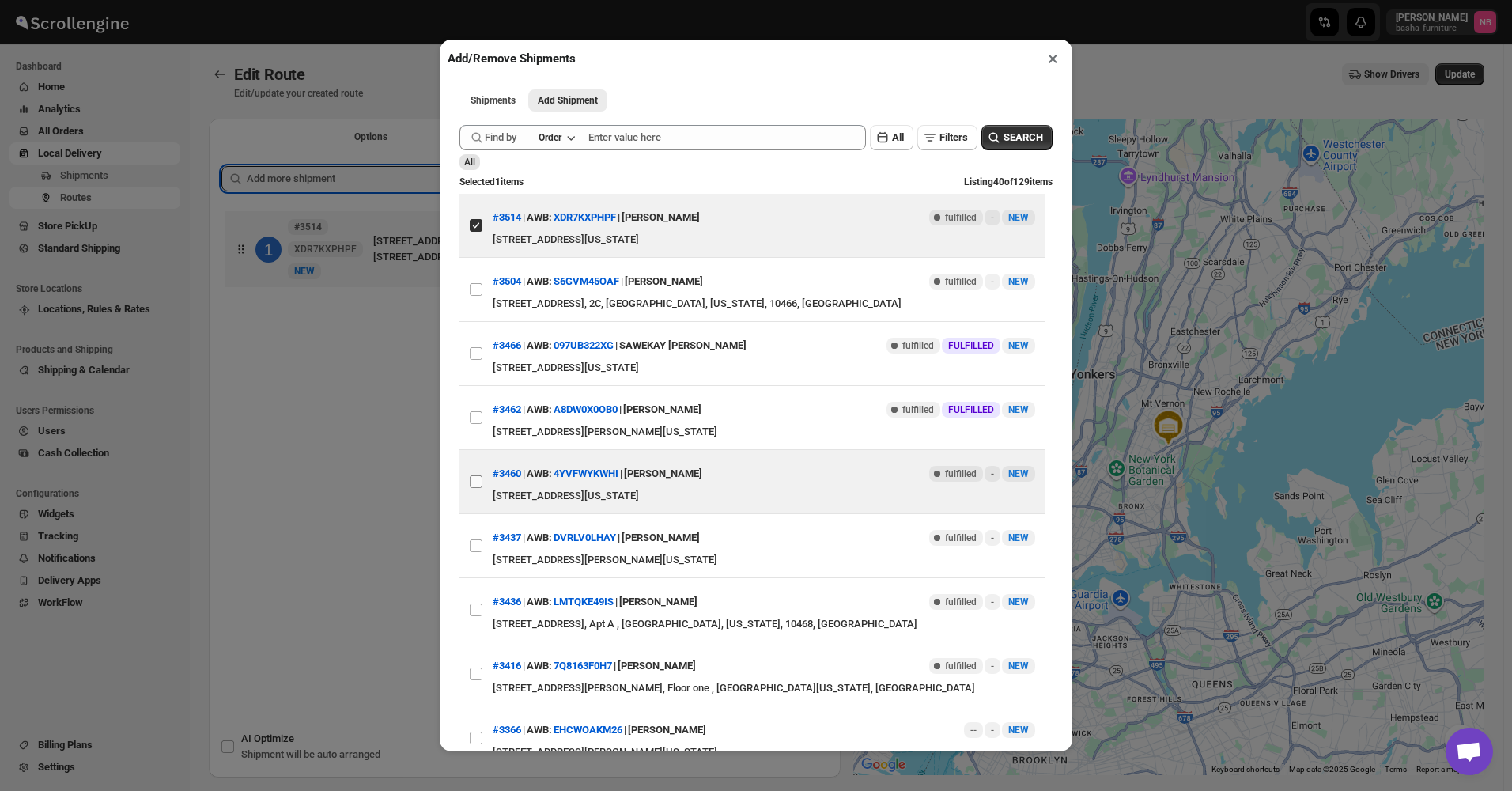
click input "View details for 68bb49c0460e7d780920758d"
checkbox input "true"
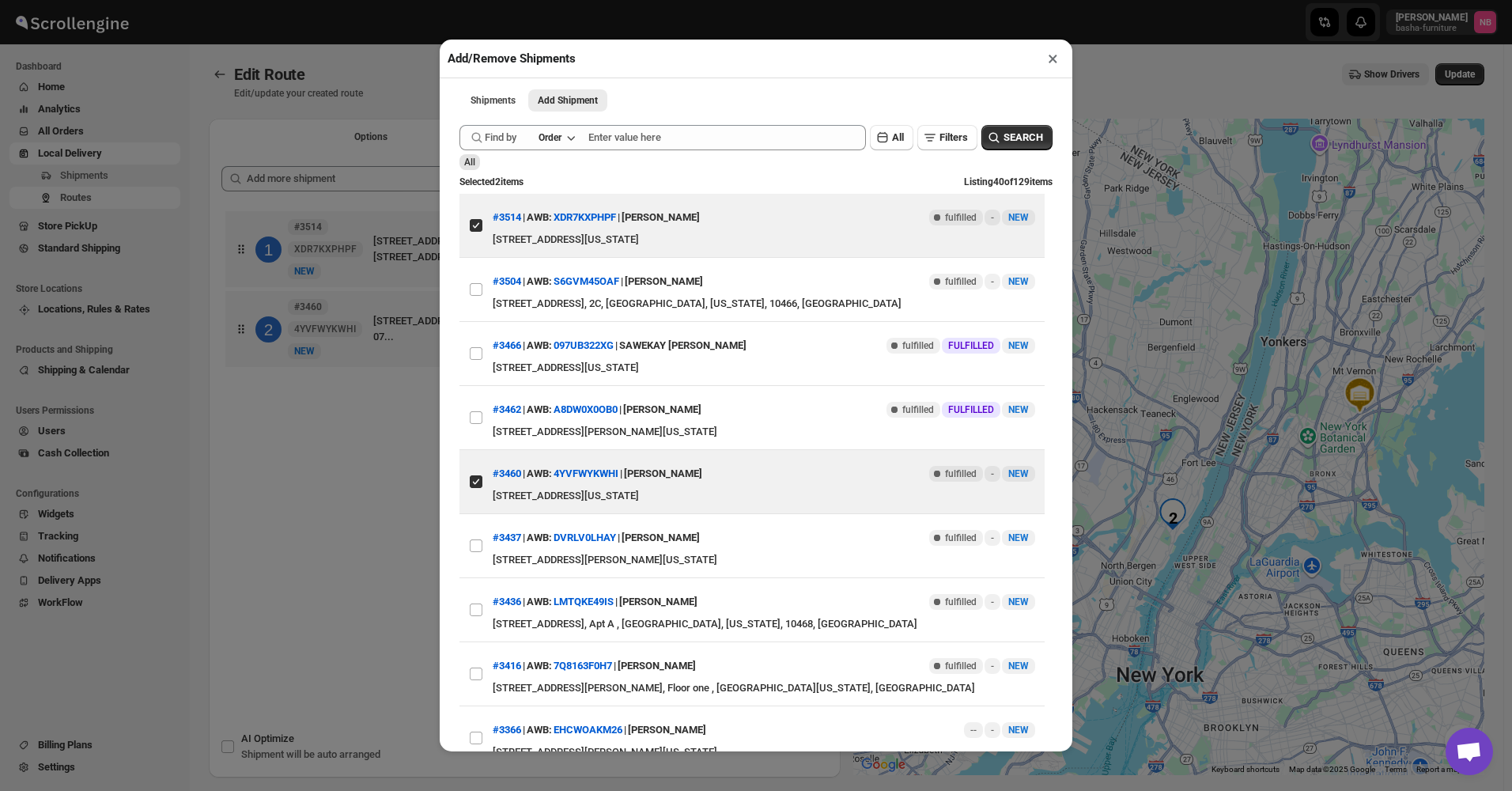
click div "Add/Remove Shipments × Shipments Add Shipment More views Shipments Add Shipment…"
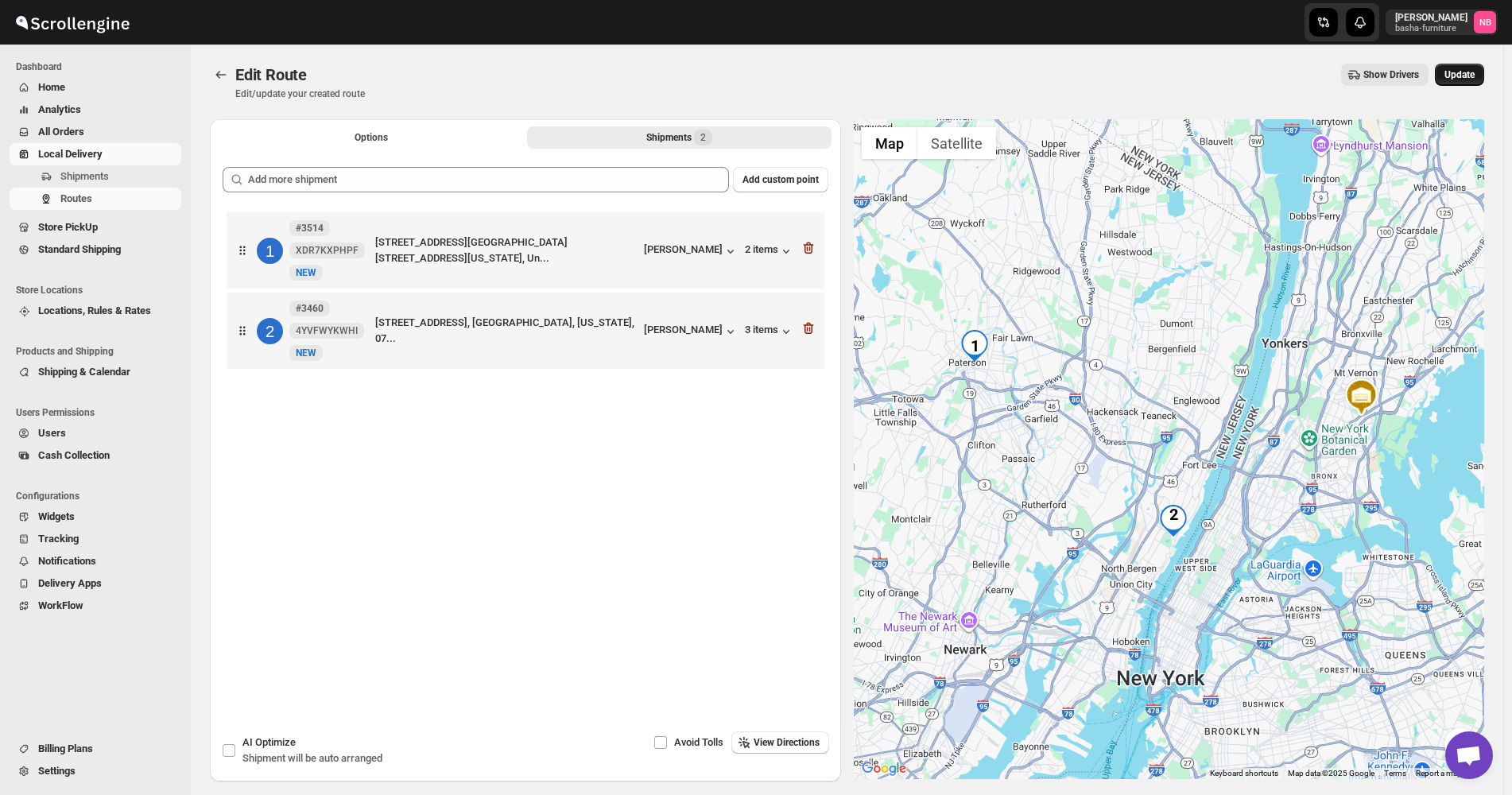
click span "Update"
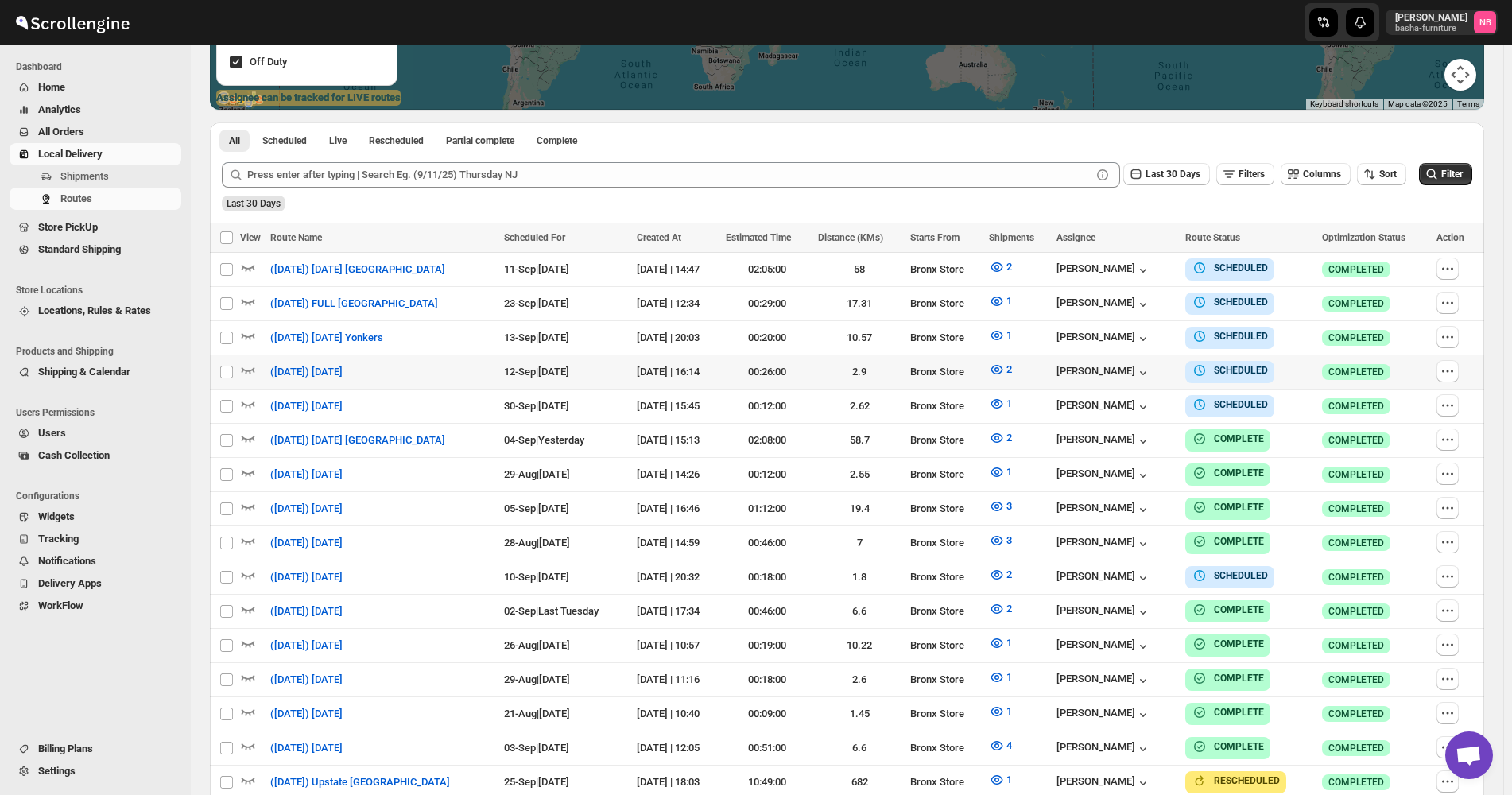
scroll to position [397, 0]
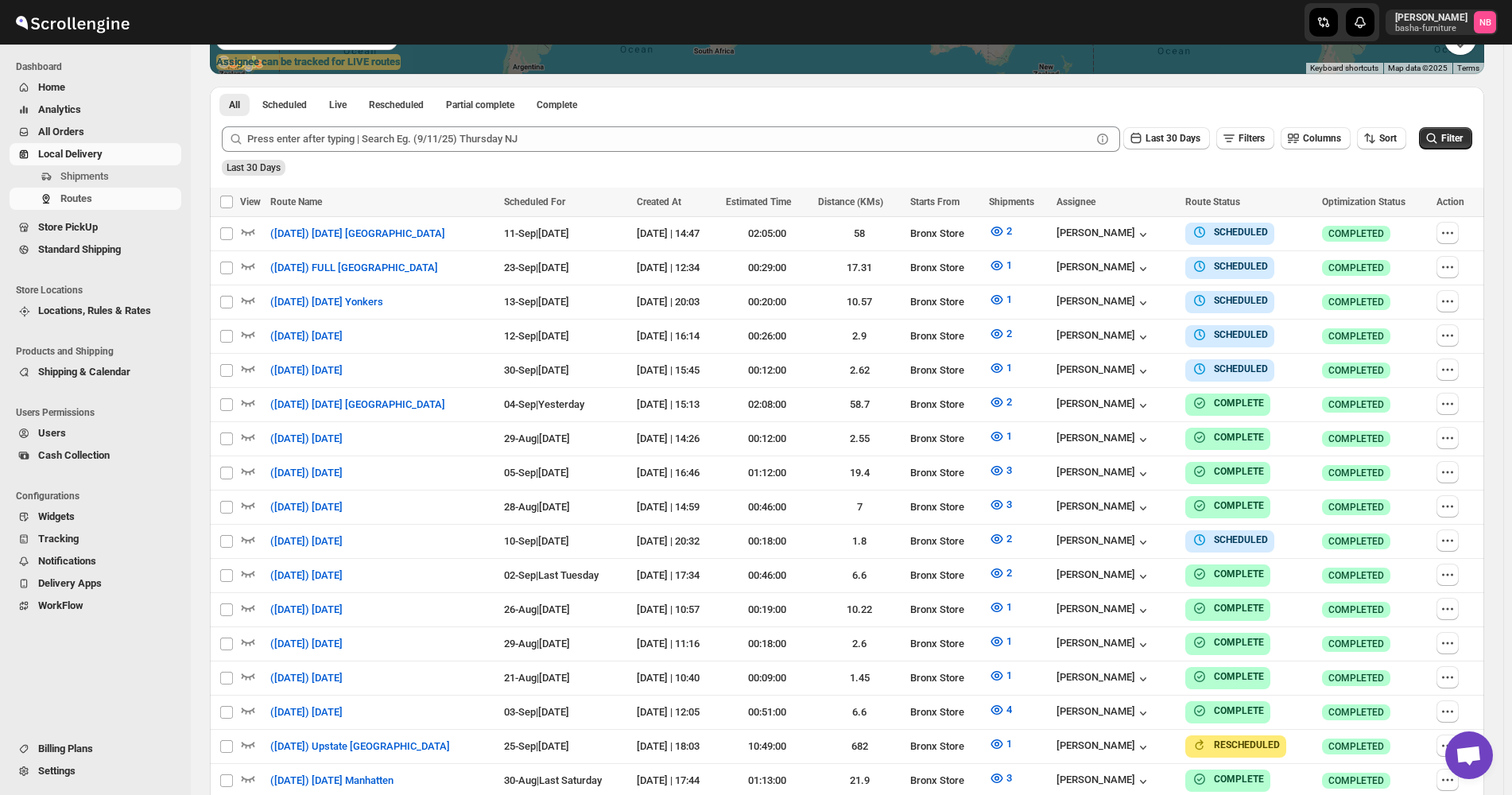
click div "Last 30 Days"
click div "Last 30 Days Filters Columns Sort"
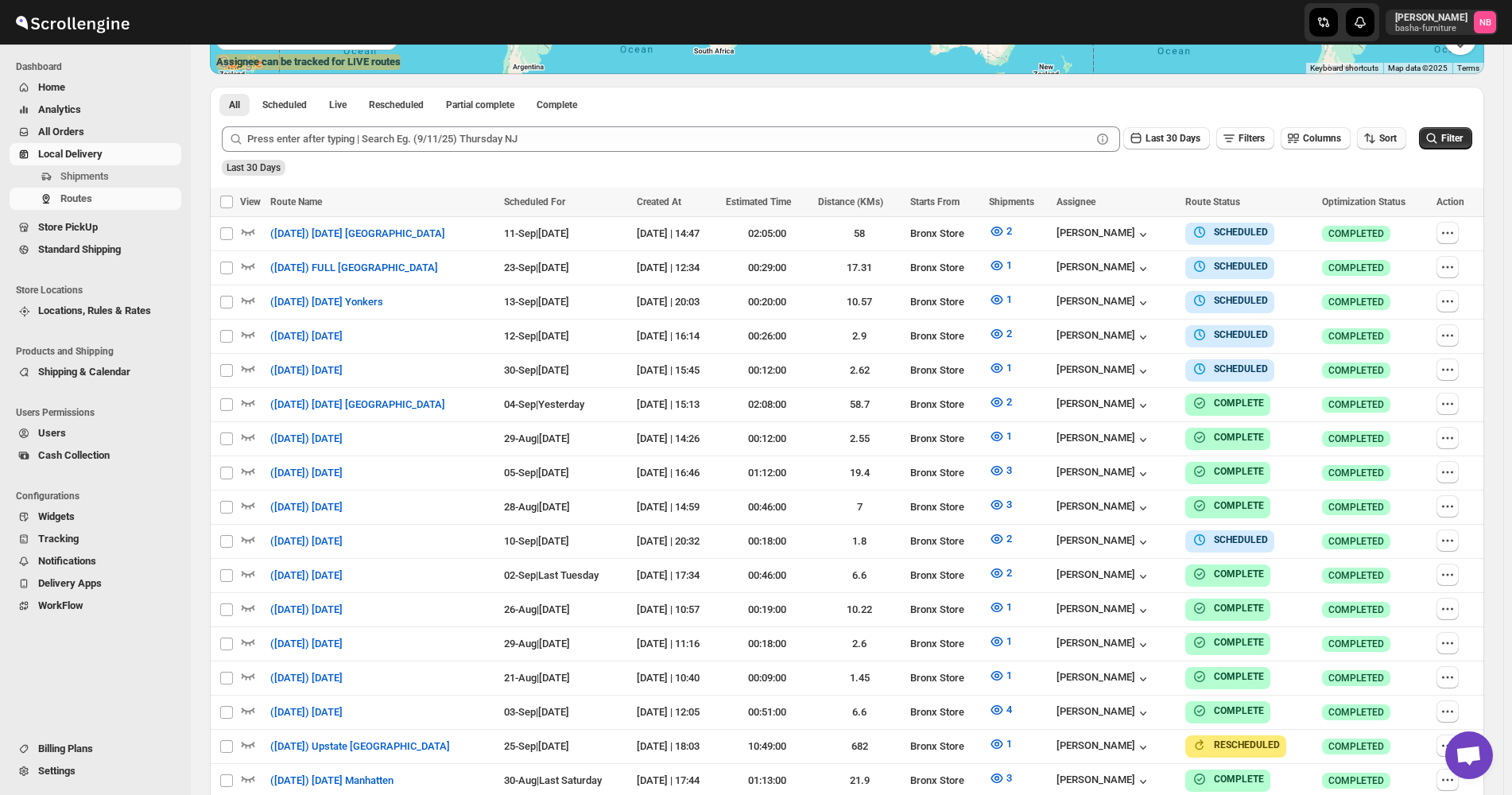
click span "Sort"
click div "Due Date"
click span "Last 30 Days"
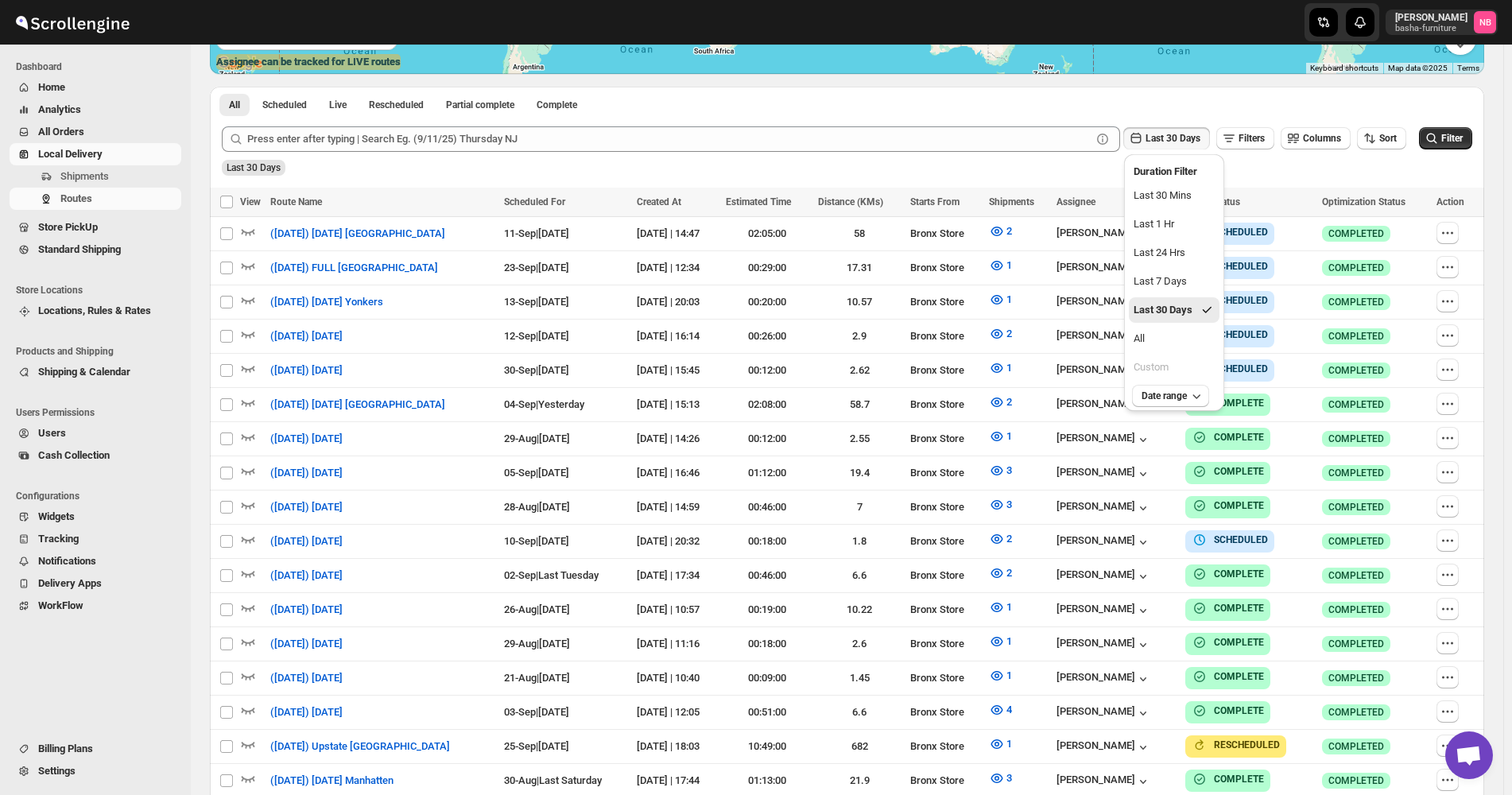
drag, startPoint x: 1188, startPoint y: 339, endPoint x: 1397, endPoint y: 177, distance: 264.4
click button "All"
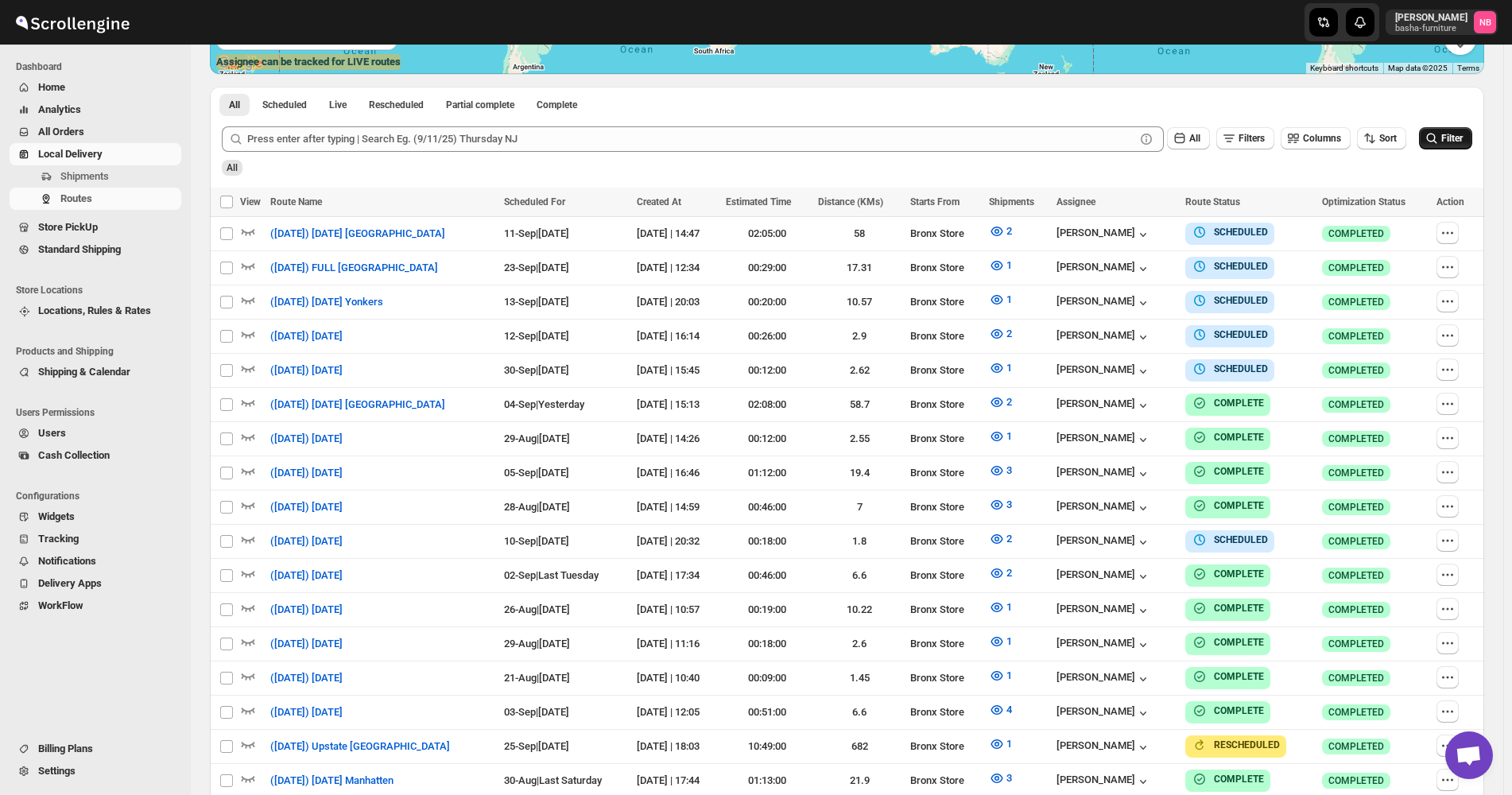
click button "Filter"
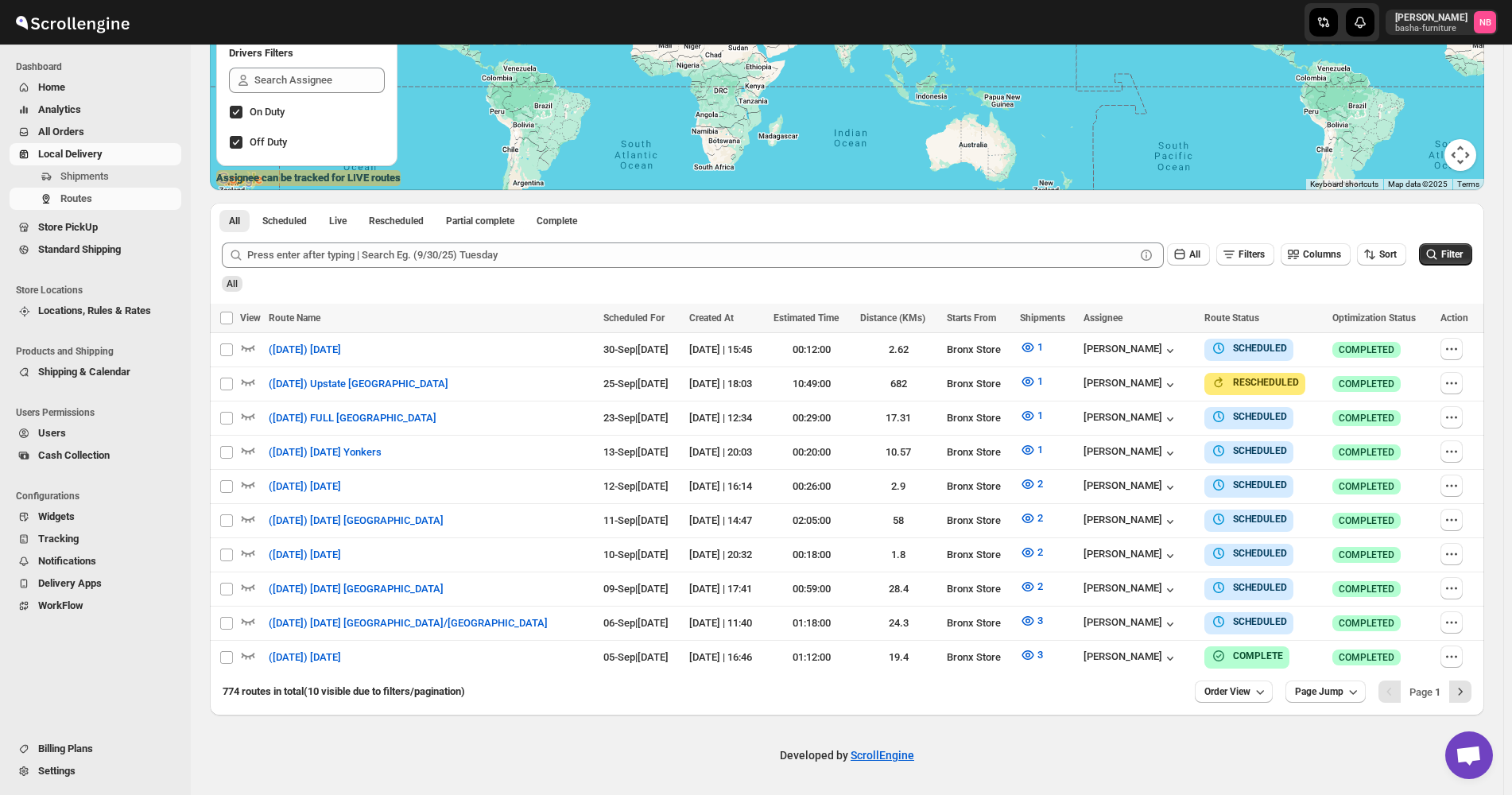
scroll to position [273, 0]
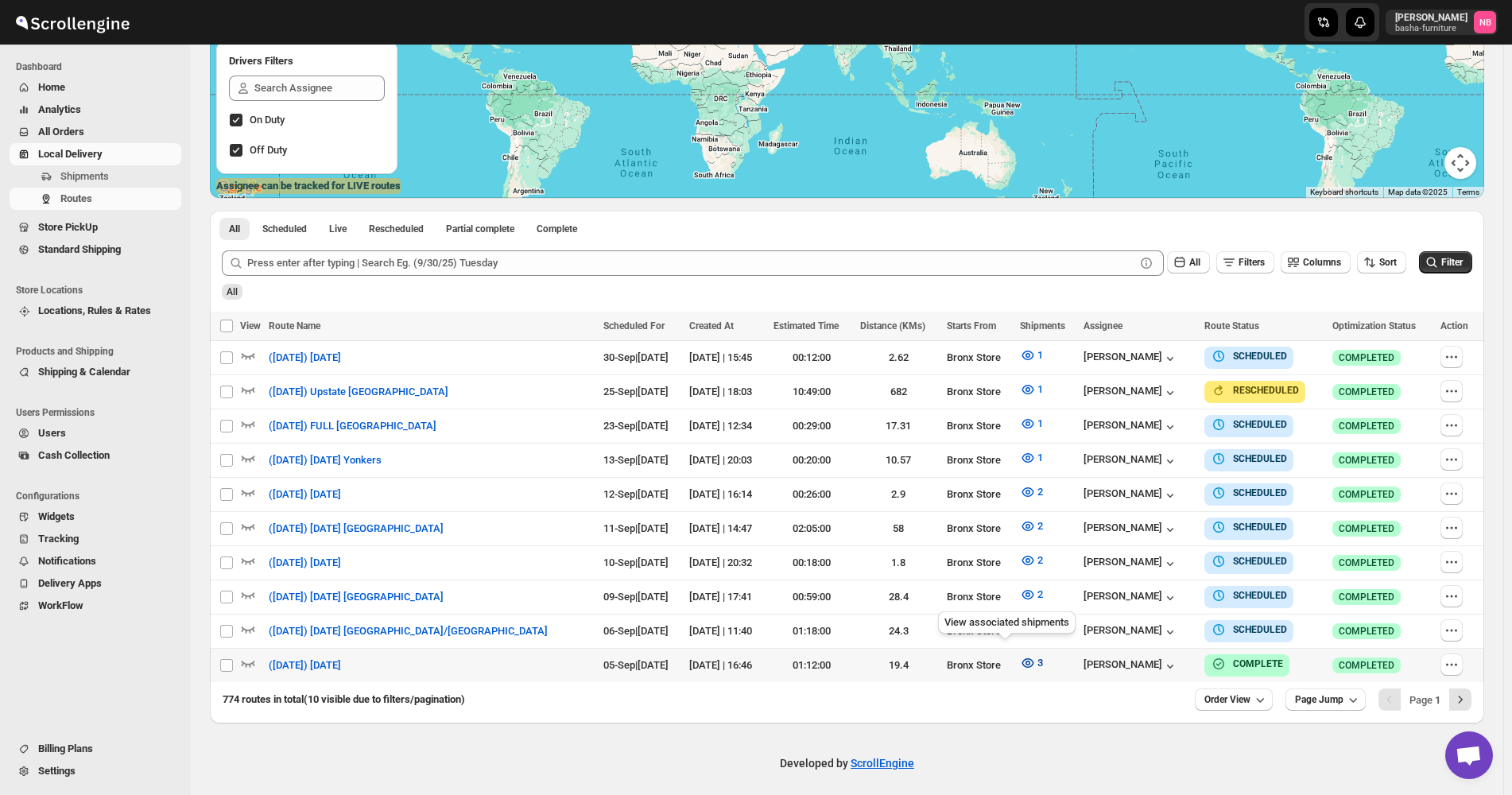
click span "3"
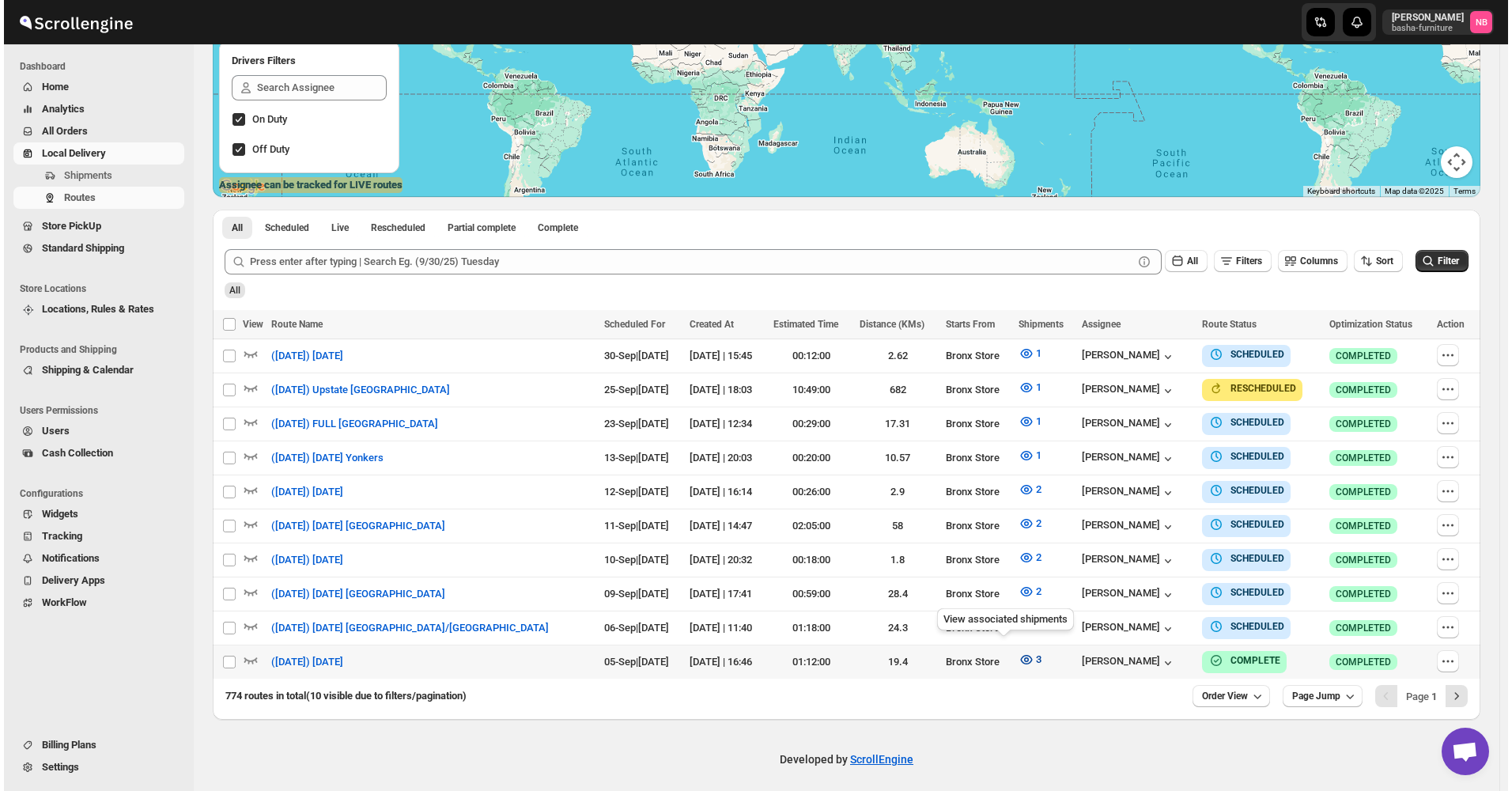
scroll to position [266, 0]
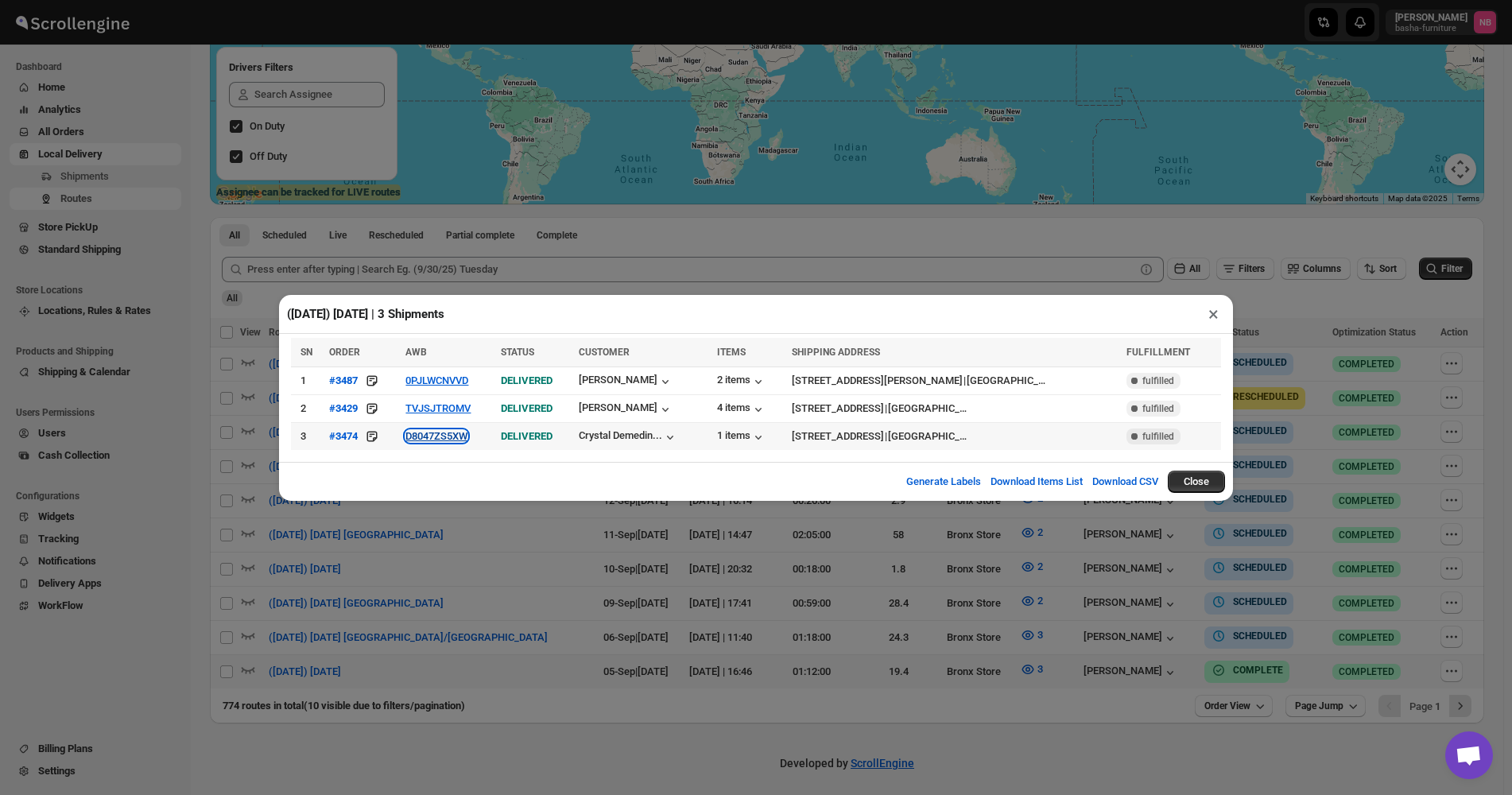
click button "D8047ZS5XW"
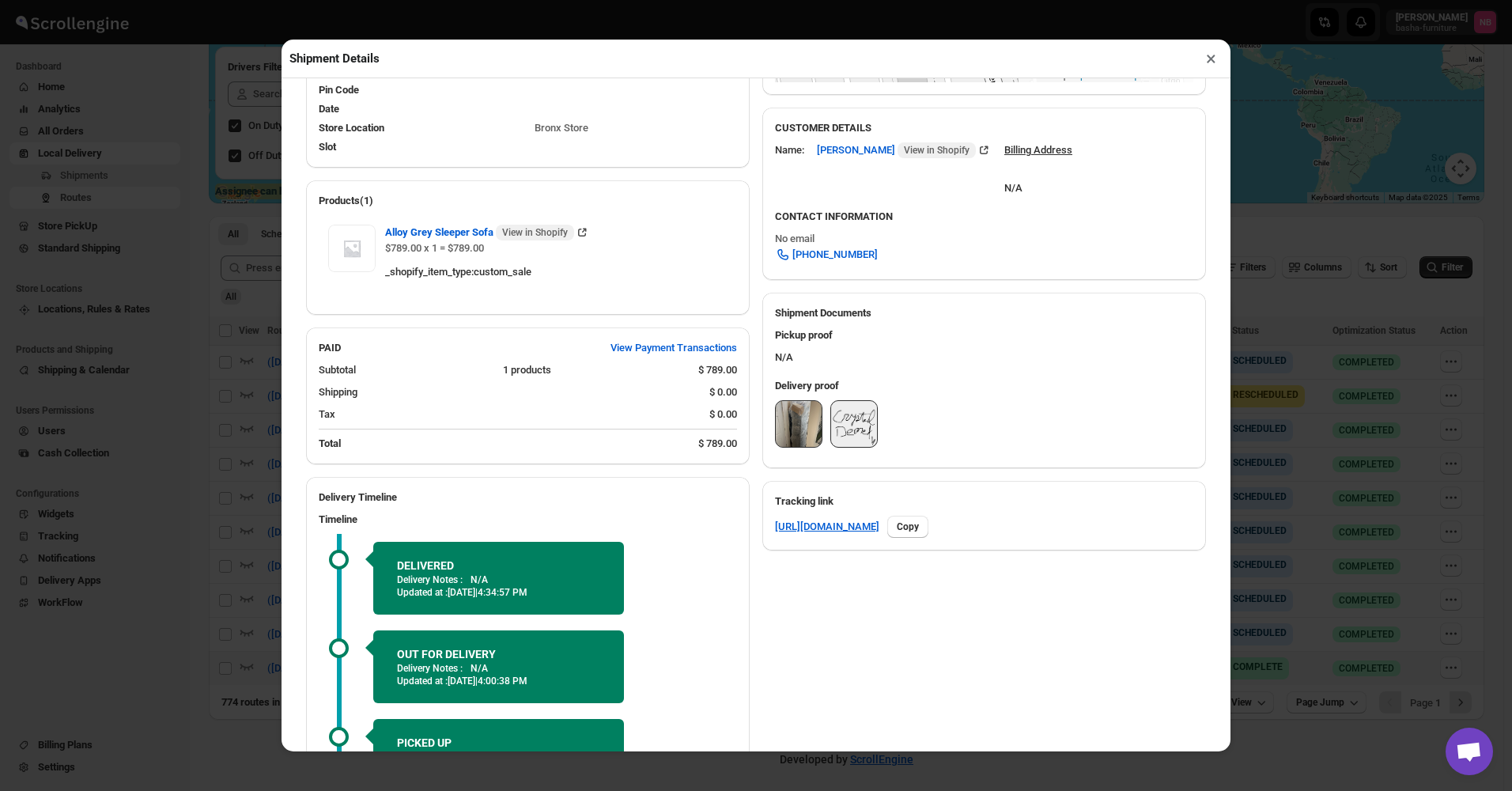
scroll to position [475, 0]
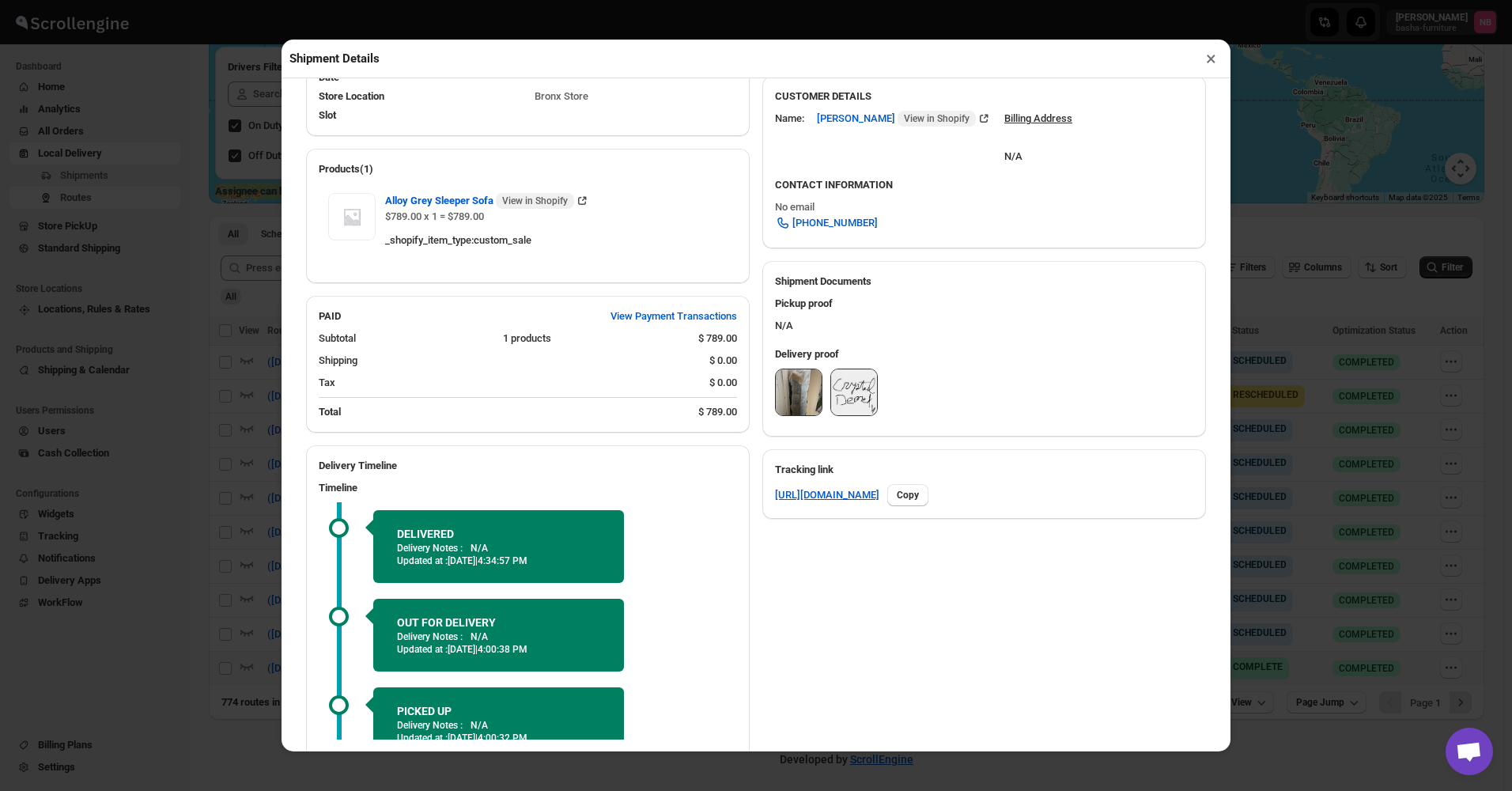
click img
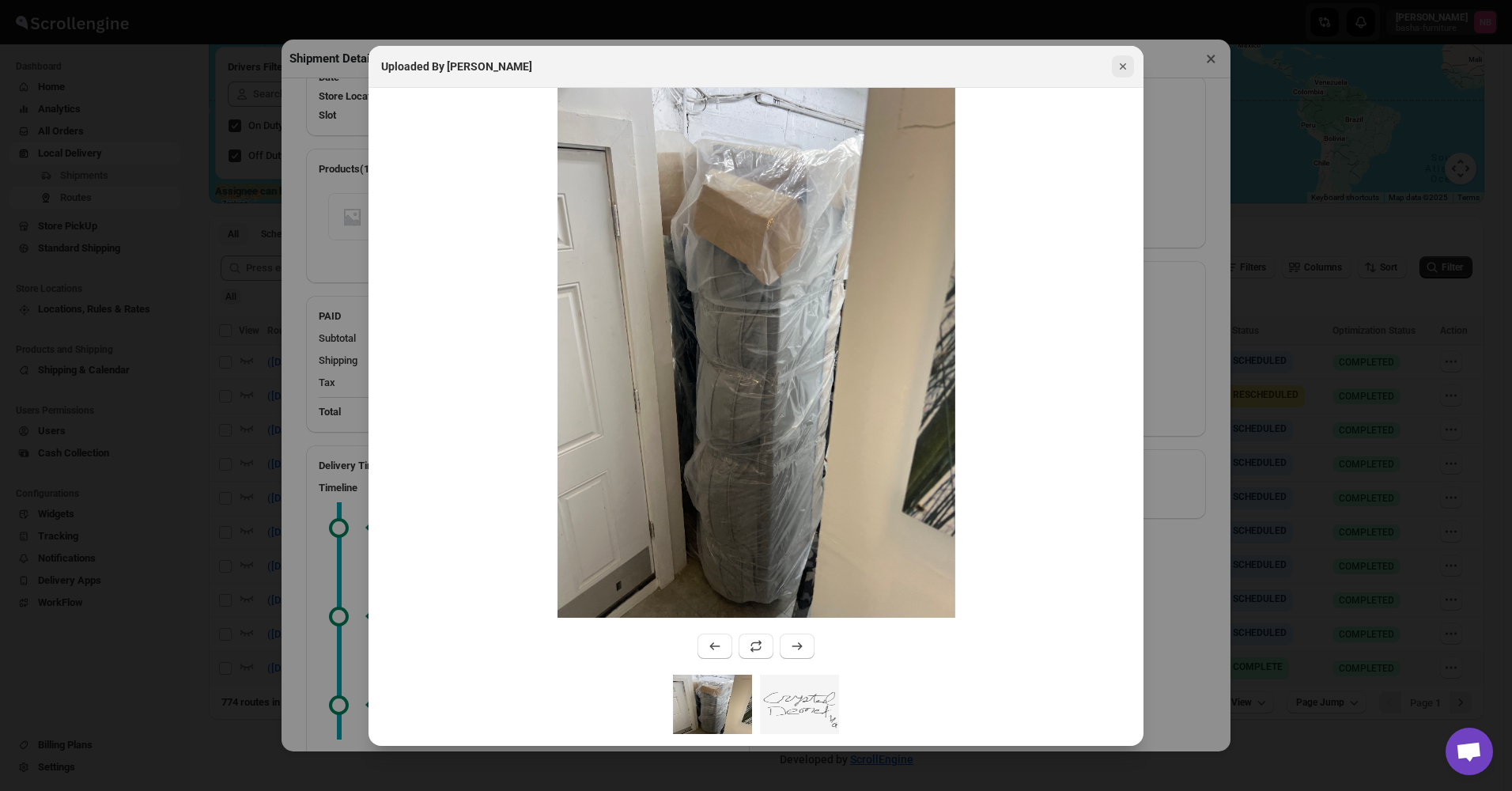
click icon "Close"
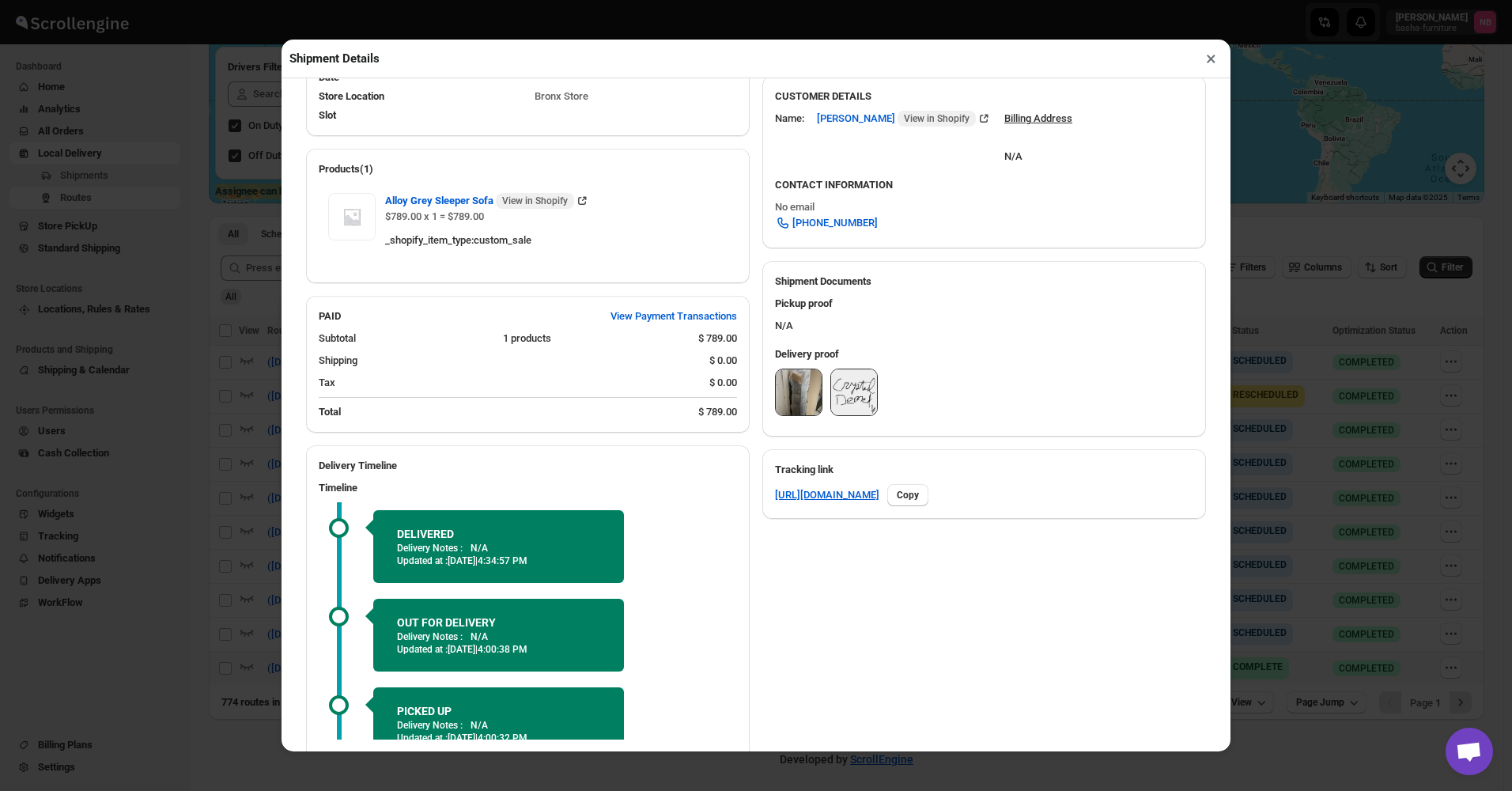
click button "×"
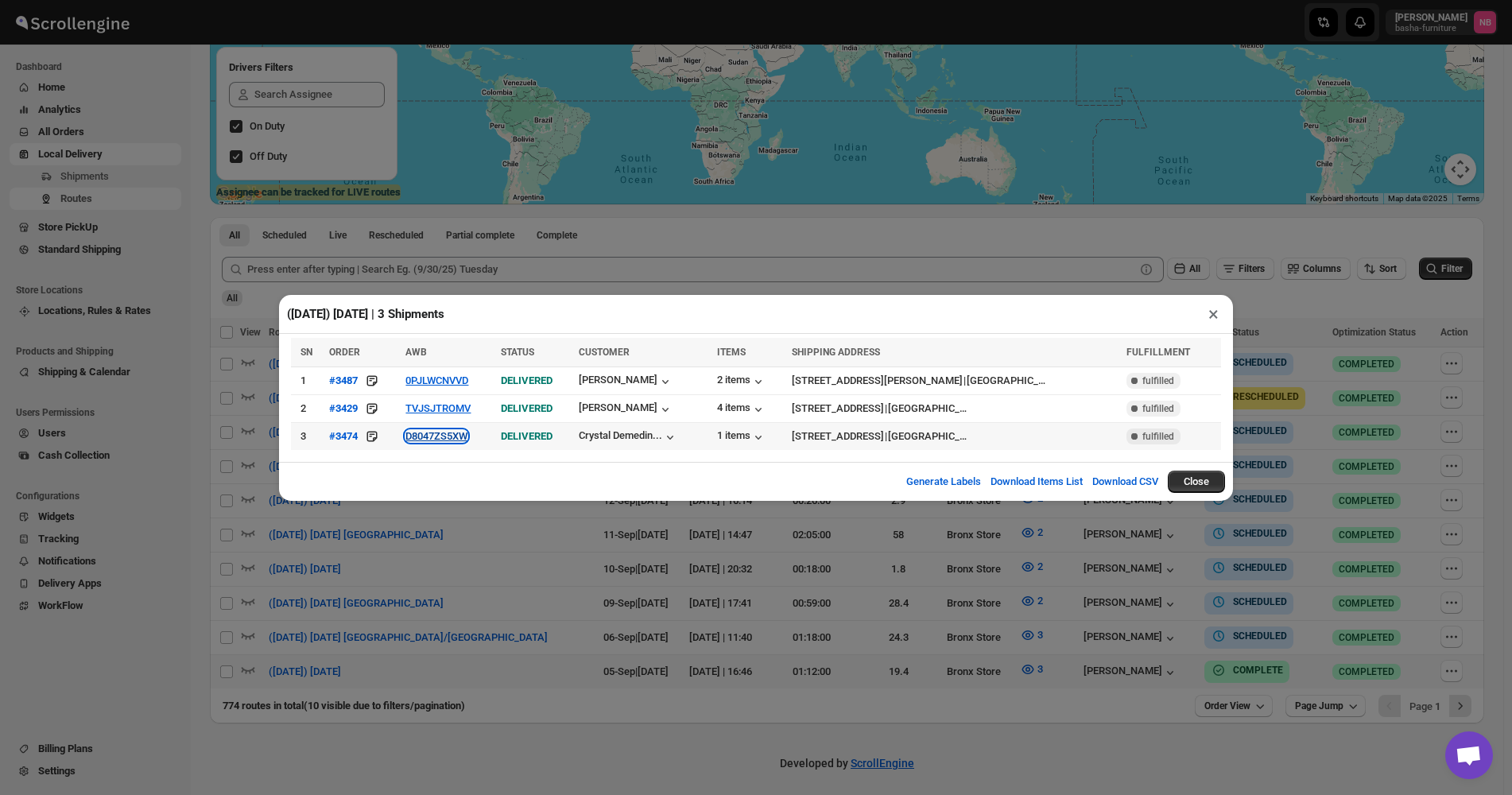
click button "D8047ZS5XW"
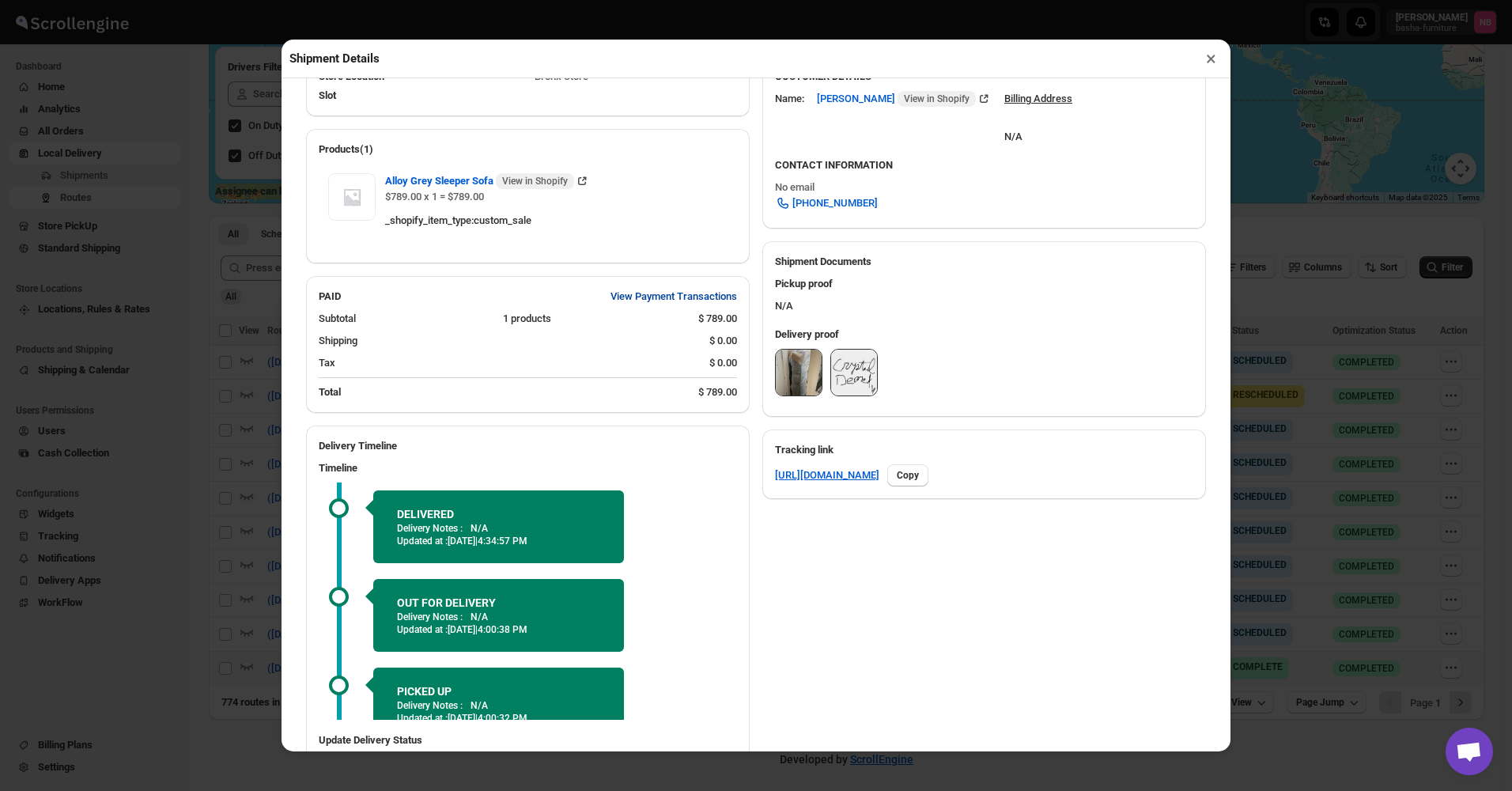
scroll to position [554, 0]
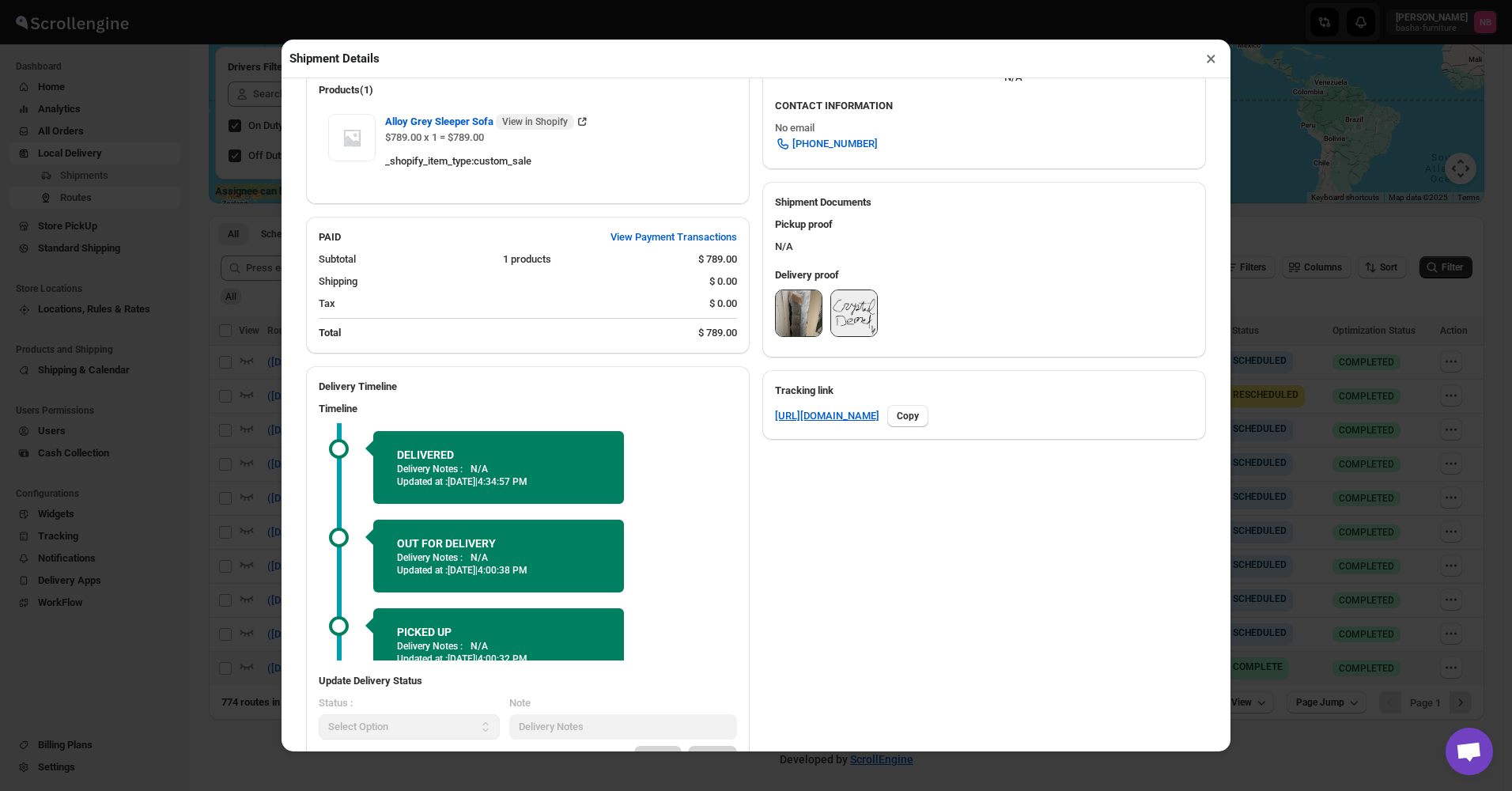
click button "×"
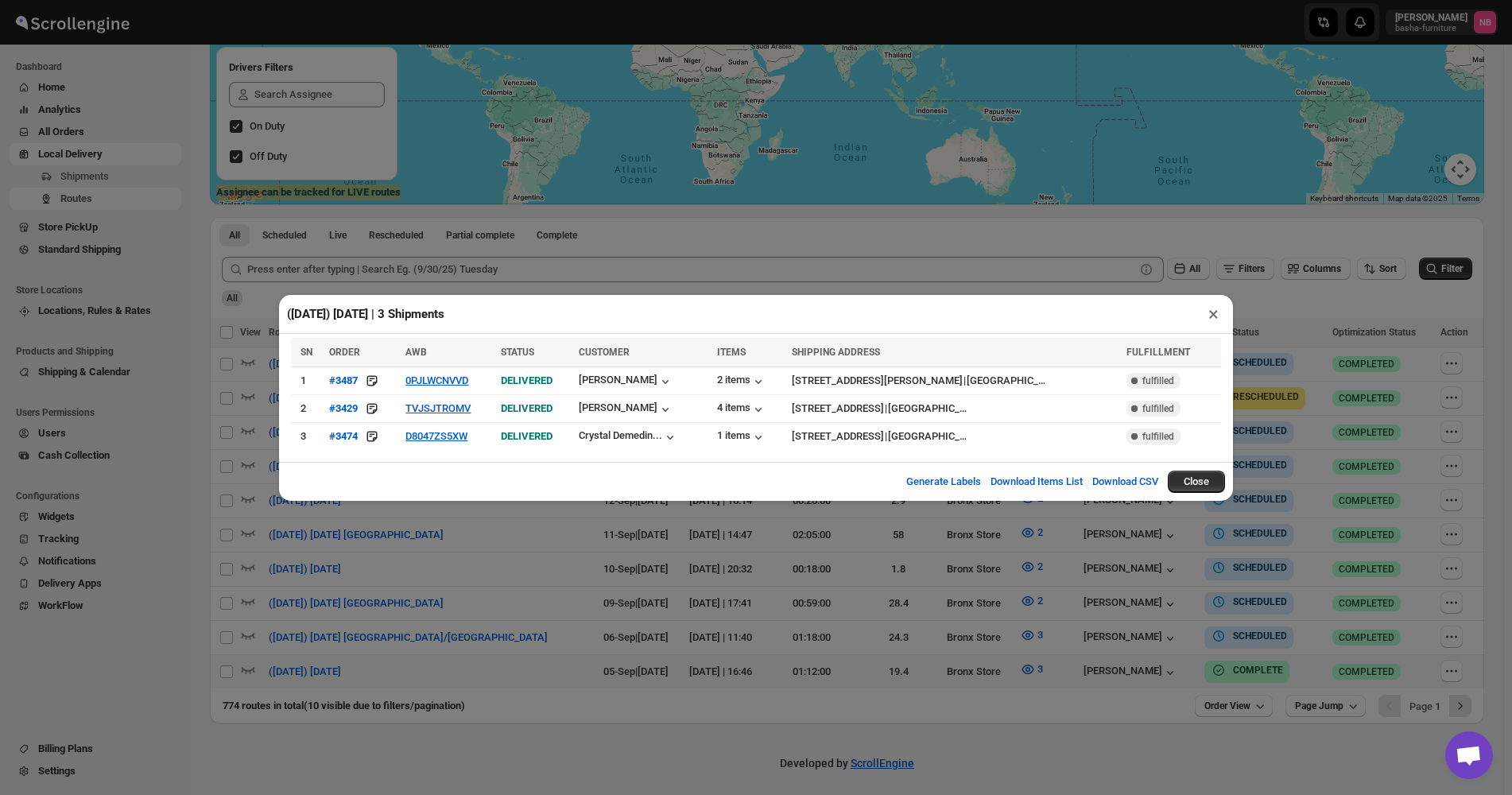
drag, startPoint x: 1298, startPoint y: 313, endPoint x: 1316, endPoint y: 312, distance: 18.0
click div "([DATE]) [DATE] | 3 Shipments × SN ORDER AWB STATUS CUSTOMER ITEMS SHIPPING ADD…"
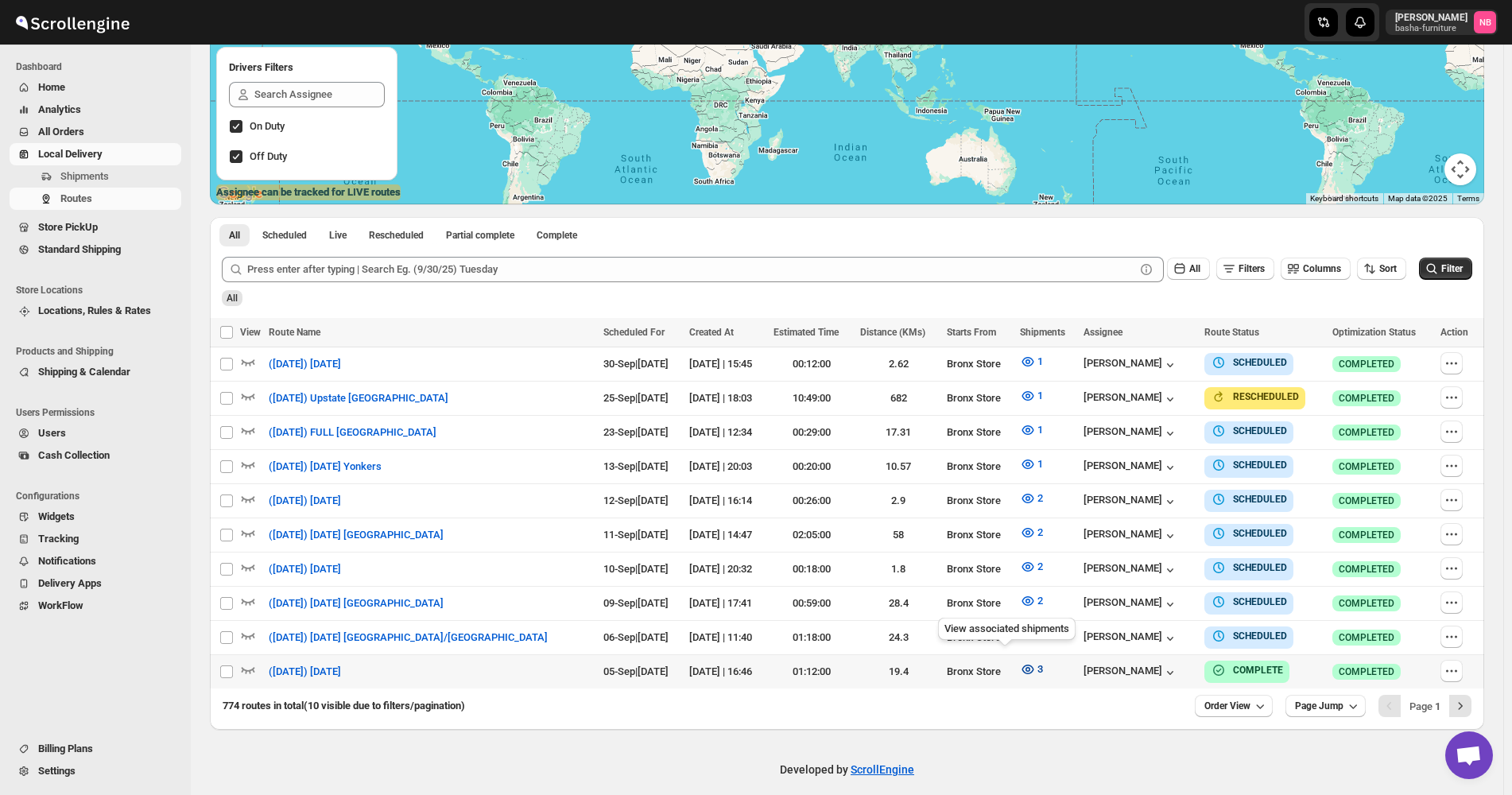
click icon "button"
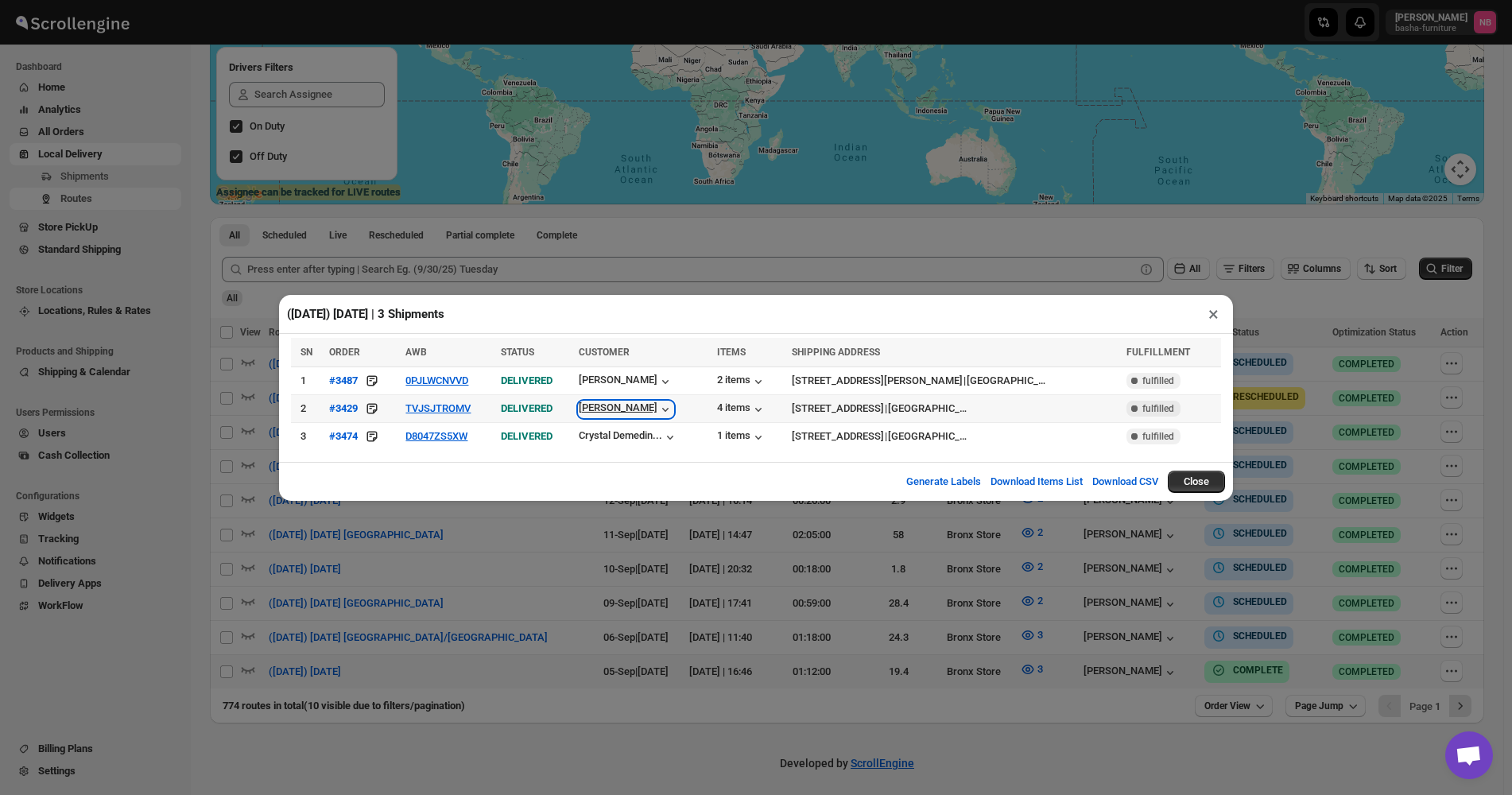
click div "[PERSON_NAME]"
click div "#3429"
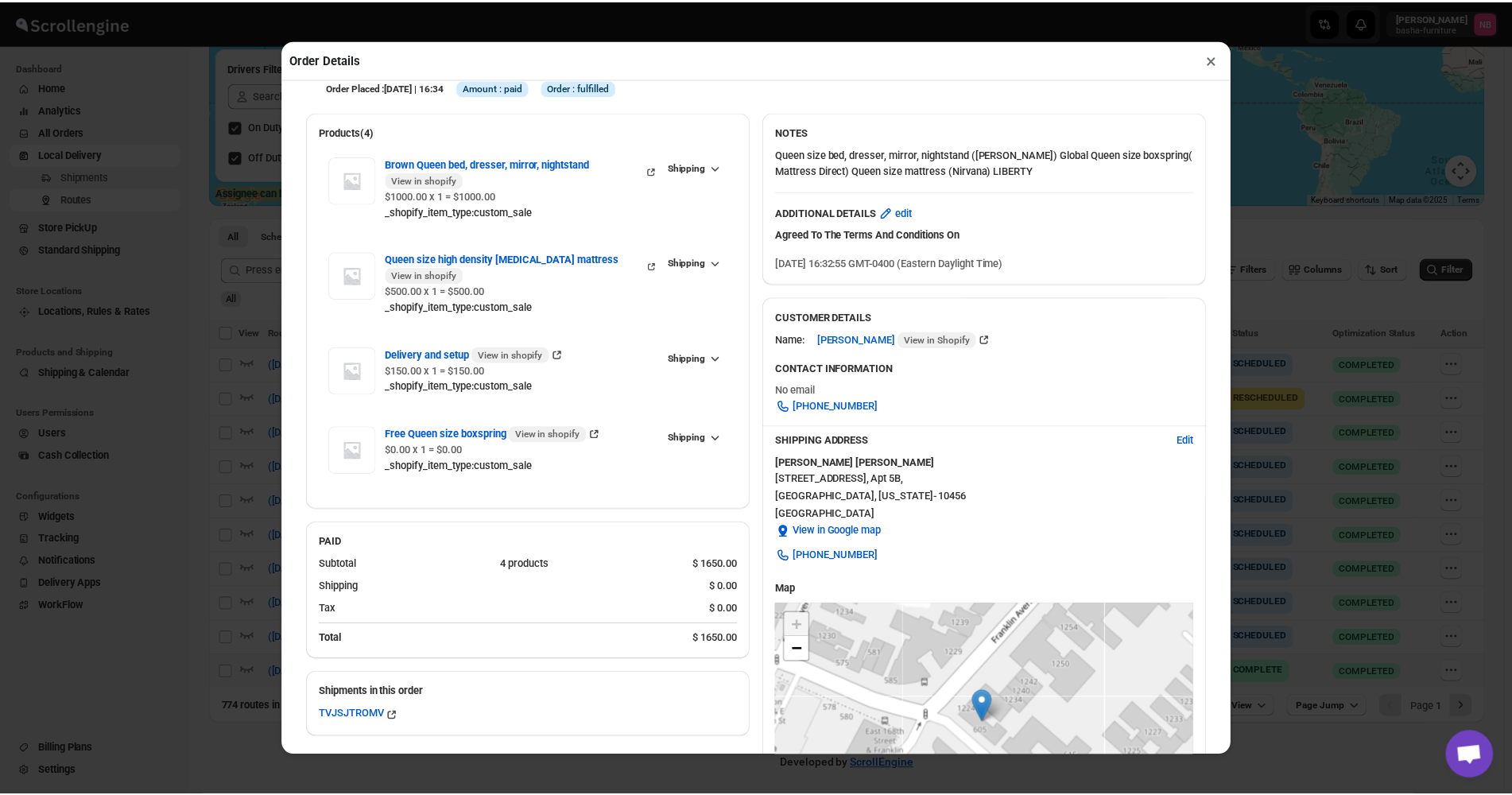
scroll to position [0, 0]
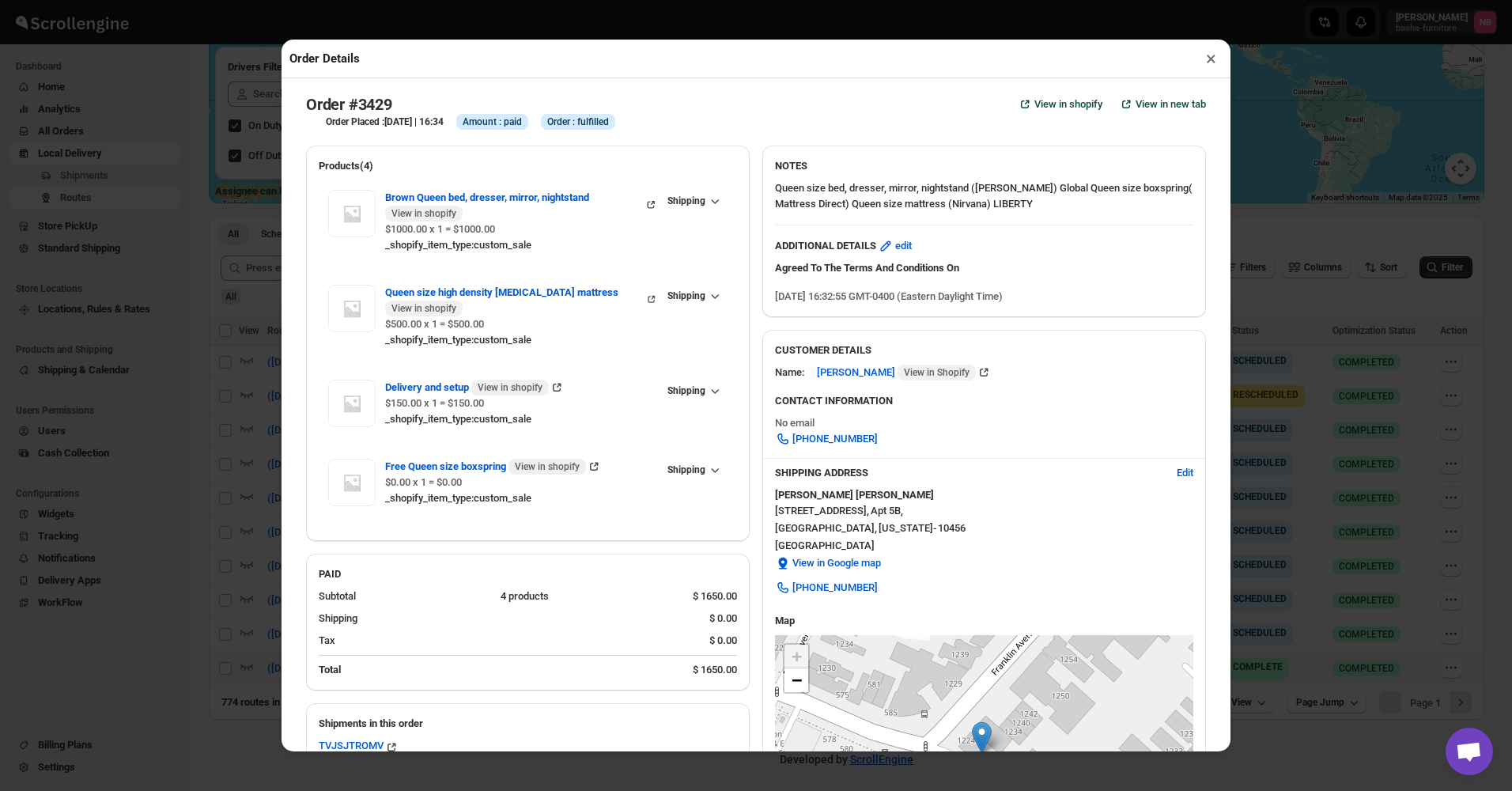
click button "×"
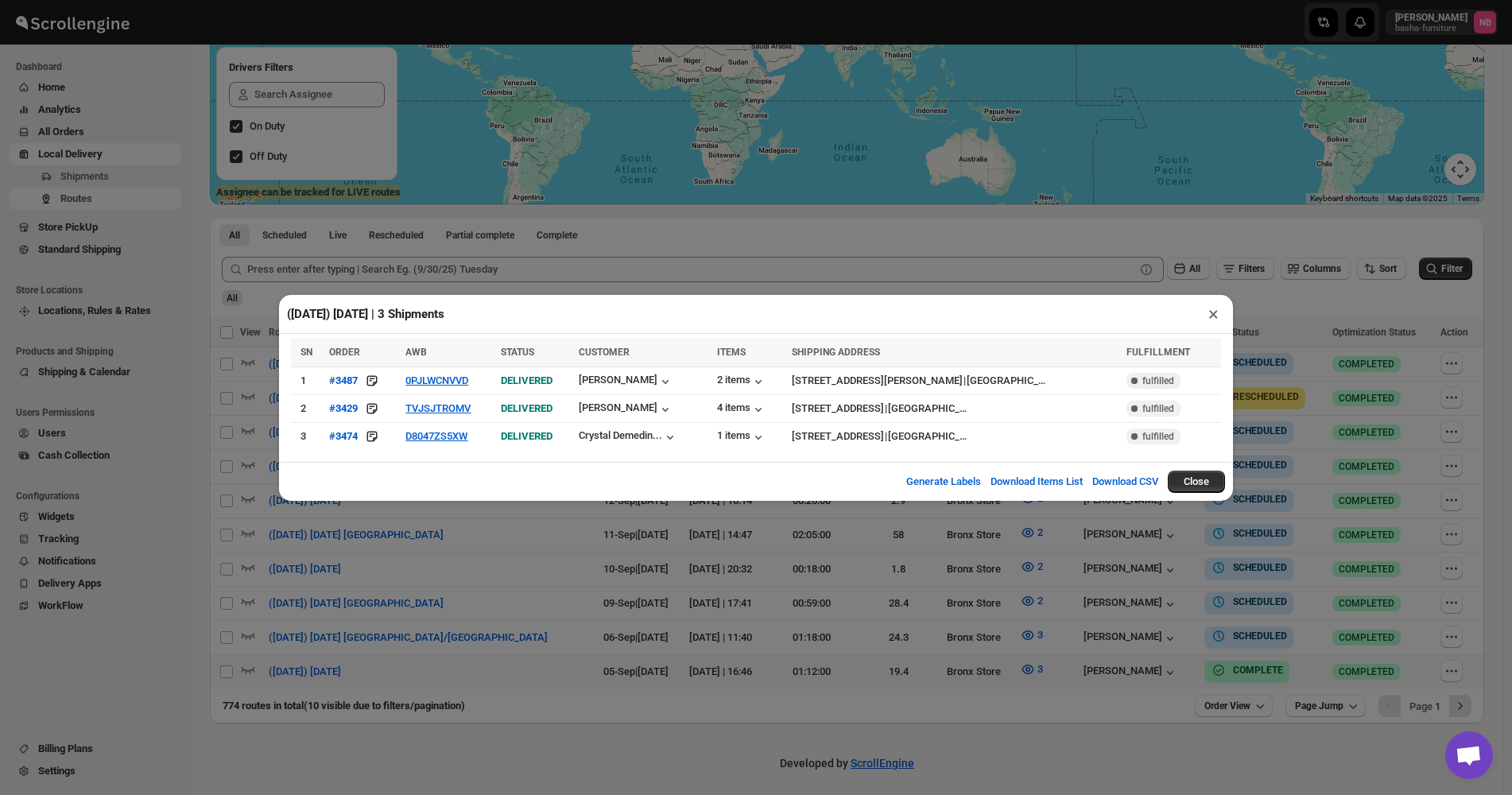
click div "([DATE]) [DATE] | 3 Shipments × SN ORDER AWB STATUS CUSTOMER ITEMS SHIPPING ADD…"
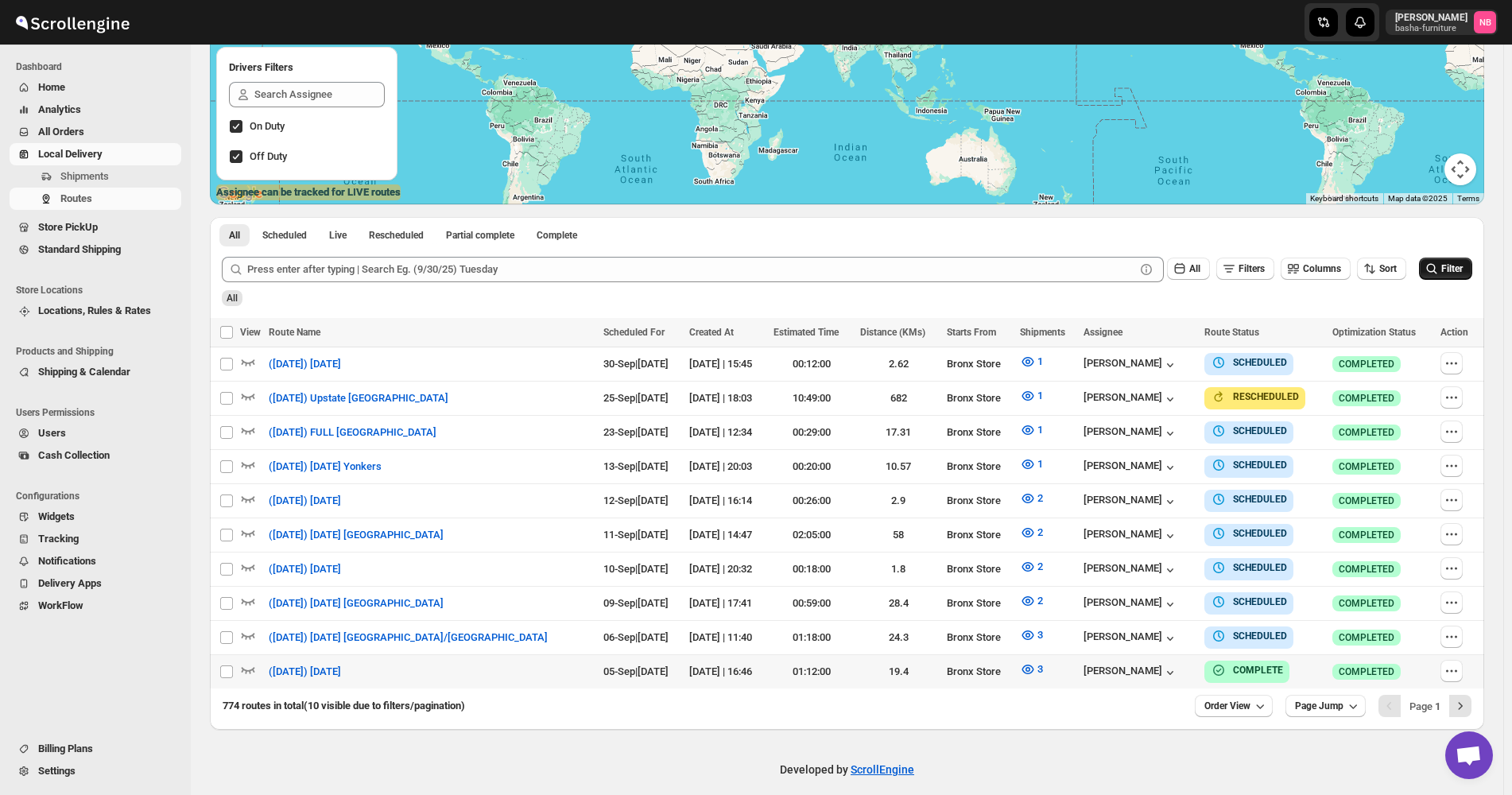
click span "Filter"
